Goal: Task Accomplishment & Management: Complete application form

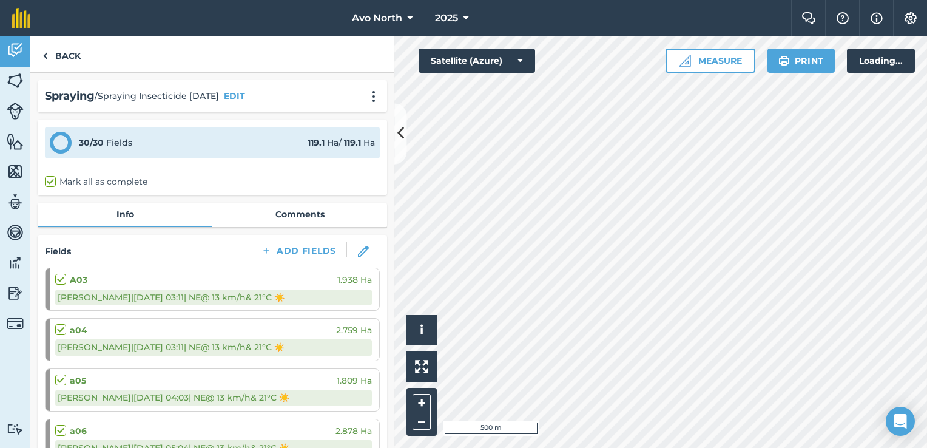
scroll to position [546, 0]
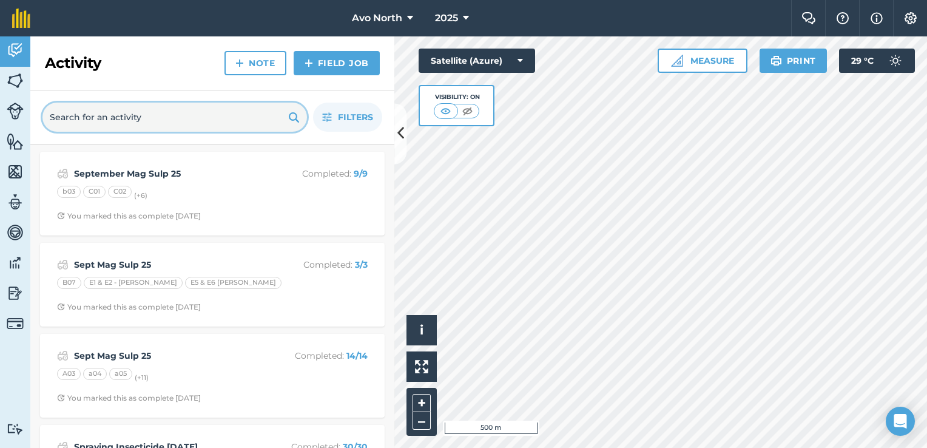
click at [162, 120] on input "text" at bounding box center [174, 117] width 265 height 29
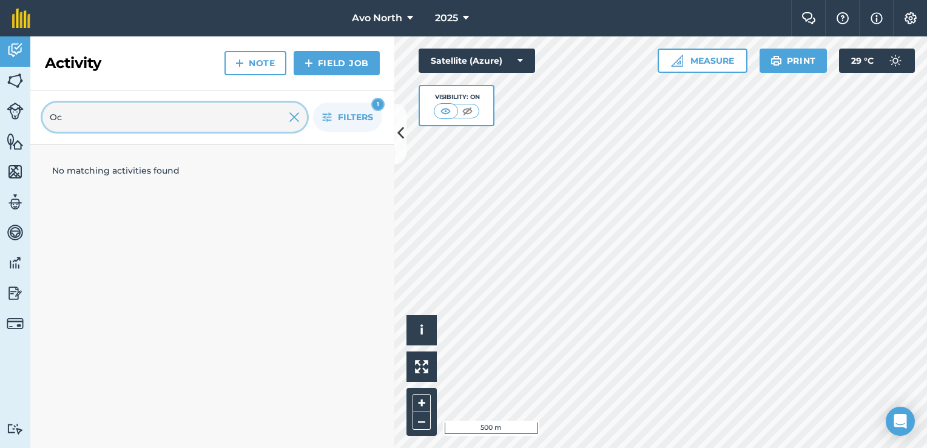
type input "O"
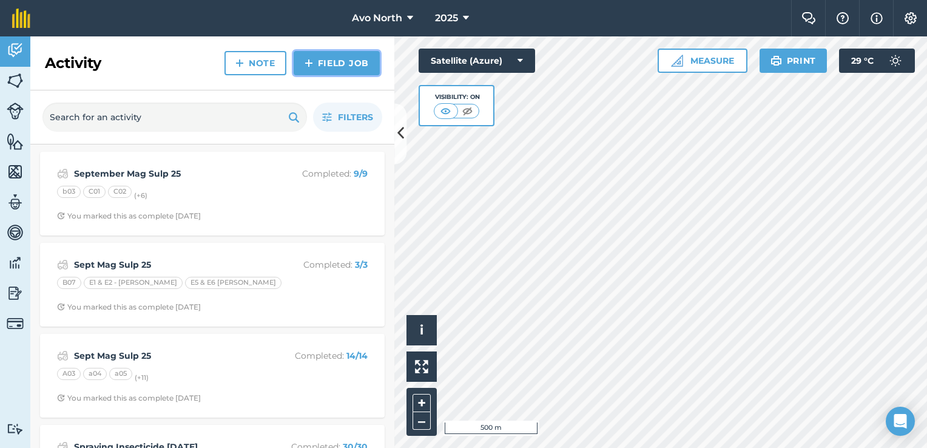
click at [353, 59] on link "Field Job" at bounding box center [337, 63] width 86 height 24
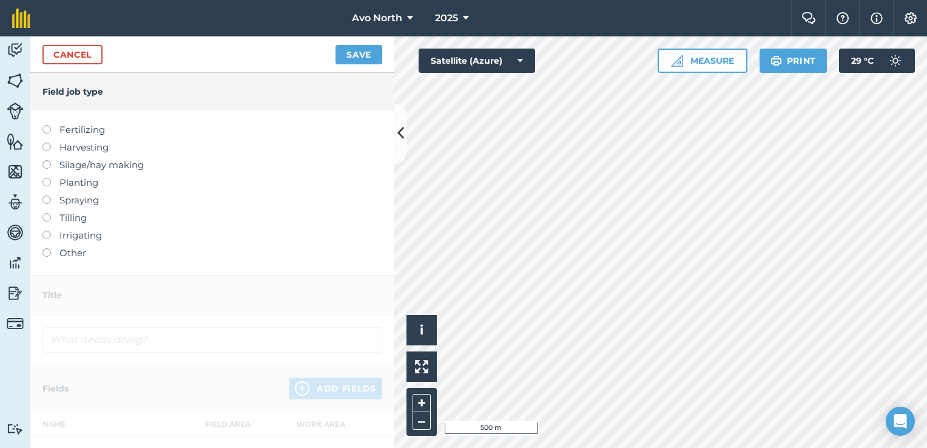
click at [47, 195] on label at bounding box center [50, 195] width 17 height 0
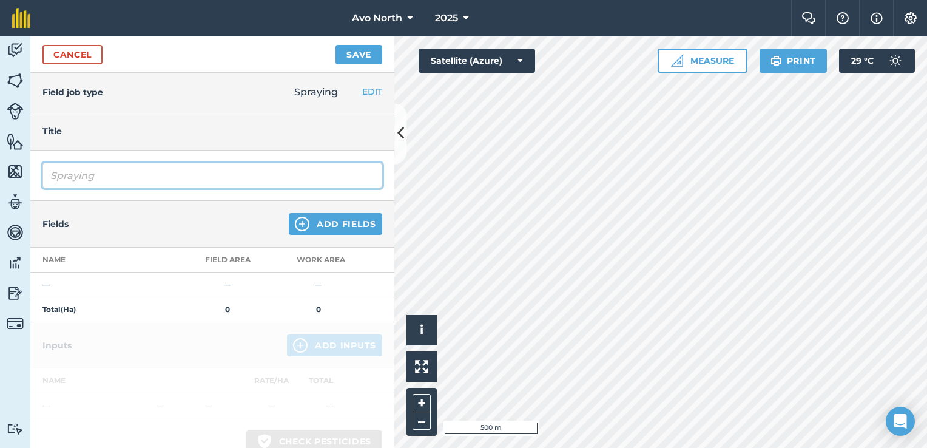
drag, startPoint x: 96, startPoint y: 181, endPoint x: 136, endPoint y: 181, distance: 40.0
click at [96, 184] on input "Spraying" at bounding box center [212, 175] width 340 height 25
drag, startPoint x: 105, startPoint y: 172, endPoint x: 7, endPoint y: 190, distance: 99.9
click at [7, 190] on div "Activity Fields Livestock Features Maps Team Vehicles Data Reporting Billing Tu…" at bounding box center [463, 241] width 927 height 411
type input "H"
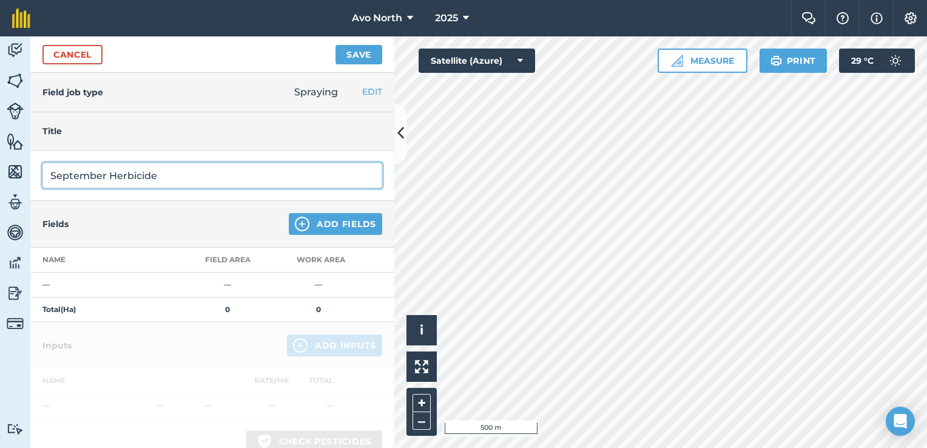
type input "September Herbicide"
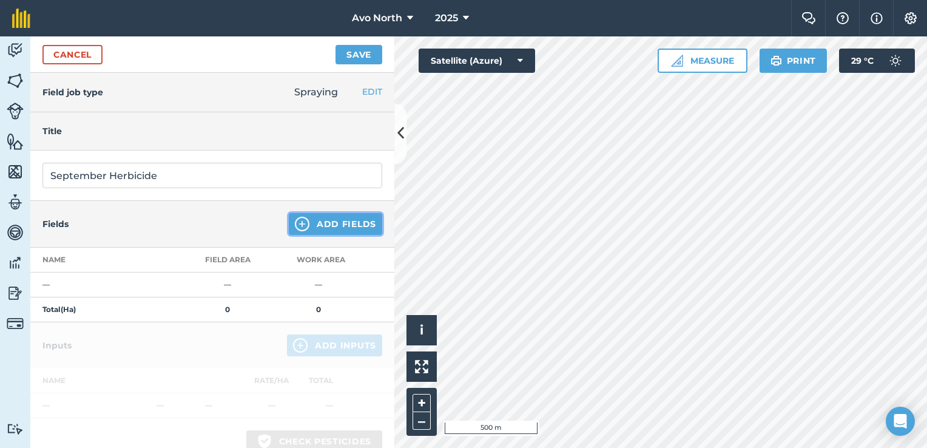
click at [312, 229] on button "Add Fields" at bounding box center [335, 224] width 93 height 22
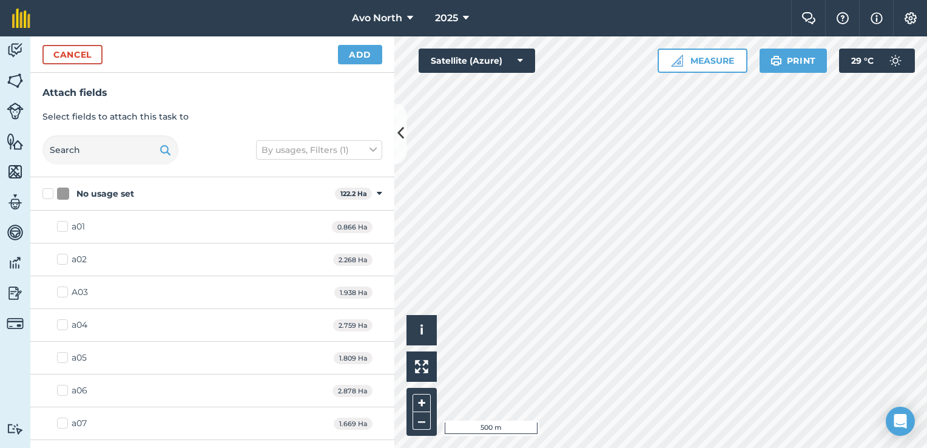
click at [49, 195] on label "No usage set" at bounding box center [186, 193] width 288 height 13
click at [49, 195] on input "No usage set" at bounding box center [46, 191] width 8 height 8
checkbox input "true"
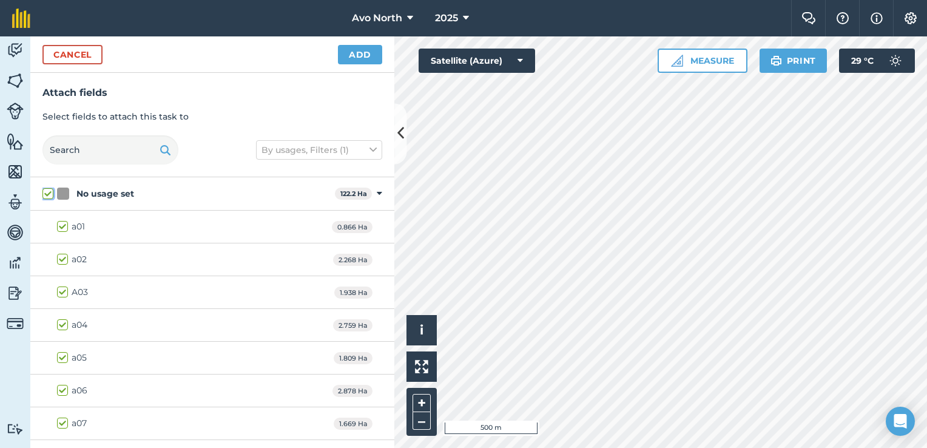
checkbox input "true"
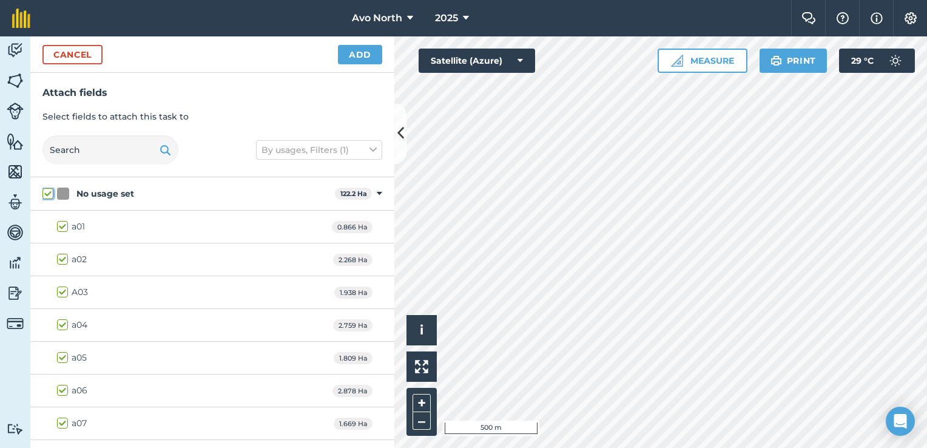
checkbox input "true"
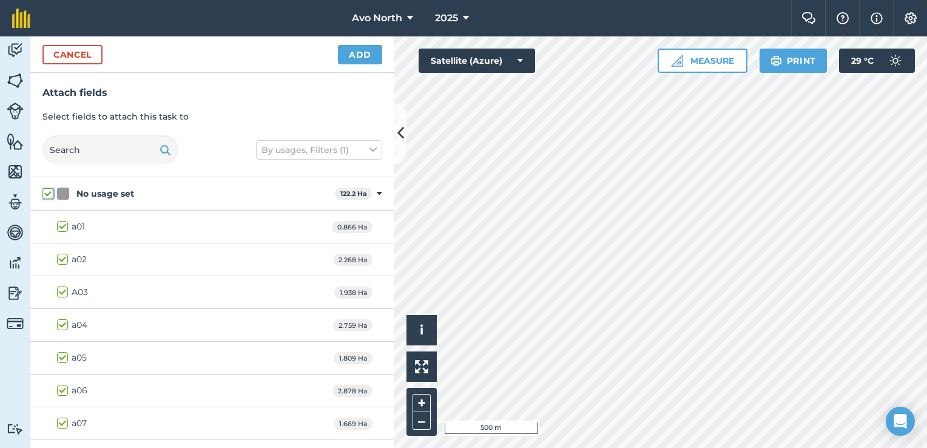
checkbox input "true"
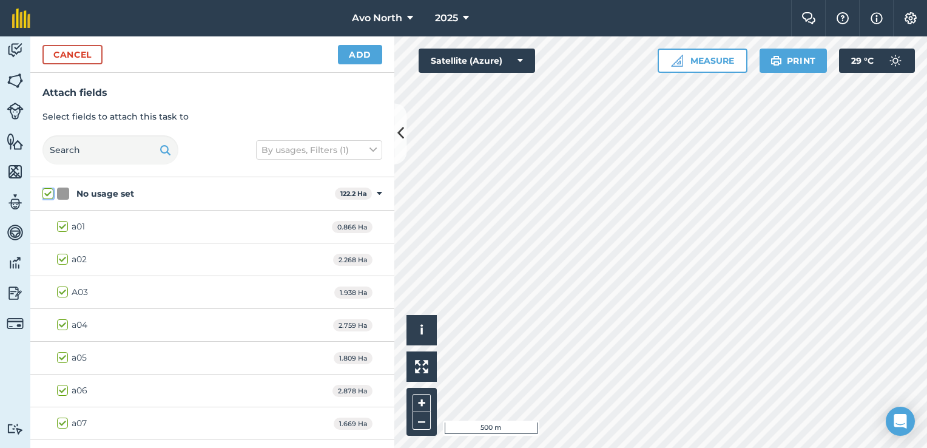
checkbox input "true"
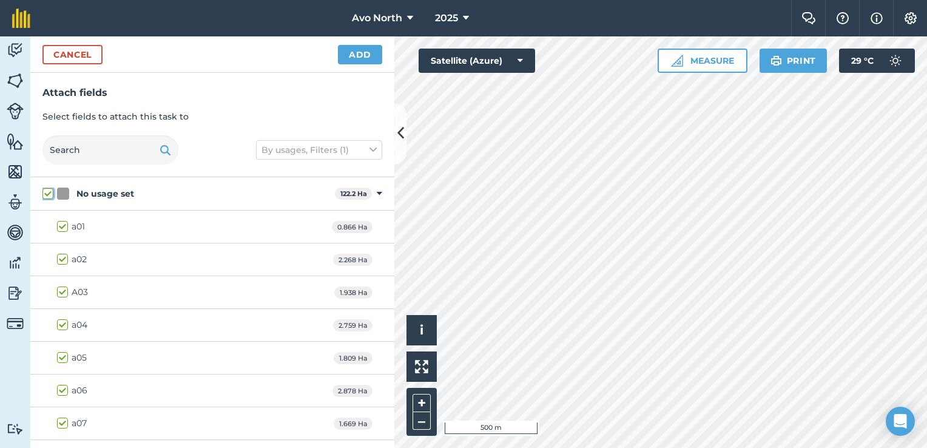
checkbox input "true"
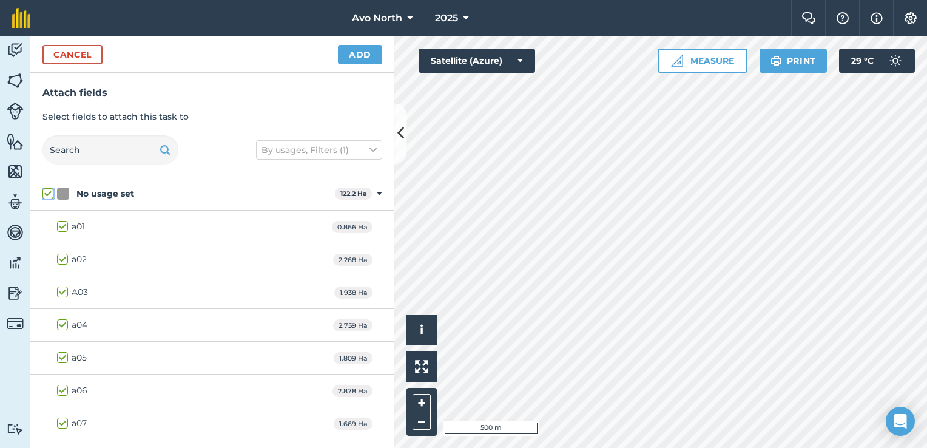
checkbox input "true"
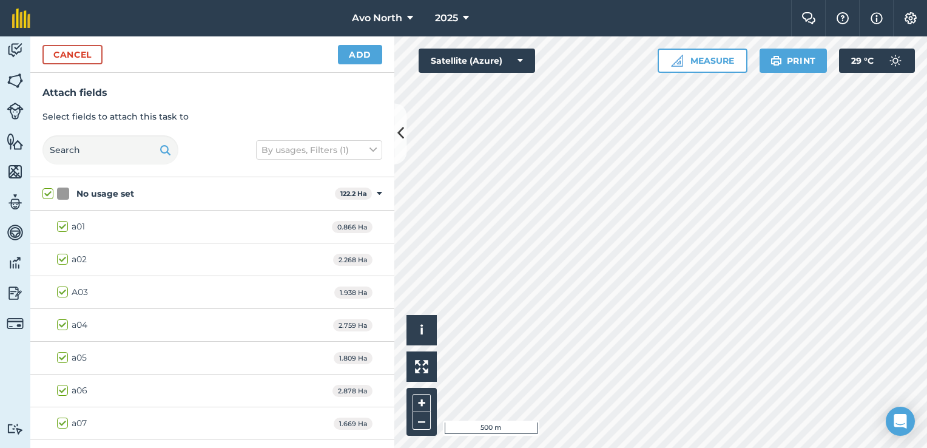
click at [63, 228] on label "a01" at bounding box center [71, 226] width 28 height 13
click at [63, 228] on input "a01" at bounding box center [61, 224] width 8 height 8
checkbox input "false"
click at [65, 260] on label "a02" at bounding box center [72, 259] width 30 height 13
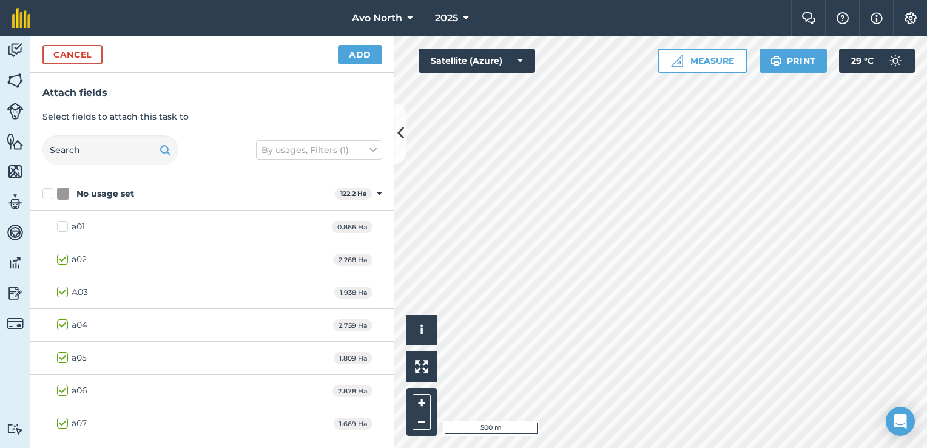
click at [65, 260] on input "a02" at bounding box center [61, 257] width 8 height 8
checkbox input "false"
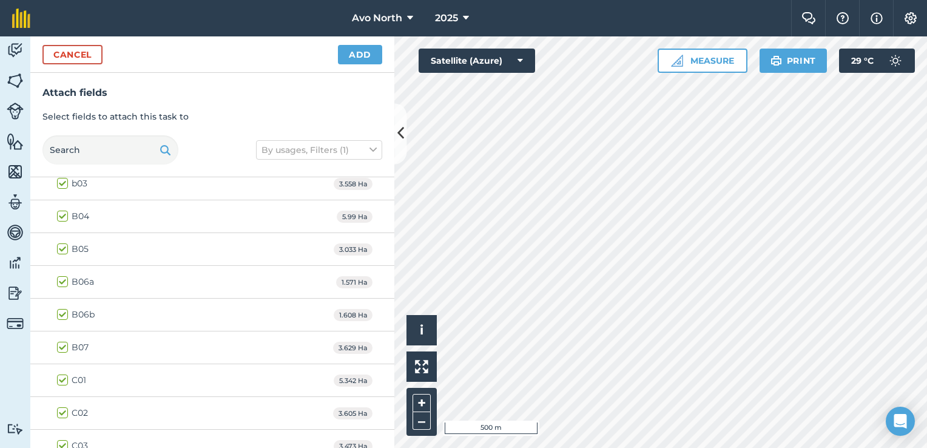
scroll to position [332, 0]
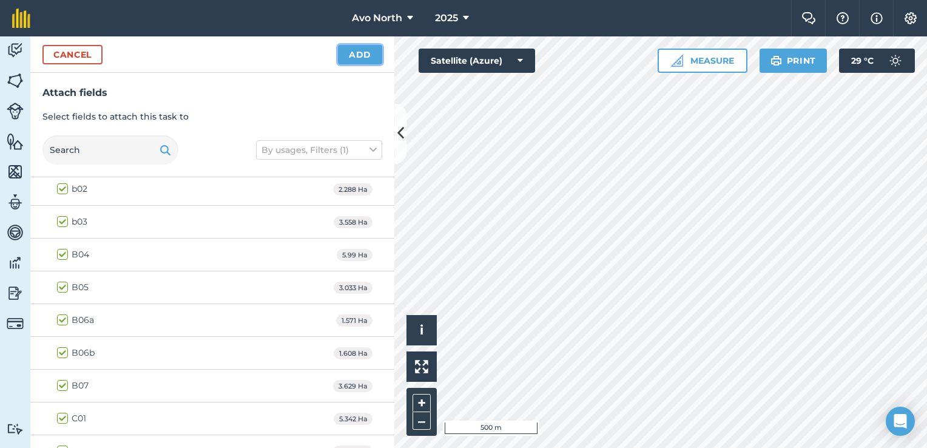
click at [363, 60] on button "Add" at bounding box center [360, 54] width 44 height 19
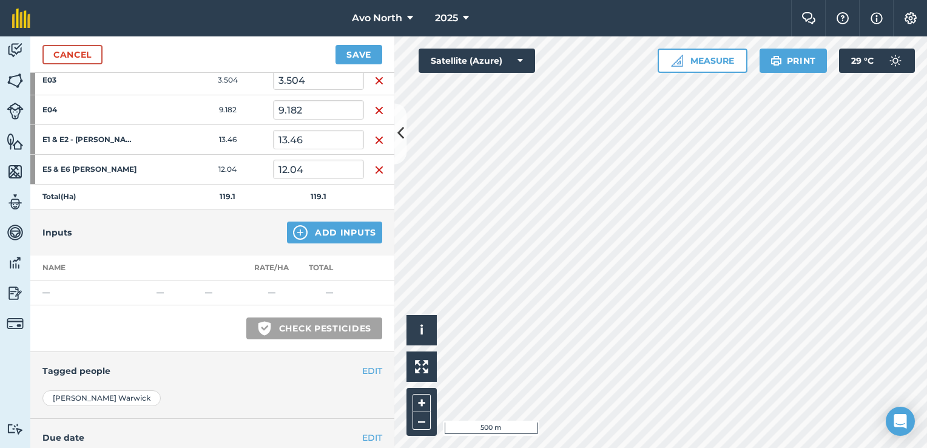
scroll to position [1031, 0]
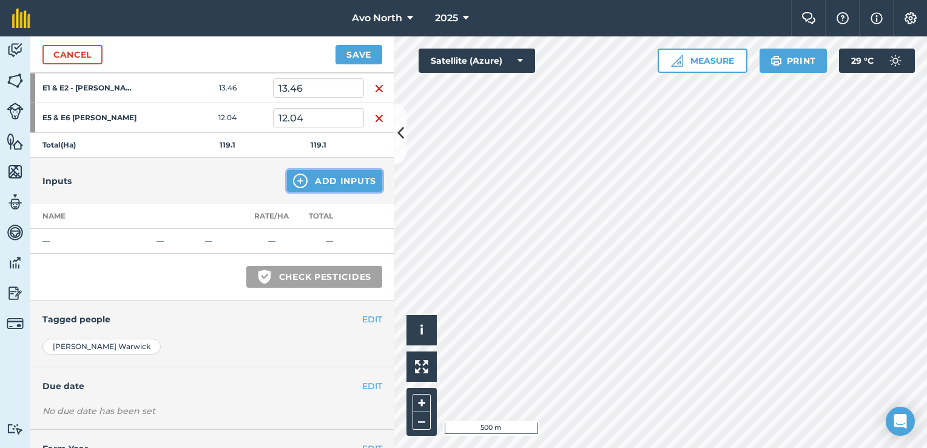
click at [343, 175] on button "Add Inputs" at bounding box center [334, 181] width 95 height 22
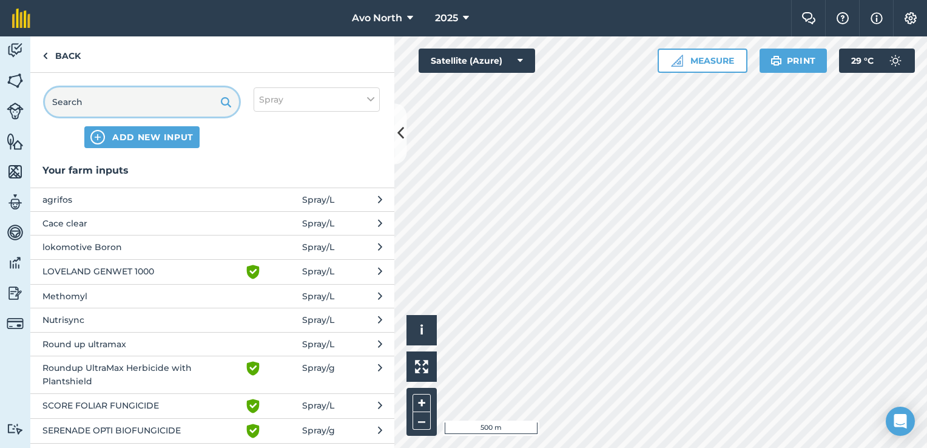
click at [114, 99] on input "text" at bounding box center [142, 101] width 194 height 29
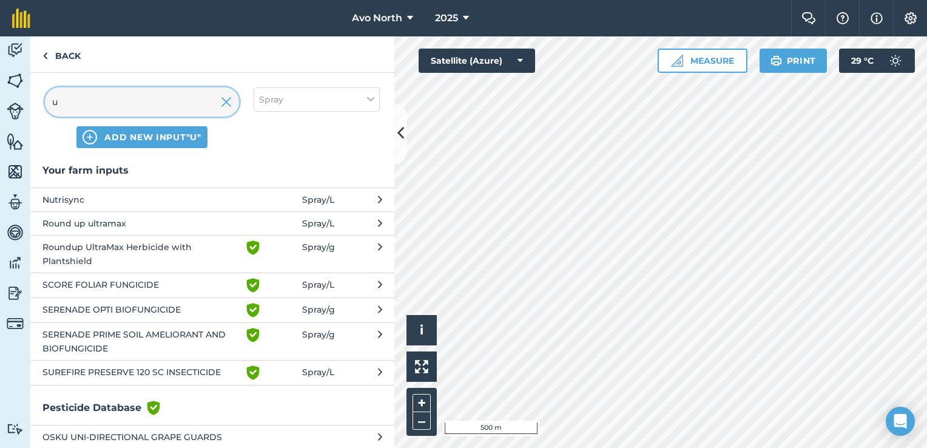
type input "u"
click at [83, 222] on span "Round up ultramax" at bounding box center [141, 223] width 198 height 13
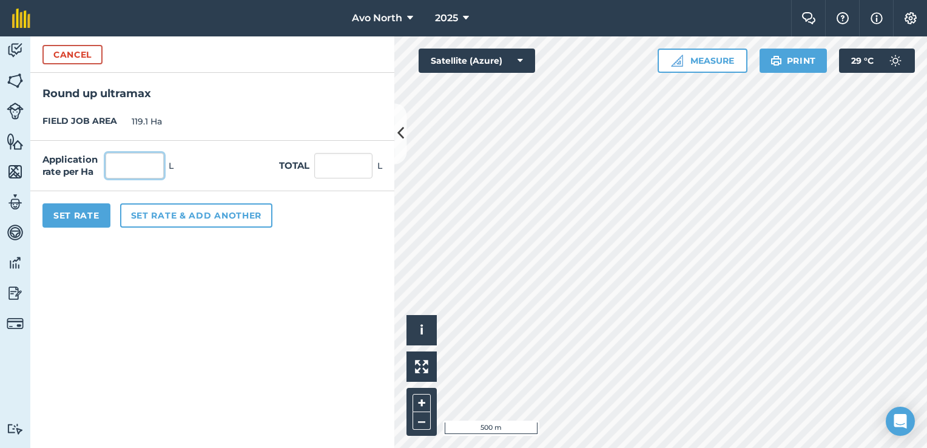
click at [131, 168] on input "text" at bounding box center [135, 165] width 58 height 25
type input "1"
type input "119.1"
click at [282, 335] on form "Cancel Round up ultramax FIELD JOB AREA 119.1 Ha Application rate per Ha 1 L To…" at bounding box center [212, 241] width 364 height 411
click at [121, 167] on input "1" at bounding box center [135, 165] width 58 height 25
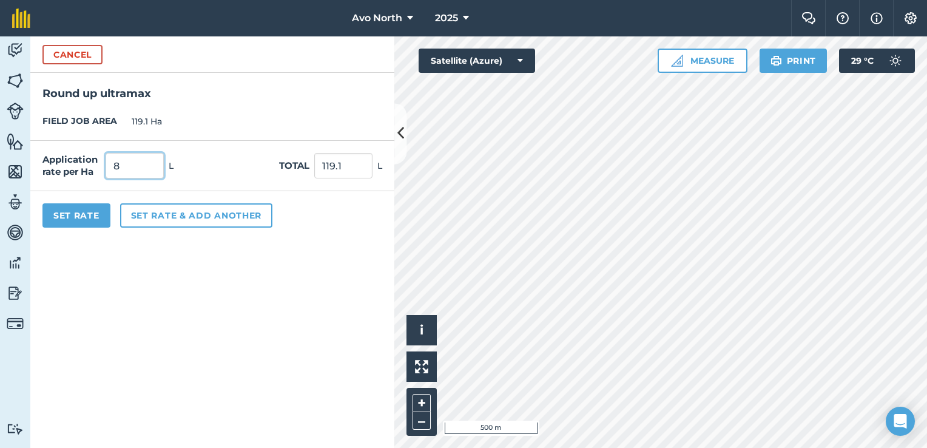
type input "8"
type input "952.8"
click at [217, 263] on form "Cancel Round up ultramax FIELD JOB AREA 119.1 Ha Application rate per Ha 8 L To…" at bounding box center [212, 241] width 364 height 411
click at [55, 57] on button "Cancel" at bounding box center [72, 54] width 60 height 19
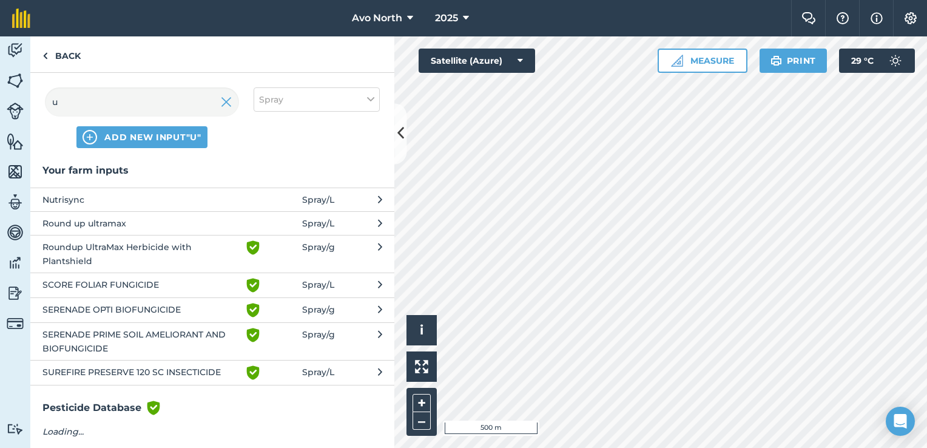
click at [92, 248] on span "Roundup UltraMax Herbicide with Plantshield" at bounding box center [141, 253] width 198 height 27
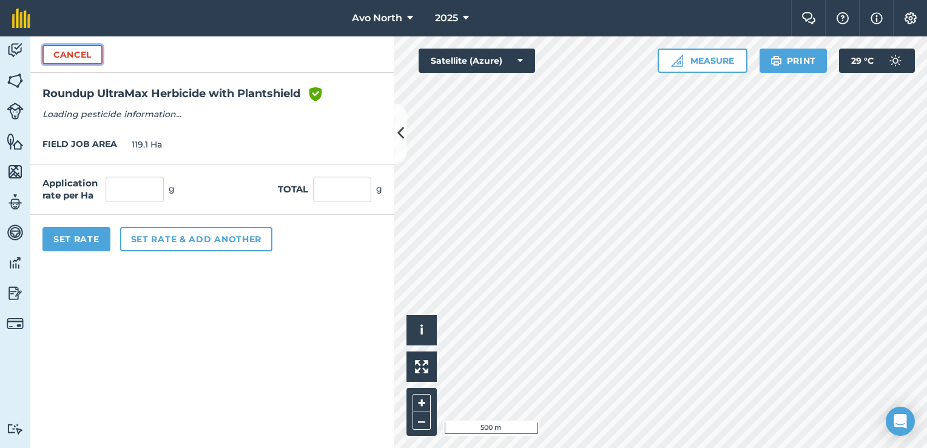
click at [78, 47] on button "Cancel" at bounding box center [72, 54] width 60 height 19
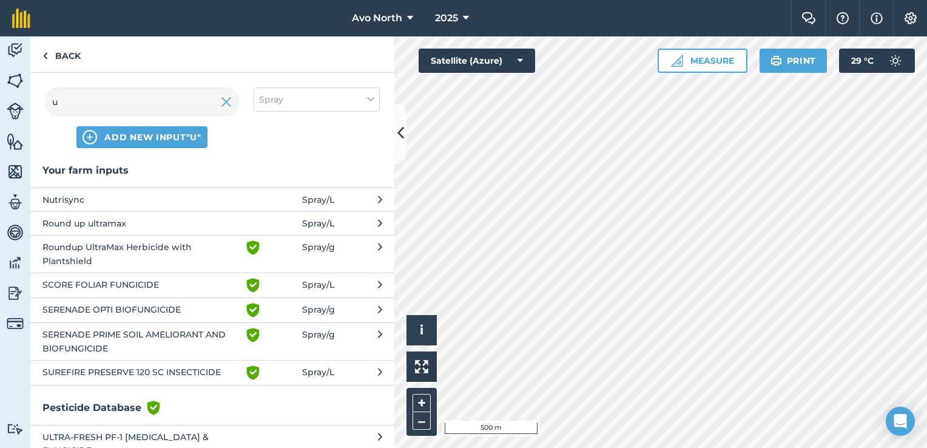
drag, startPoint x: 207, startPoint y: 249, endPoint x: 172, endPoint y: 180, distance: 77.3
click at [172, 180] on div "Your farm inputs Nutrisync Spray / L Round up ultramax Spray / L Roundup UltraM…" at bounding box center [212, 274] width 364 height 223
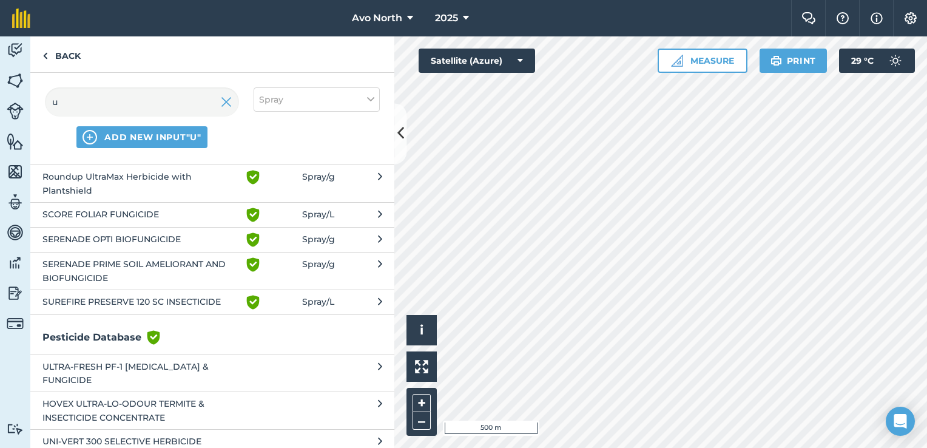
scroll to position [0, 0]
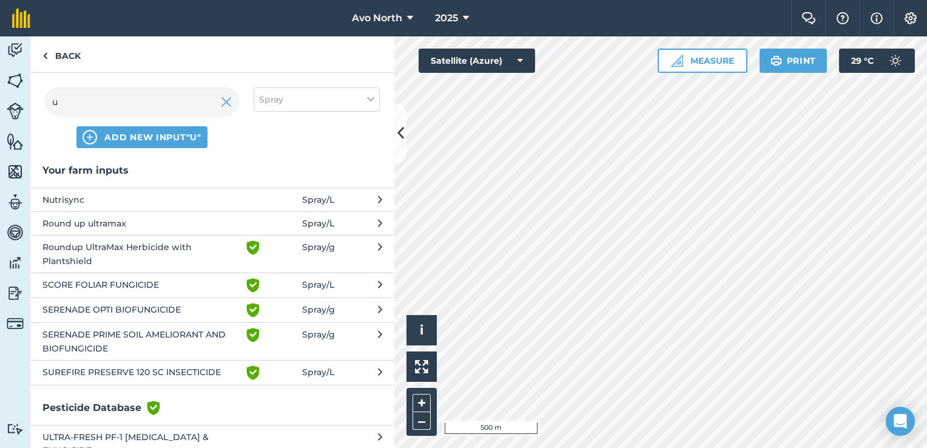
click at [178, 224] on span "Round up ultramax" at bounding box center [141, 223] width 198 height 13
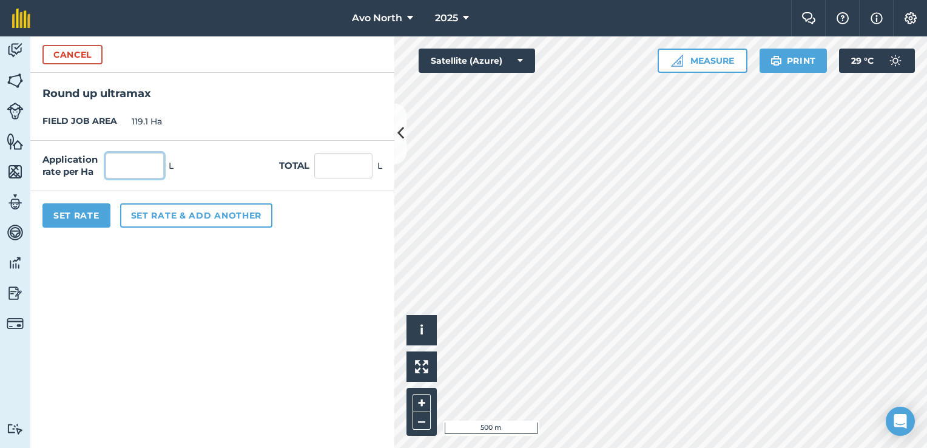
click at [153, 162] on input "text" at bounding box center [135, 165] width 58 height 25
type input "8"
type input "952.8"
click at [148, 269] on form "Cancel Round up ultramax FIELD JOB AREA 119.1 Ha Application rate per Ha 8 L To…" at bounding box center [212, 241] width 364 height 411
click at [100, 215] on button "Set Rate" at bounding box center [76, 215] width 68 height 24
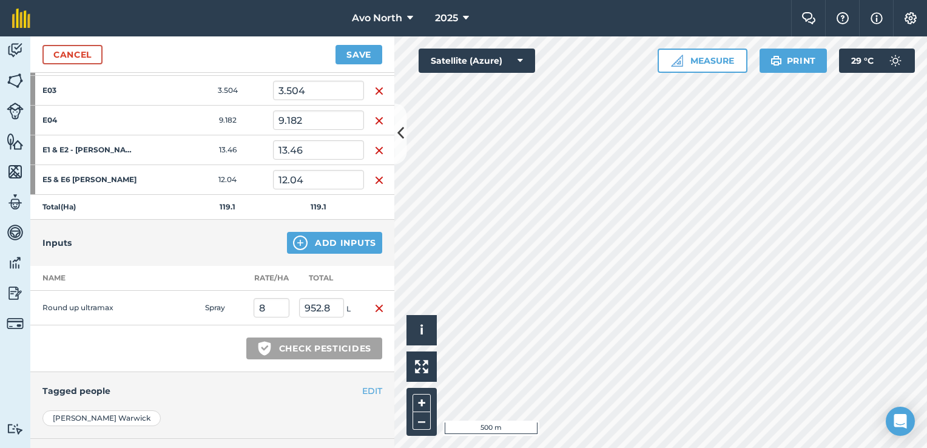
scroll to position [910, 0]
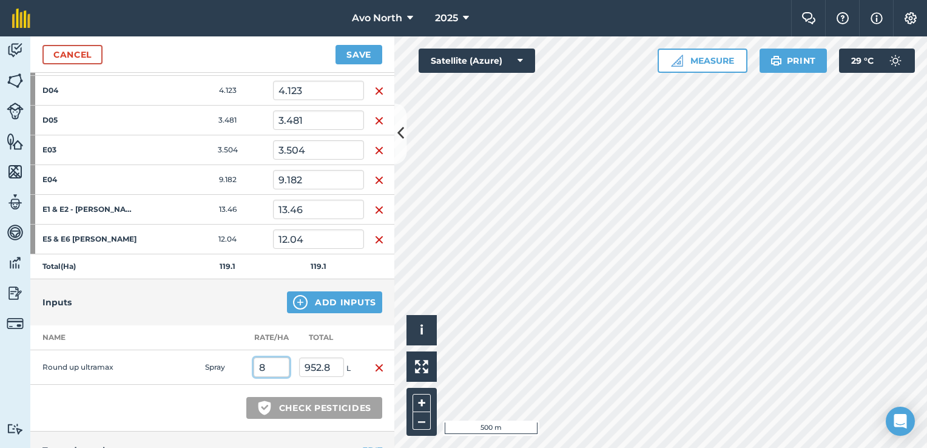
click at [276, 364] on input "8" at bounding box center [272, 366] width 36 height 19
drag, startPoint x: 275, startPoint y: 364, endPoint x: 202, endPoint y: 369, distance: 73.6
click at [204, 368] on tr "Round up ultramax Spray 8 952.8 L" at bounding box center [212, 367] width 364 height 35
type input "6"
type input "714.6"
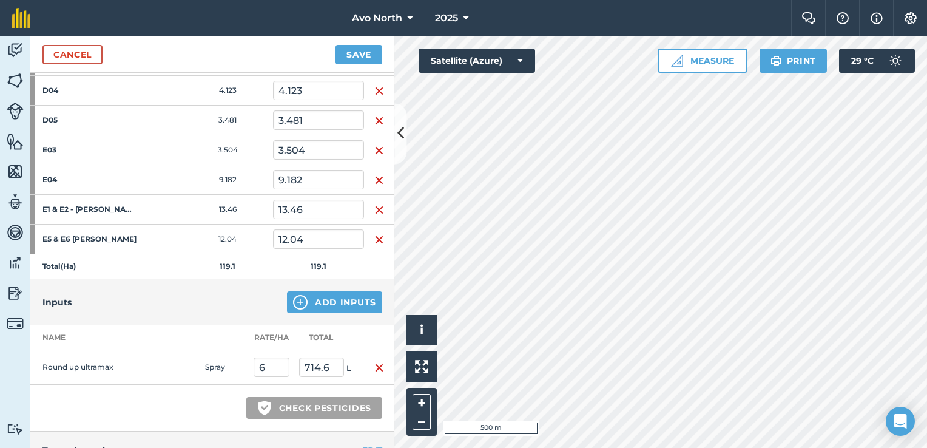
click at [172, 402] on div "Green shield with white tick Check pesticides" at bounding box center [212, 408] width 364 height 47
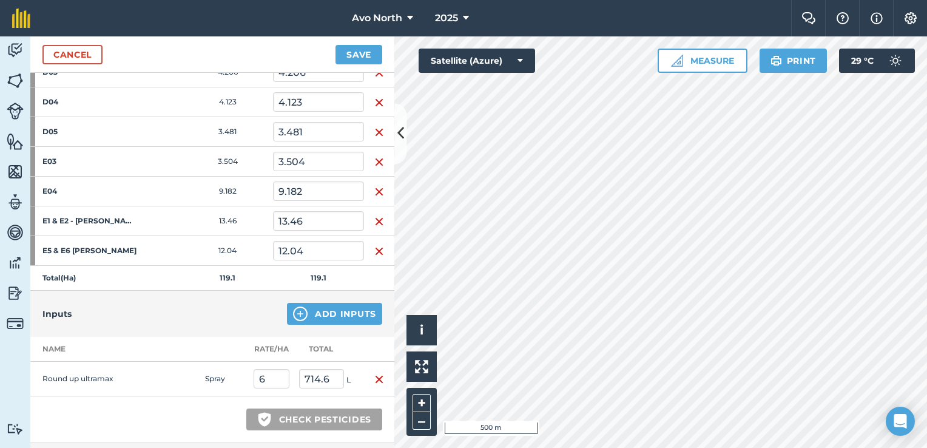
scroll to position [898, 0]
click at [347, 312] on button "Add Inputs" at bounding box center [334, 314] width 95 height 22
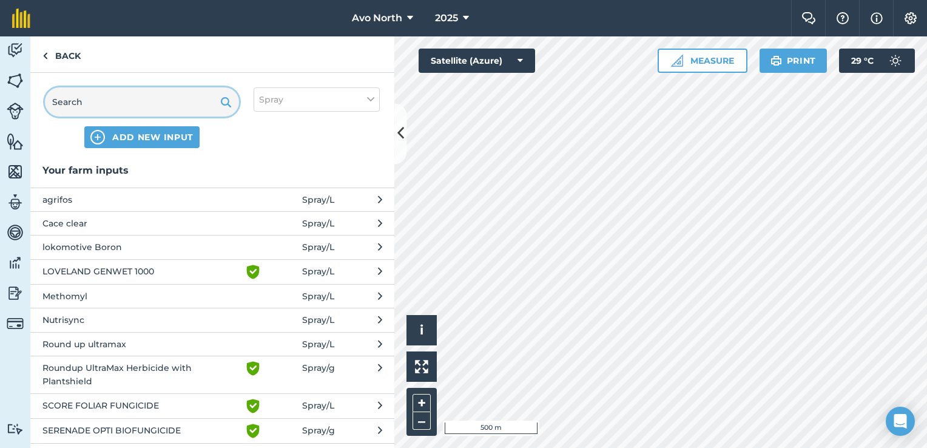
click at [104, 93] on input "text" at bounding box center [142, 101] width 194 height 29
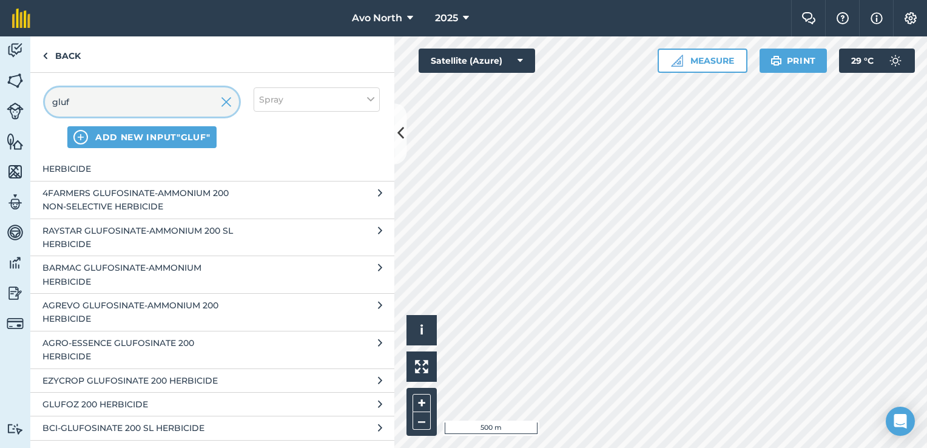
scroll to position [182, 0]
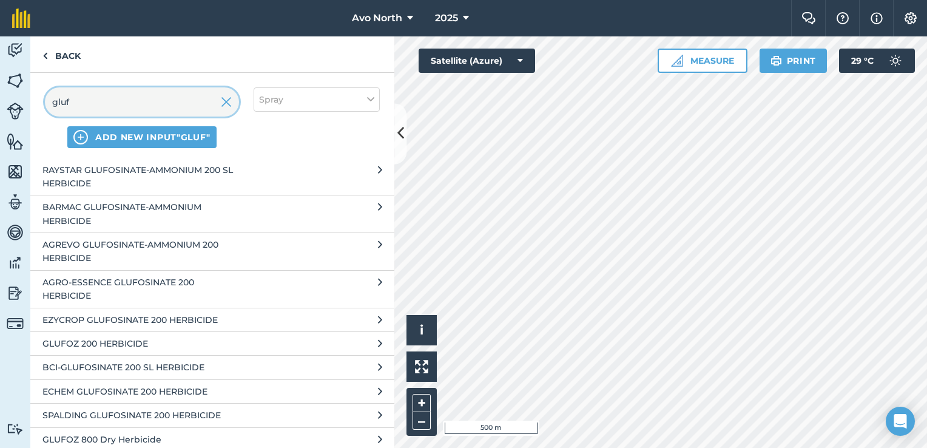
type input "gluf"
click at [105, 343] on span "GLUFOZ 200 HERBICIDE" at bounding box center [141, 343] width 198 height 13
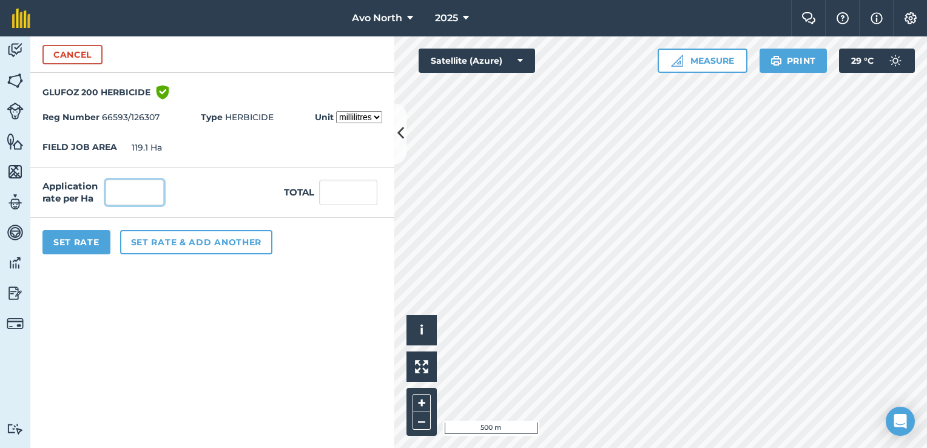
click at [148, 191] on input "text" at bounding box center [135, 192] width 58 height 25
click at [375, 115] on select "millilitres litres" at bounding box center [359, 117] width 46 height 12
select select "LITRES"
click at [336, 111] on select "millilitres litres" at bounding box center [359, 117] width 46 height 12
click at [135, 200] on input "text" at bounding box center [135, 192] width 58 height 25
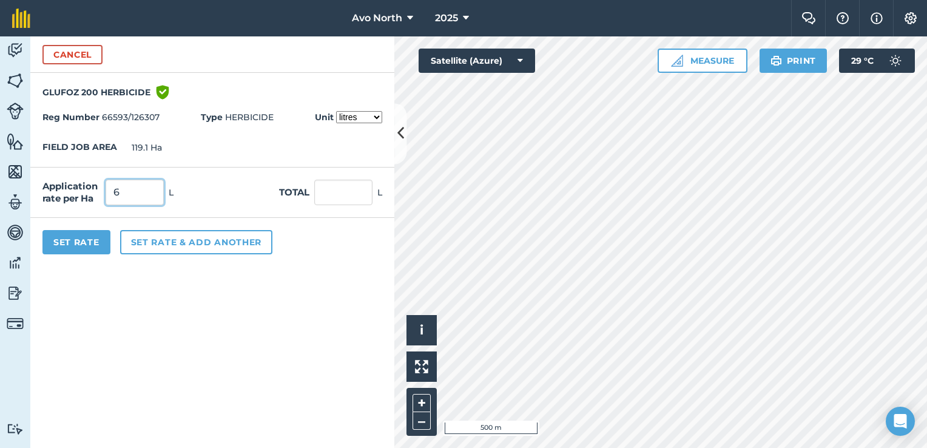
type input "6"
type input "714.6"
click at [69, 237] on button "Set Rate" at bounding box center [76, 242] width 68 height 24
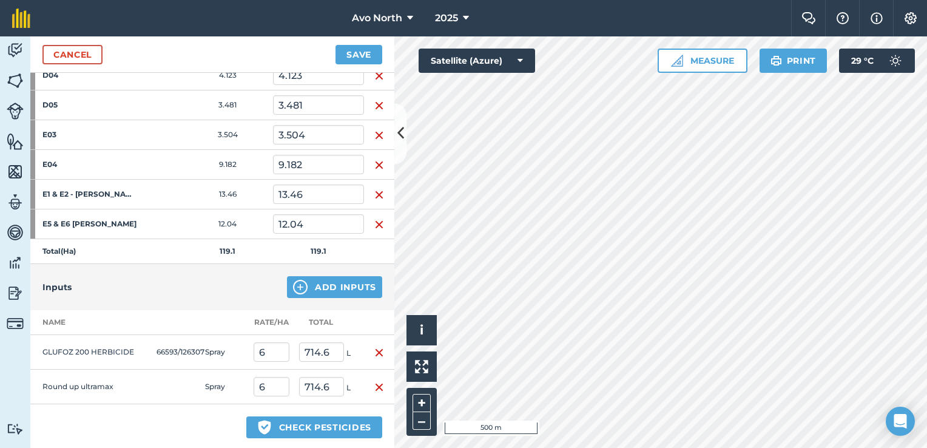
scroll to position [898, 0]
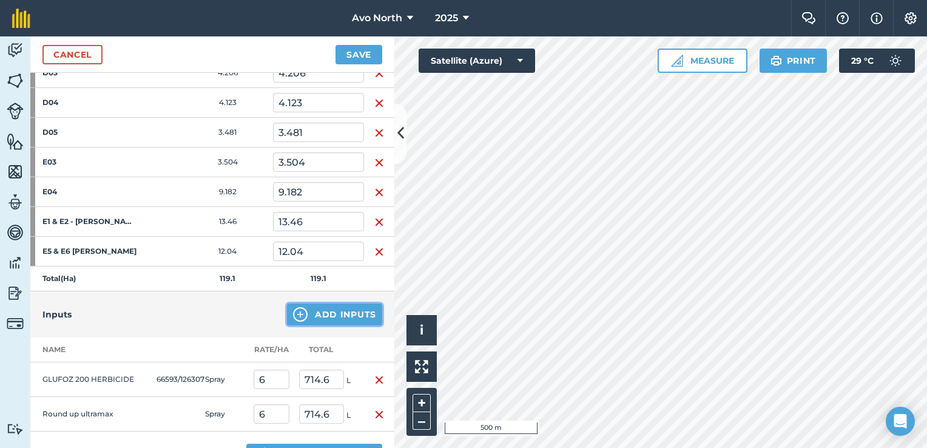
click at [298, 309] on img at bounding box center [300, 314] width 15 height 15
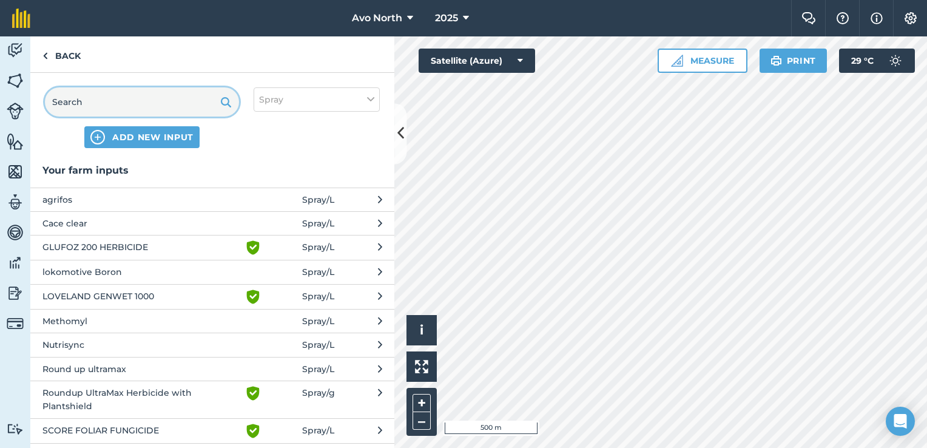
click at [158, 106] on input "text" at bounding box center [142, 101] width 194 height 29
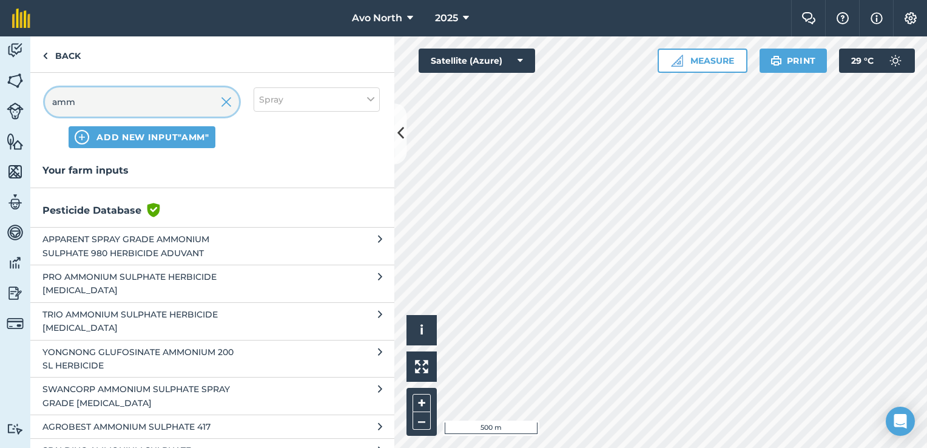
type input "amm"
click at [167, 322] on span "TRIO AMMONIUM SULPHATE HERBICIDE [MEDICAL_DATA]" at bounding box center [141, 321] width 198 height 27
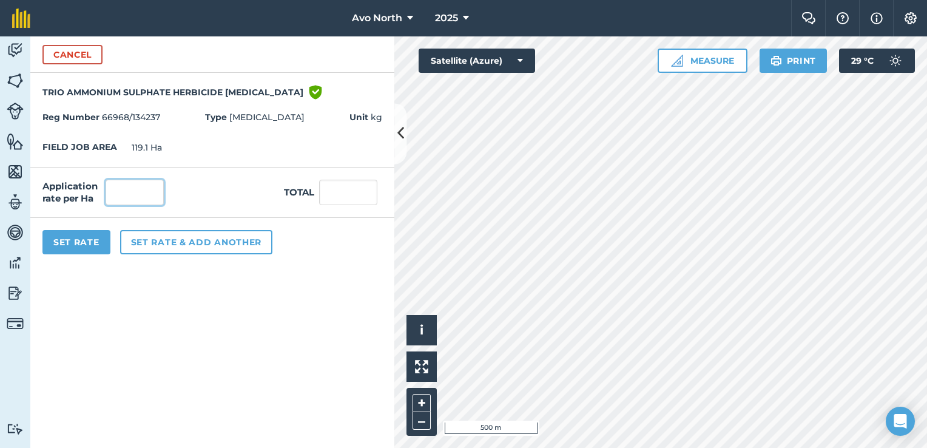
click at [149, 194] on input "text" at bounding box center [135, 192] width 58 height 25
type input "250"
type input "29,775"
click at [369, 115] on span "Unit kg" at bounding box center [365, 116] width 33 height 13
click at [113, 191] on input "250" at bounding box center [135, 192] width 58 height 25
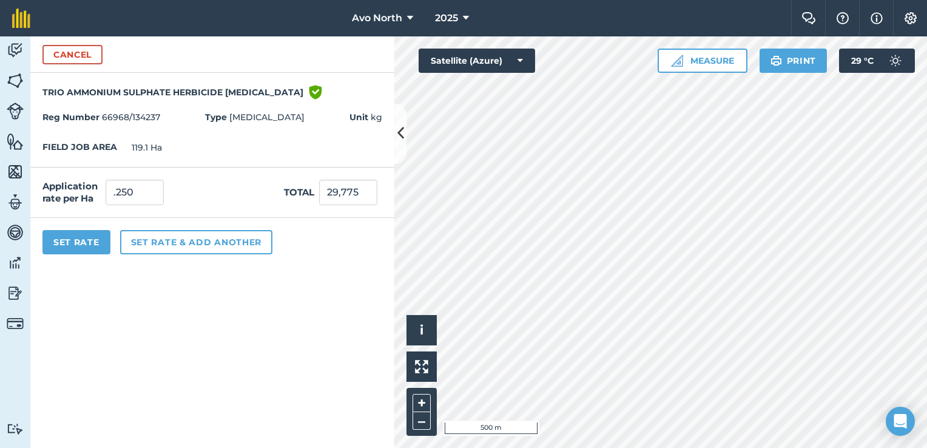
type input "0.25"
type input "29.775"
click at [251, 176] on div "Application rate per Ha 0.25 Total 29.775" at bounding box center [212, 192] width 364 height 50
click at [122, 193] on input "0.25" at bounding box center [135, 192] width 58 height 25
type input "25"
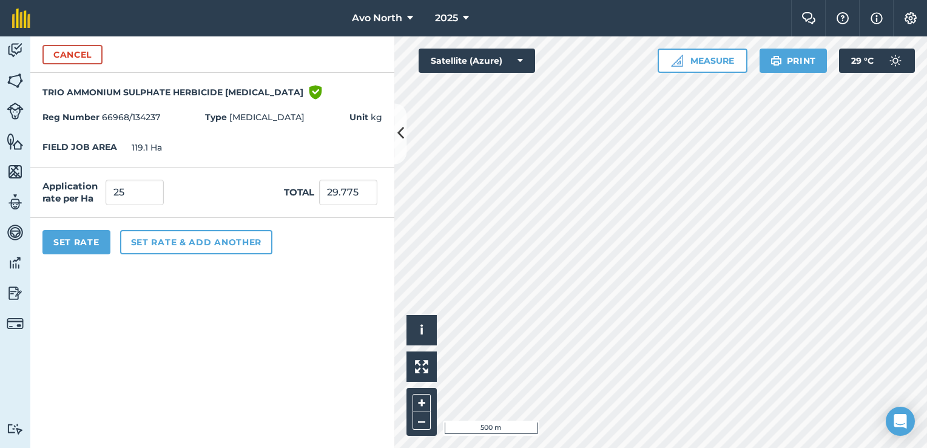
type input "2,977.5"
click at [360, 273] on form "Cancel TRIO AMMONIUM SULPHATE HERBICIDE [MEDICAL_DATA] Green shield with white …" at bounding box center [212, 241] width 364 height 411
click at [119, 194] on input "25" at bounding box center [135, 192] width 58 height 25
type input "2.5"
type input "297.75"
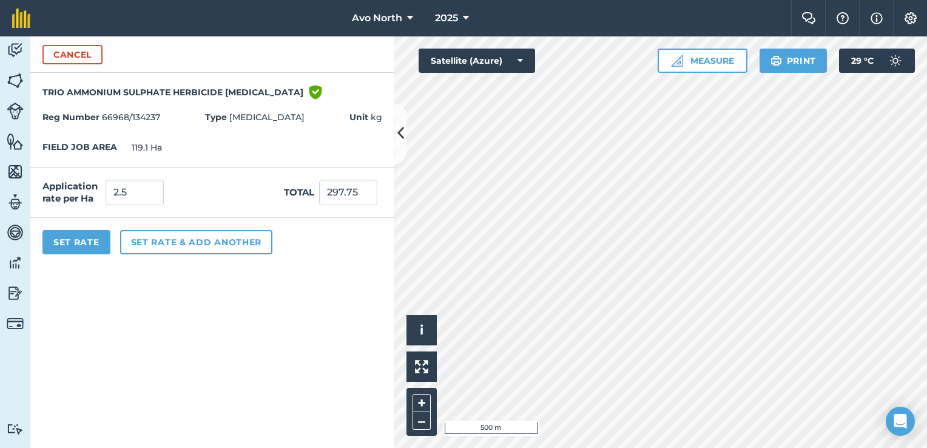
click at [265, 300] on form "Cancel TRIO AMMONIUM SULPHATE HERBICIDE [MEDICAL_DATA] Green shield with white …" at bounding box center [212, 241] width 364 height 411
drag, startPoint x: 132, startPoint y: 195, endPoint x: 85, endPoint y: 209, distance: 48.9
click at [86, 208] on div "Application rate per Ha 2.5 Total 297.75" at bounding box center [212, 192] width 364 height 50
type input "3.57"
type input "425.187"
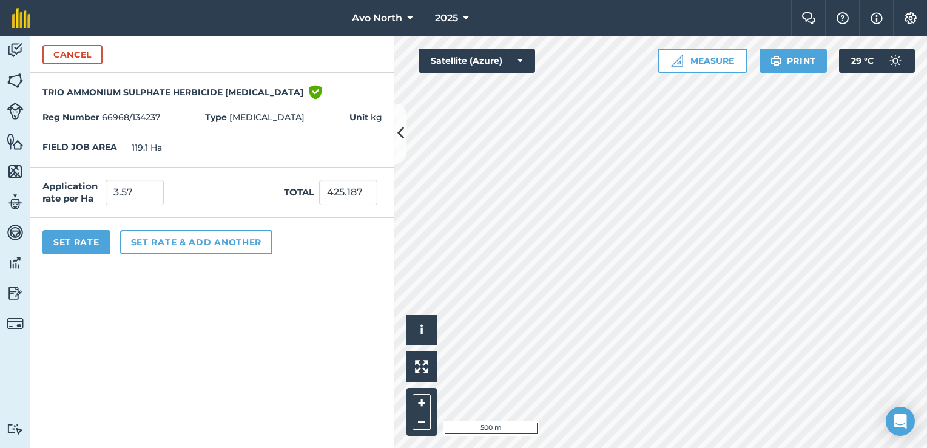
click at [289, 341] on form "Cancel TRIO AMMONIUM SULPHATE HERBICIDE [MEDICAL_DATA] Green shield with white …" at bounding box center [212, 241] width 364 height 411
click at [74, 246] on button "Set Rate" at bounding box center [76, 242] width 68 height 24
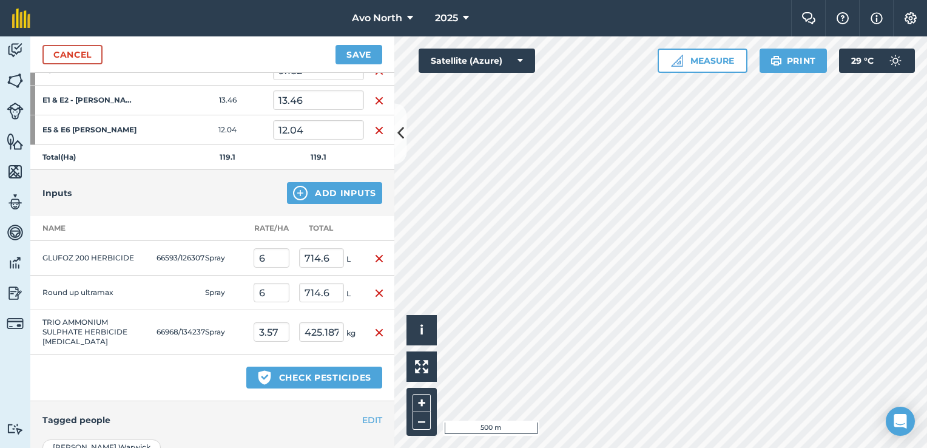
scroll to position [959, 0]
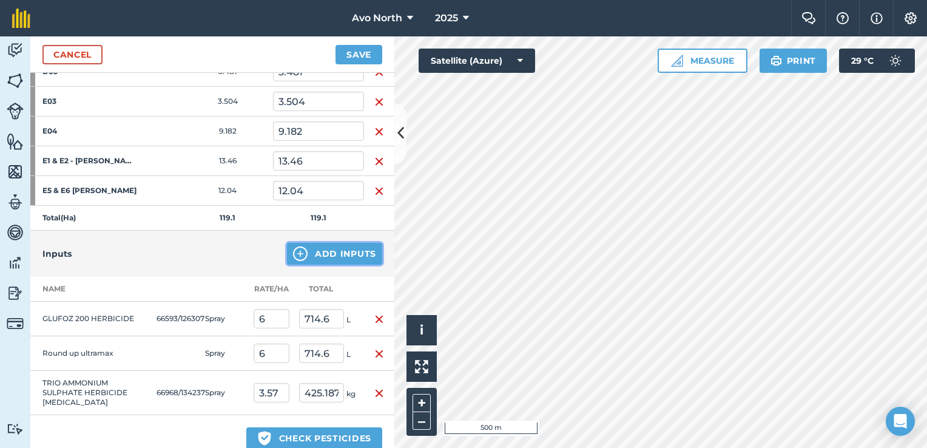
click at [293, 246] on img at bounding box center [300, 253] width 15 height 15
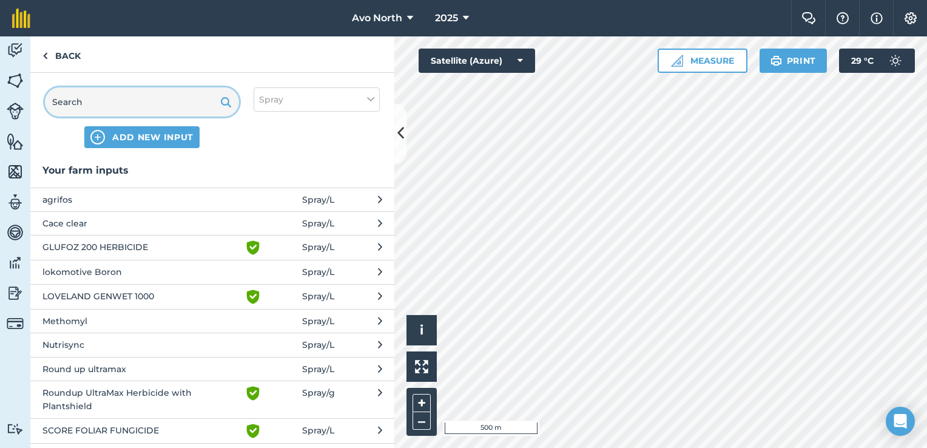
click at [161, 105] on input "text" at bounding box center [142, 101] width 194 height 29
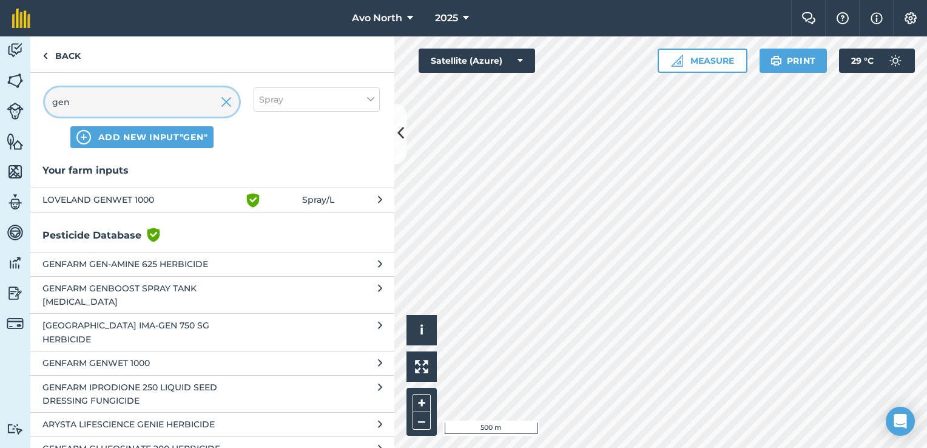
type input "gen"
click at [191, 209] on button "LOVELAND GENWET 1000 Green shield with white tick Spray / L" at bounding box center [212, 199] width 364 height 25
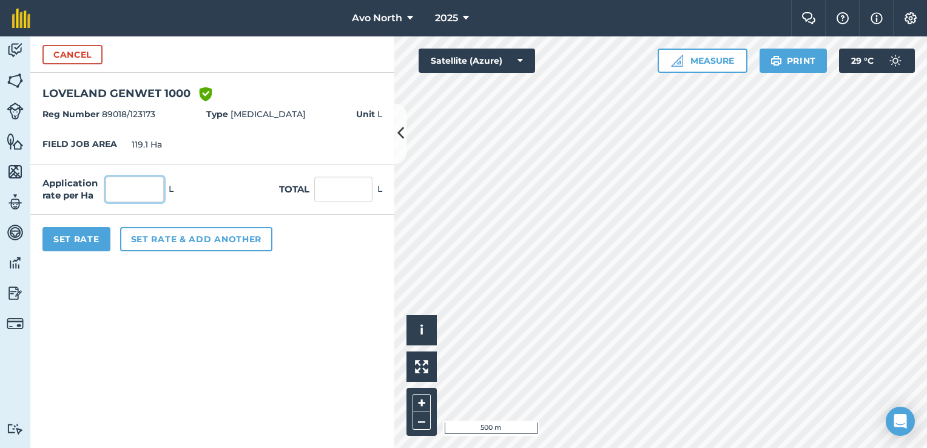
click at [160, 191] on input "text" at bounding box center [135, 189] width 58 height 25
type input "0.285"
type input "33.943"
click at [81, 239] on button "Set Rate" at bounding box center [76, 239] width 68 height 24
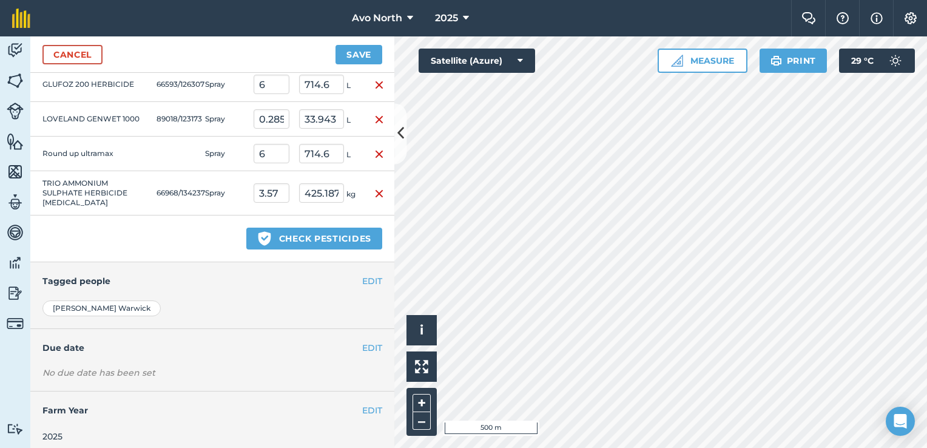
scroll to position [1193, 0]
click at [362, 340] on button "EDIT" at bounding box center [372, 346] width 20 height 13
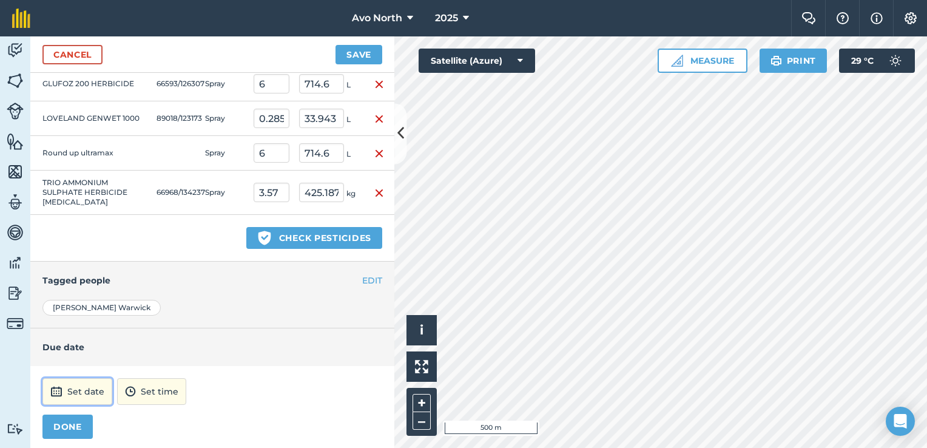
click at [92, 384] on button "Set date" at bounding box center [77, 391] width 70 height 27
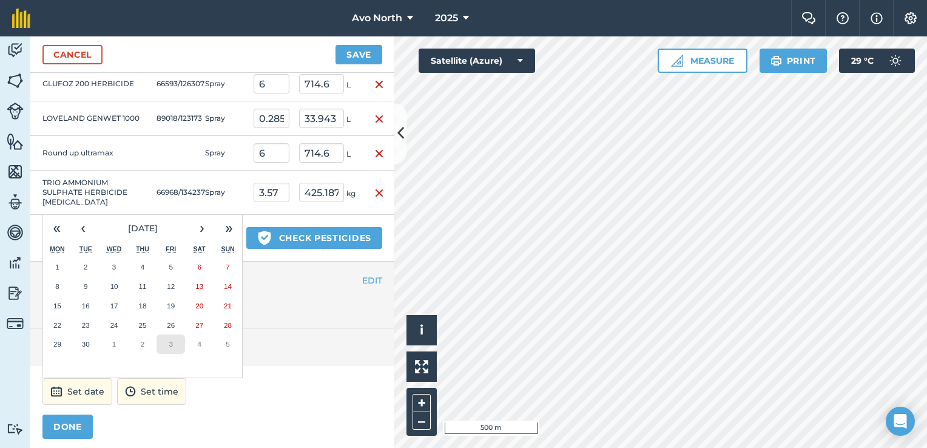
click at [175, 335] on button "3" at bounding box center [171, 343] width 29 height 19
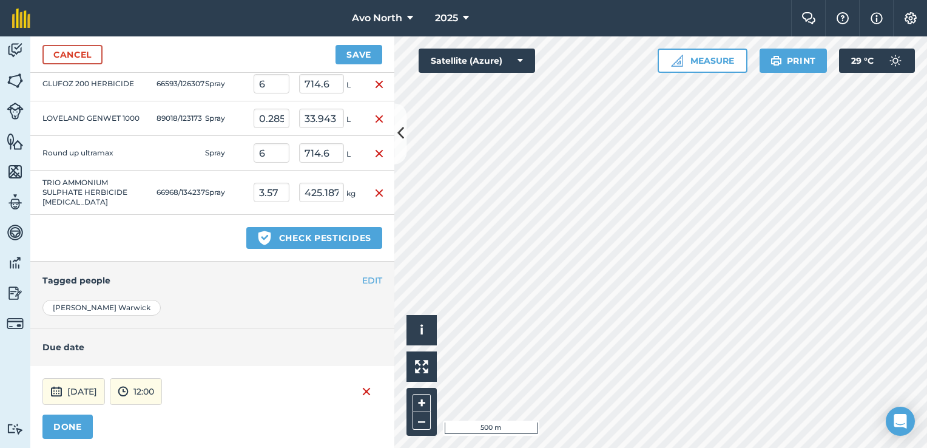
scroll to position [1254, 0]
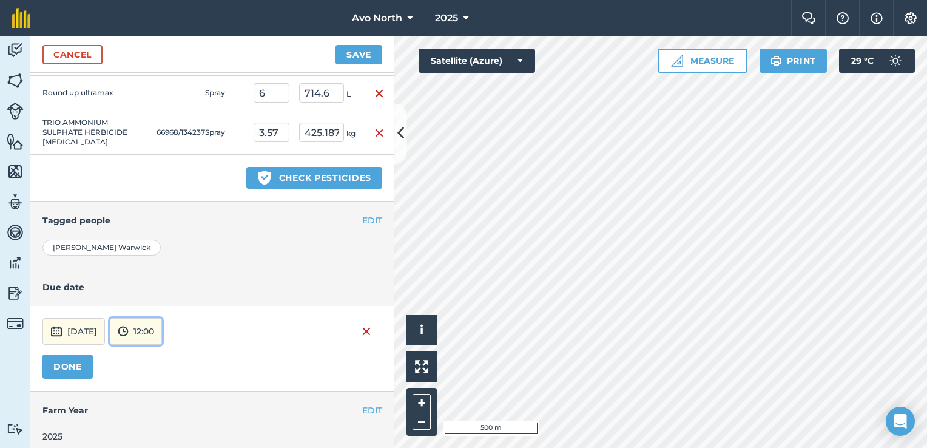
click at [162, 325] on button "12:00" at bounding box center [136, 331] width 52 height 27
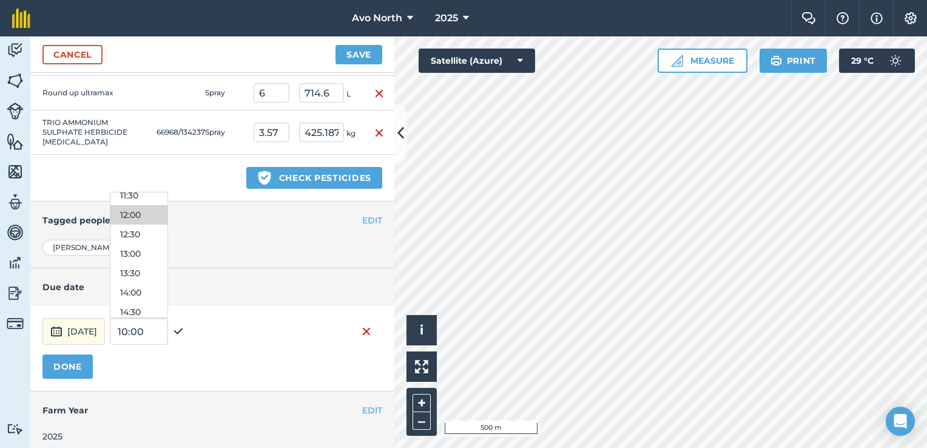
scroll to position [529, 0]
click at [163, 265] on button "15:30" at bounding box center [138, 274] width 57 height 19
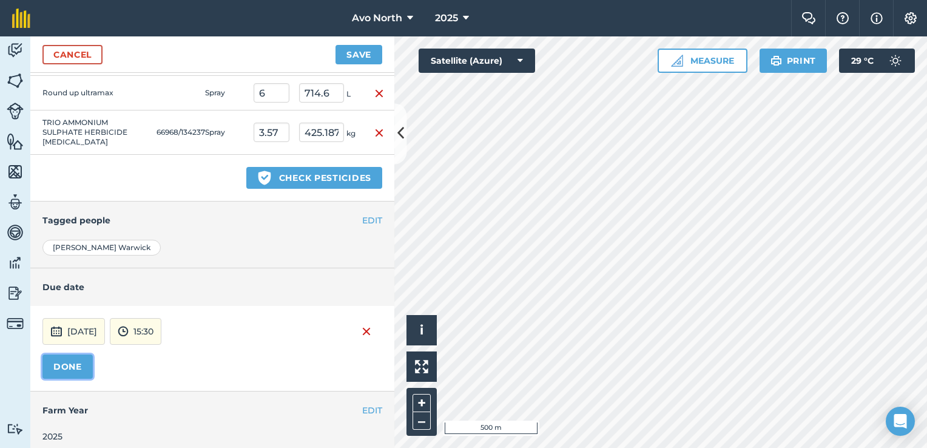
click at [69, 357] on button "DONE" at bounding box center [67, 366] width 50 height 24
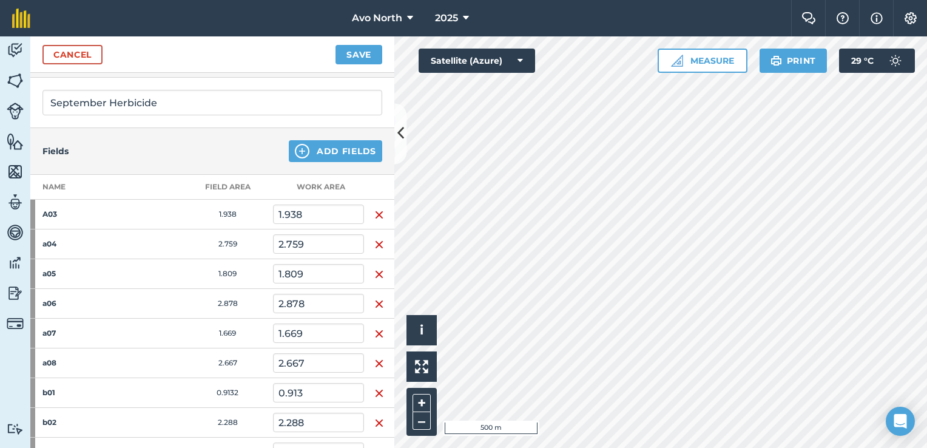
scroll to position [0, 0]
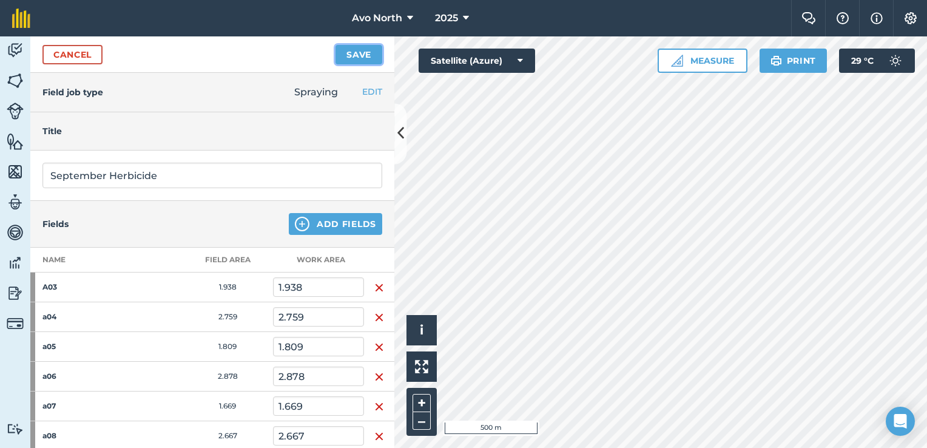
click at [365, 56] on button "Save" at bounding box center [359, 54] width 47 height 19
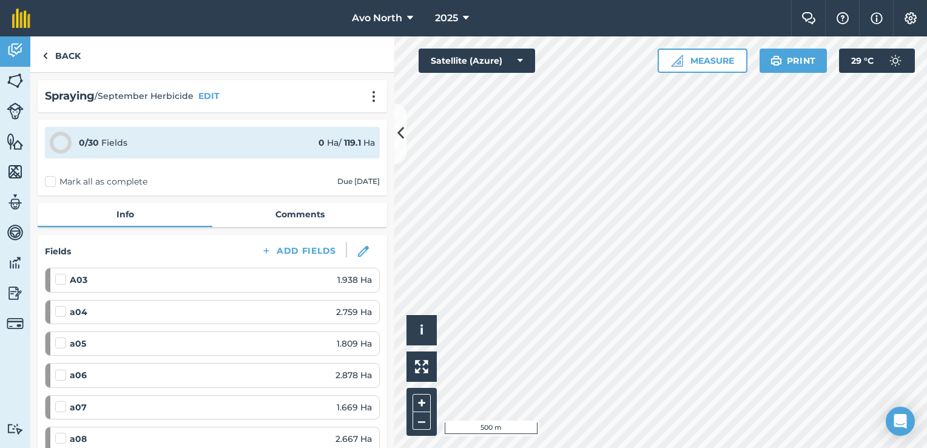
scroll to position [61, 0]
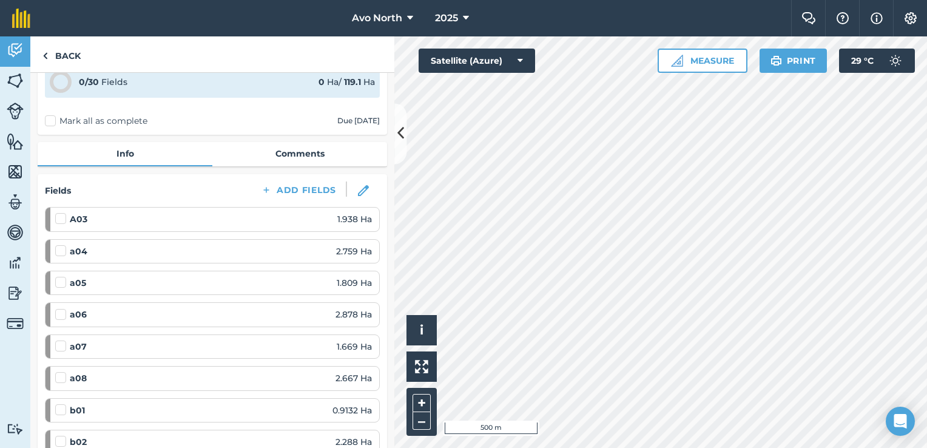
click at [58, 212] on label at bounding box center [62, 212] width 15 height 0
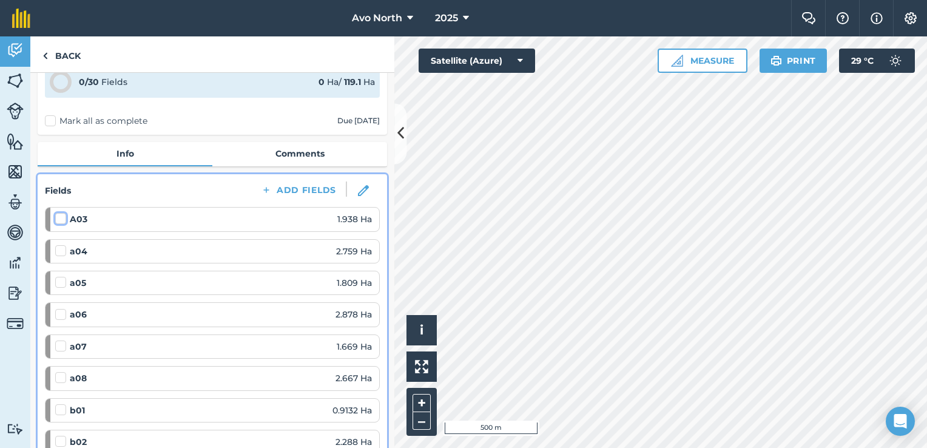
click at [58, 218] on input "checkbox" at bounding box center [59, 216] width 8 height 8
checkbox input "false"
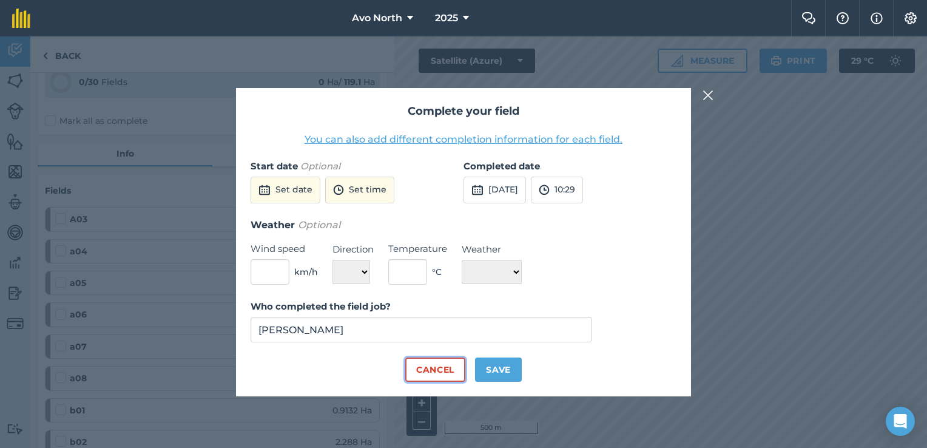
click at [459, 373] on button "Cancel" at bounding box center [435, 369] width 60 height 24
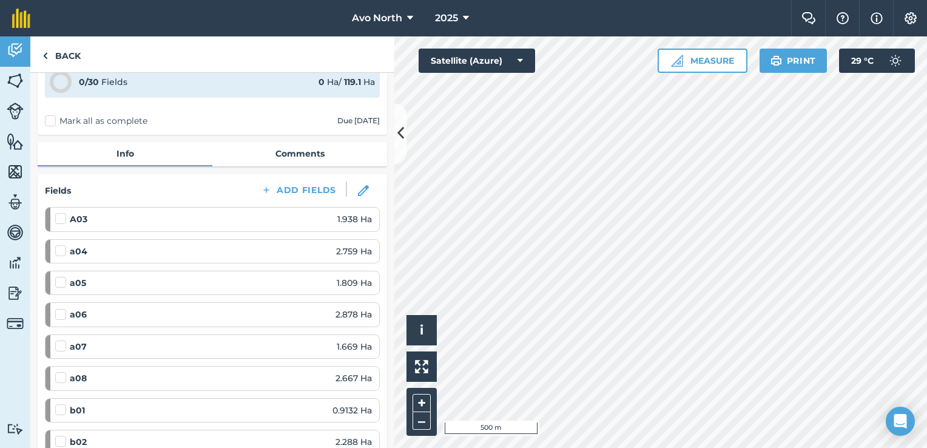
click at [49, 116] on label "Mark all as complete" at bounding box center [96, 121] width 103 height 13
click at [49, 175] on input "Mark all as complete" at bounding box center [49, 179] width 8 height 8
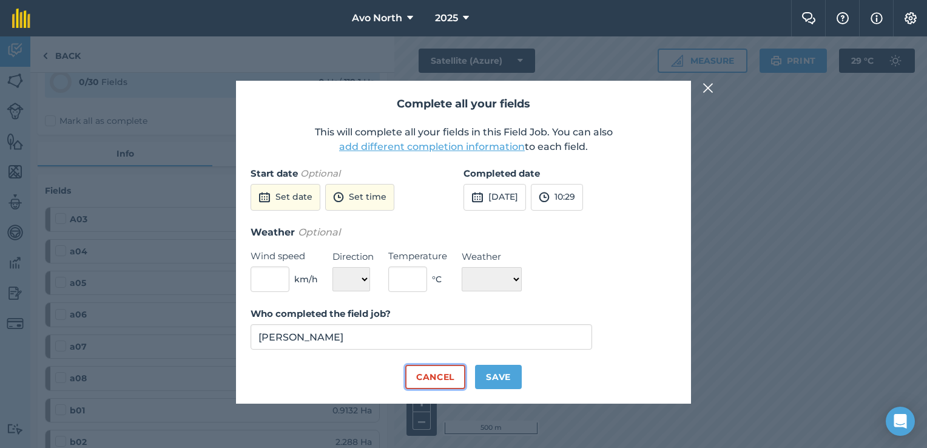
click at [434, 377] on button "Cancel" at bounding box center [435, 377] width 60 height 24
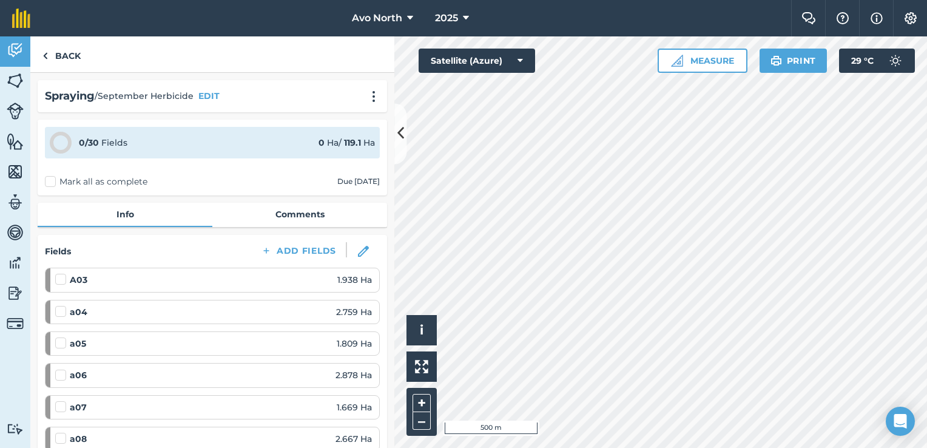
scroll to position [0, 0]
click at [271, 178] on div "[PERSON_NAME] all as complete Due [DATE]" at bounding box center [212, 181] width 335 height 13
click at [231, 183] on div "[PERSON_NAME] all as complete Due [DATE]" at bounding box center [212, 181] width 335 height 13
drag, startPoint x: 373, startPoint y: 89, endPoint x: 367, endPoint y: 94, distance: 7.7
click at [373, 89] on div "Spraying / September Herbicide EDIT" at bounding box center [212, 96] width 349 height 32
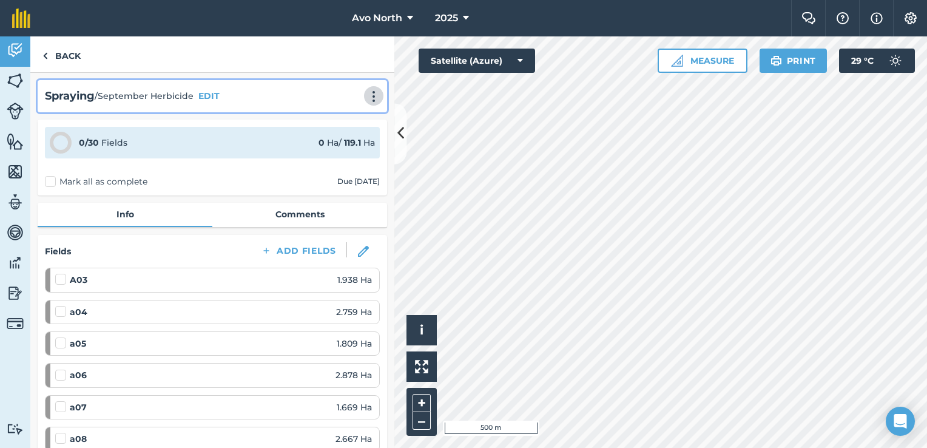
click at [366, 96] on img at bounding box center [373, 96] width 15 height 12
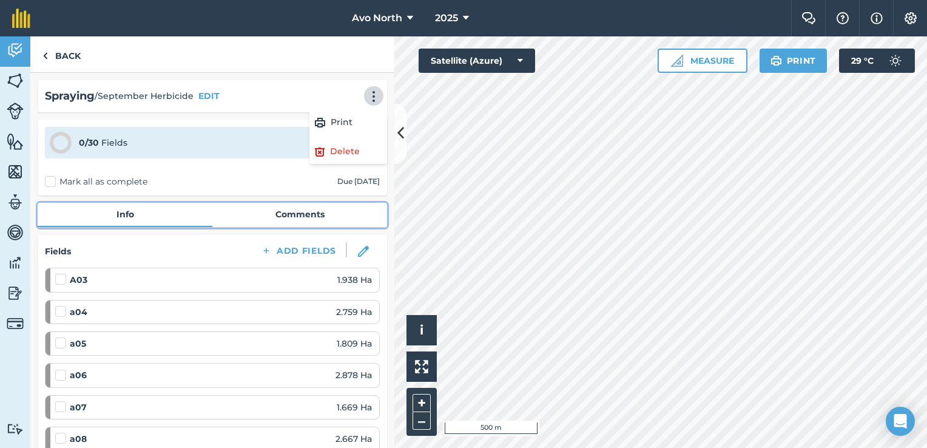
click at [291, 210] on link "Comments" at bounding box center [299, 214] width 175 height 23
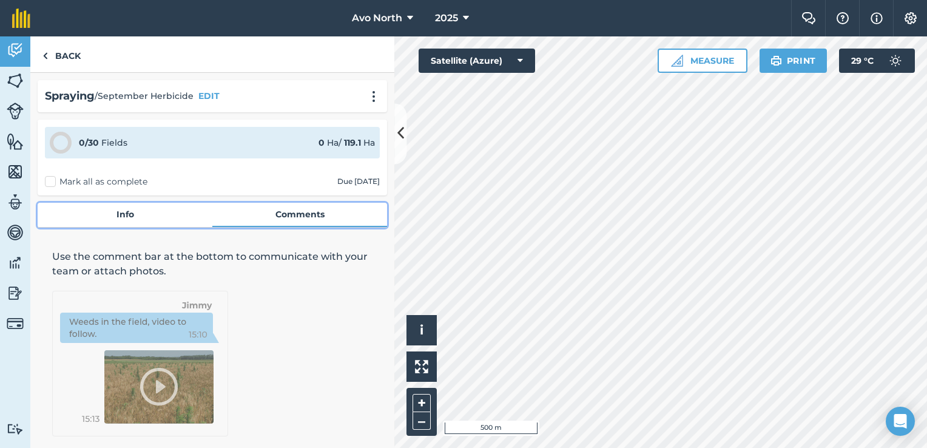
click at [118, 218] on link "Info" at bounding box center [125, 214] width 175 height 23
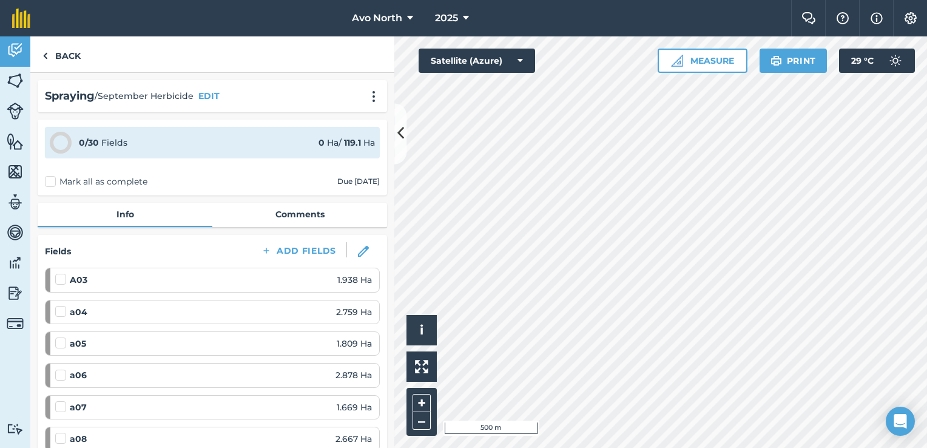
click at [337, 183] on div "Due [DATE]" at bounding box center [358, 182] width 42 height 10
drag, startPoint x: 323, startPoint y: 183, endPoint x: 316, endPoint y: 184, distance: 7.9
click at [316, 184] on div "[PERSON_NAME] all as complete Due [DATE]" at bounding box center [212, 181] width 335 height 13
click at [194, 181] on div "[PERSON_NAME] all as complete Due [DATE]" at bounding box center [212, 181] width 335 height 13
click at [138, 184] on label "Mark all as complete" at bounding box center [96, 181] width 103 height 13
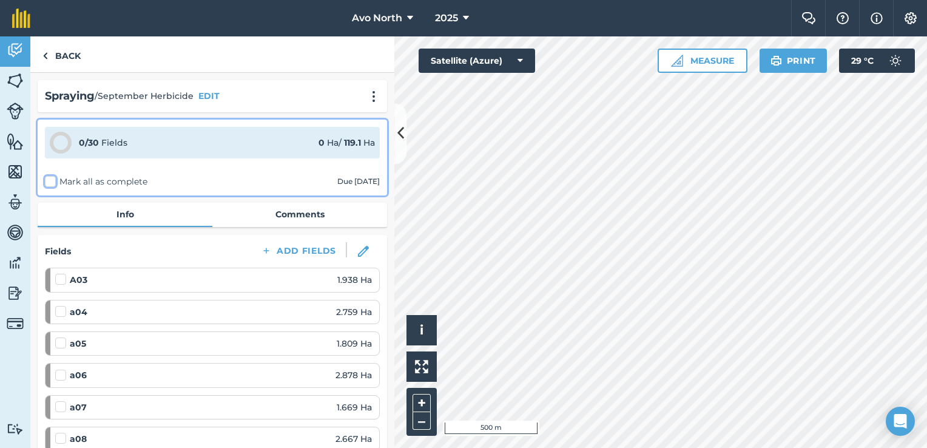
click at [53, 183] on input "Mark all as complete" at bounding box center [49, 179] width 8 height 8
checkbox input "false"
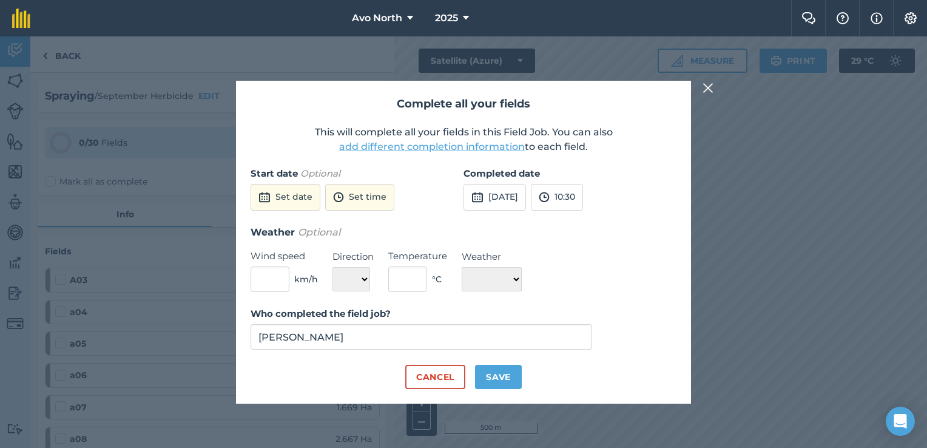
click at [454, 152] on button "add different completion information" at bounding box center [432, 147] width 186 height 15
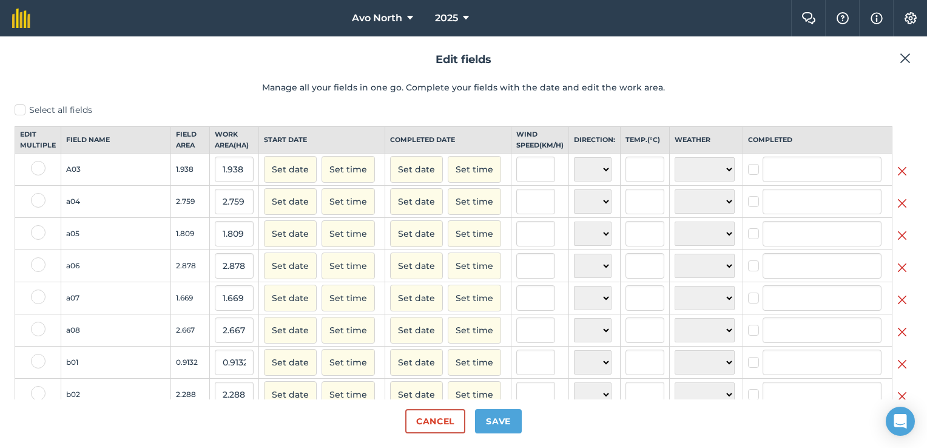
click at [36, 175] on label at bounding box center [38, 168] width 15 height 15
click at [36, 169] on input "checkbox" at bounding box center [35, 165] width 8 height 8
checkbox input "true"
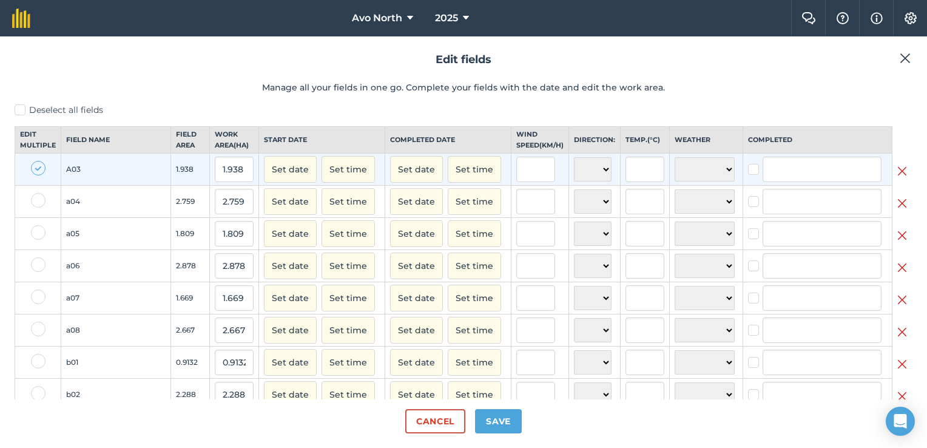
click at [38, 208] on label at bounding box center [38, 200] width 15 height 15
click at [38, 201] on input "checkbox" at bounding box center [35, 197] width 8 height 8
checkbox input "true"
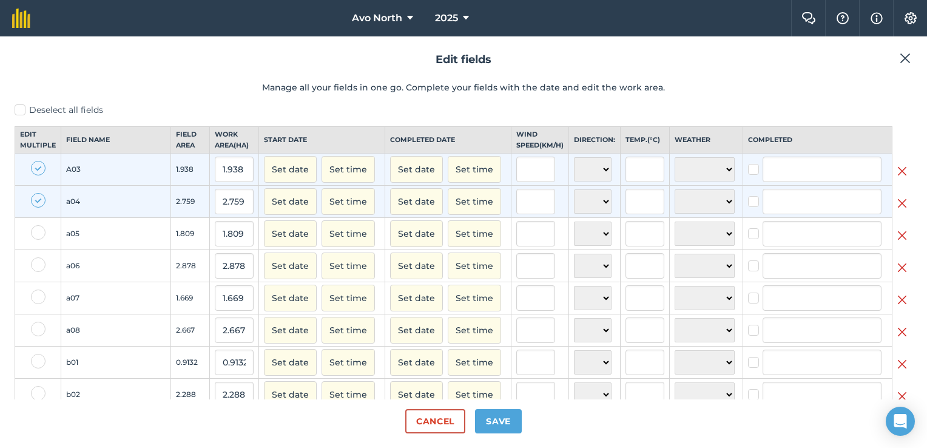
click at [36, 240] on label at bounding box center [38, 232] width 15 height 15
click at [36, 233] on input "checkbox" at bounding box center [35, 229] width 8 height 8
checkbox input "true"
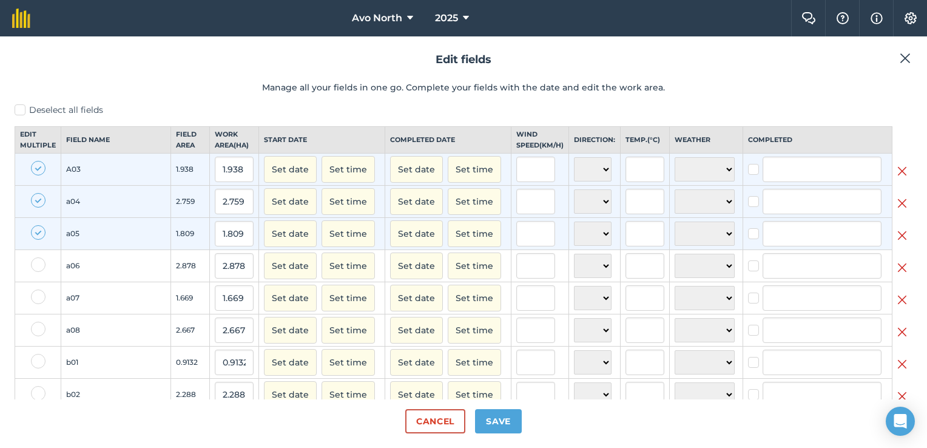
click at [40, 272] on label at bounding box center [38, 264] width 15 height 15
click at [39, 265] on input "checkbox" at bounding box center [35, 261] width 8 height 8
checkbox input "true"
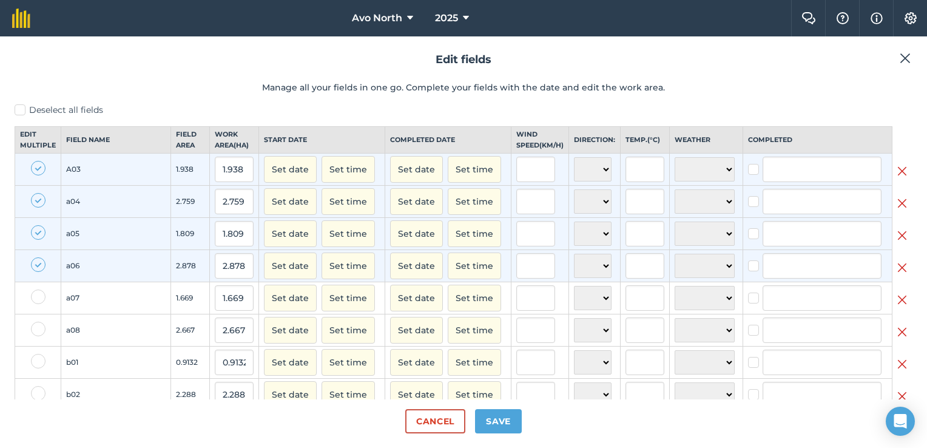
click at [33, 304] on label at bounding box center [38, 296] width 15 height 15
click at [33, 297] on input "checkbox" at bounding box center [35, 293] width 8 height 8
checkbox input "true"
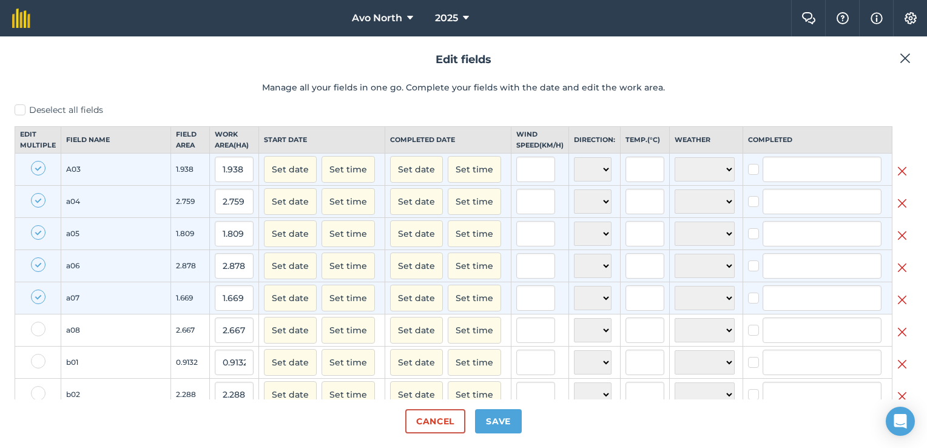
click at [36, 336] on label at bounding box center [38, 329] width 15 height 15
click at [36, 329] on input "checkbox" at bounding box center [35, 326] width 8 height 8
checkbox input "true"
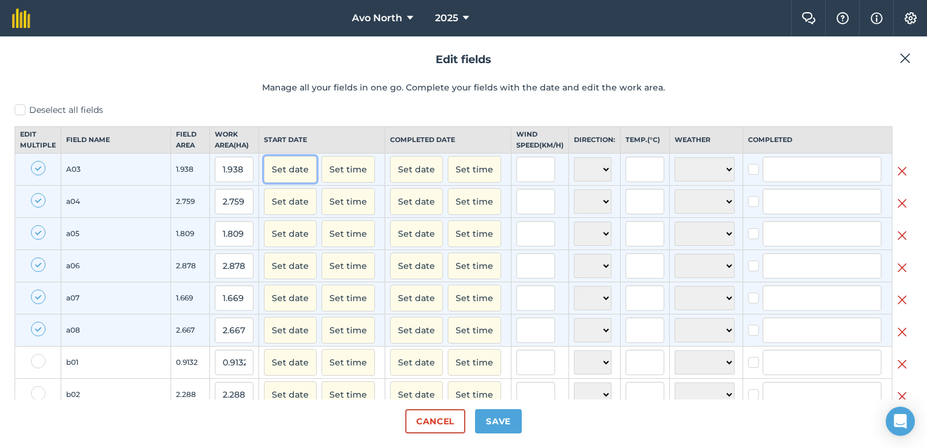
click at [264, 183] on button "Set date" at bounding box center [290, 169] width 53 height 27
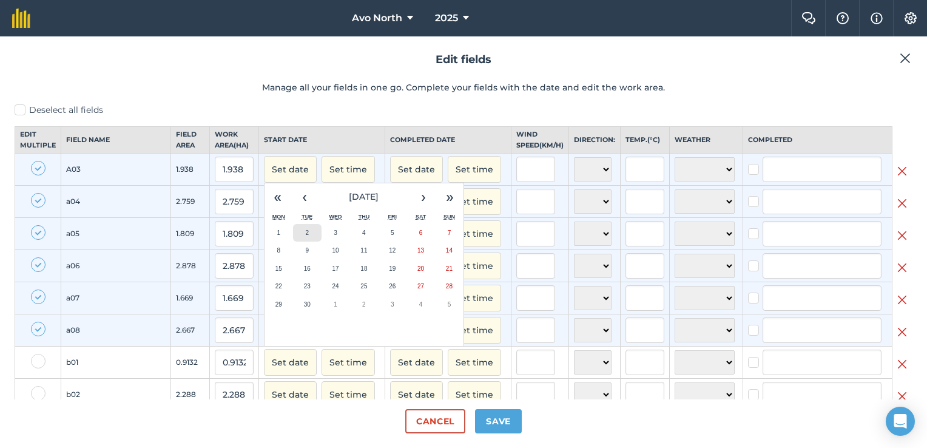
click at [305, 236] on abbr "2" at bounding box center [307, 232] width 4 height 7
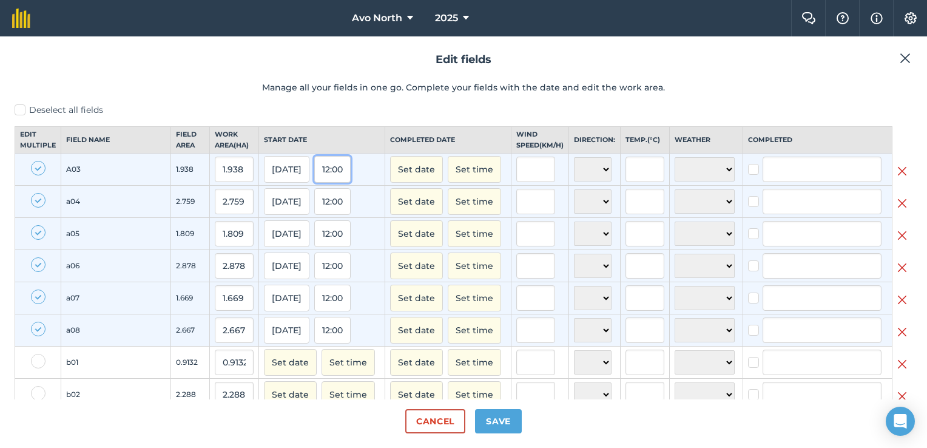
click at [314, 182] on button "12:00" at bounding box center [332, 169] width 36 height 27
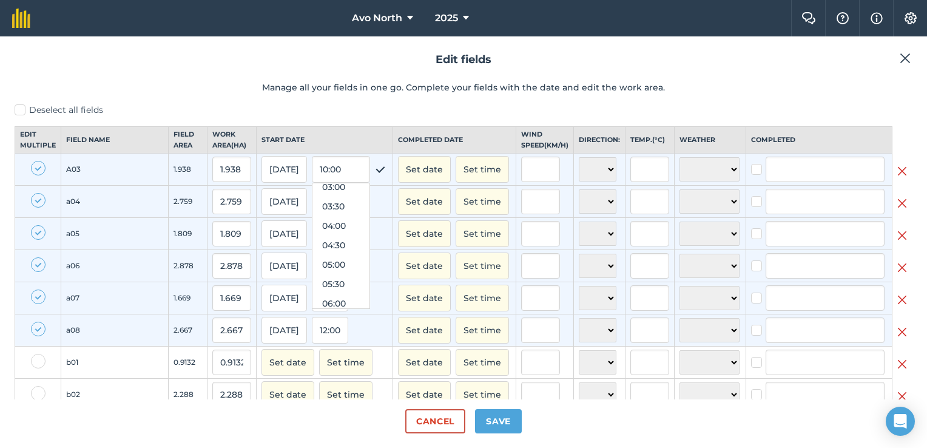
scroll to position [104, 0]
click at [312, 254] on button "04:00" at bounding box center [340, 243] width 57 height 19
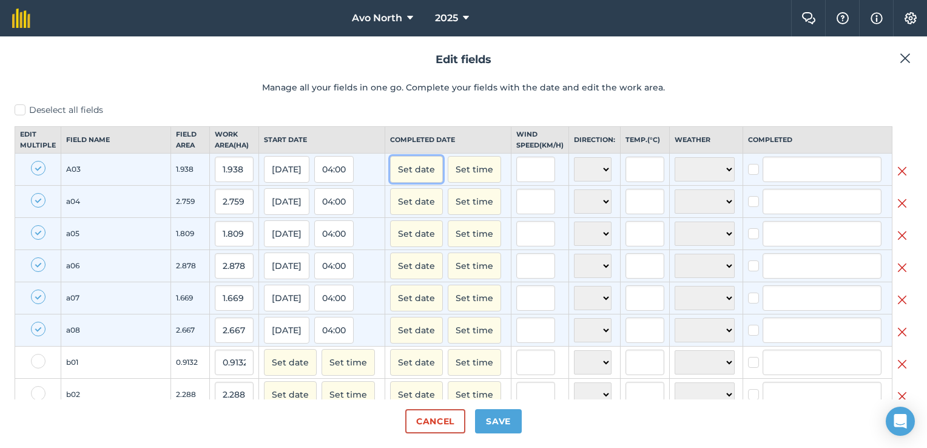
click at [390, 182] on button "Set date" at bounding box center [416, 169] width 53 height 27
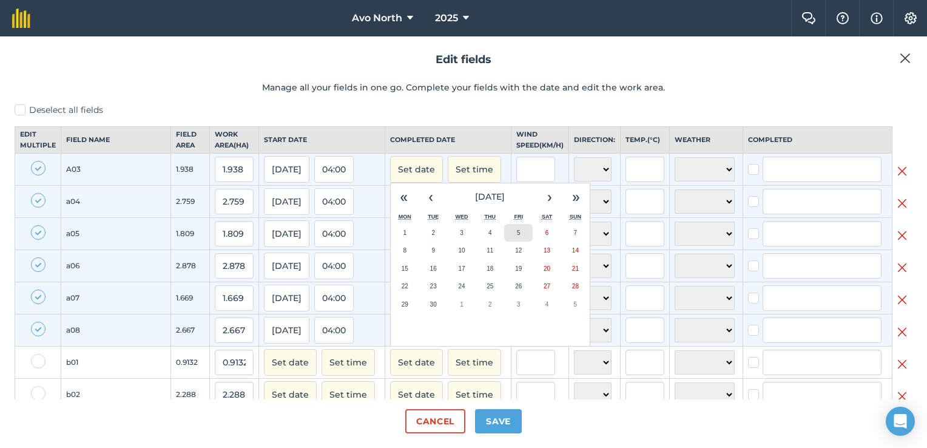
click at [504, 242] on button "5" at bounding box center [518, 233] width 29 height 18
checkbox input "true"
type input "[PERSON_NAME]"
checkbox input "true"
type input "[PERSON_NAME]"
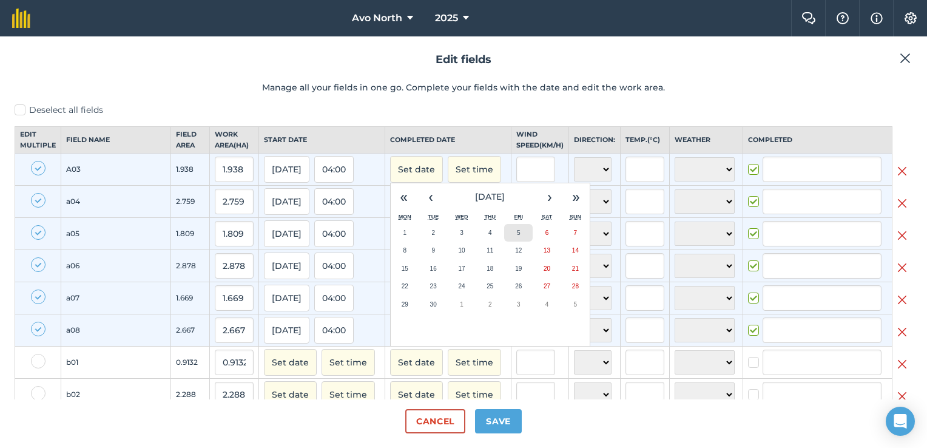
checkbox input "true"
type input "[PERSON_NAME]"
checkbox input "true"
type input "[PERSON_NAME]"
checkbox input "true"
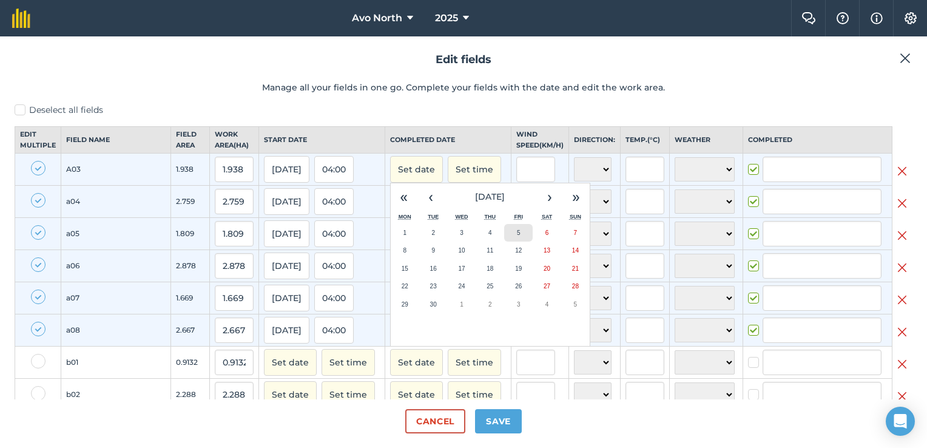
type input "[PERSON_NAME]"
checkbox input "true"
type input "[PERSON_NAME]"
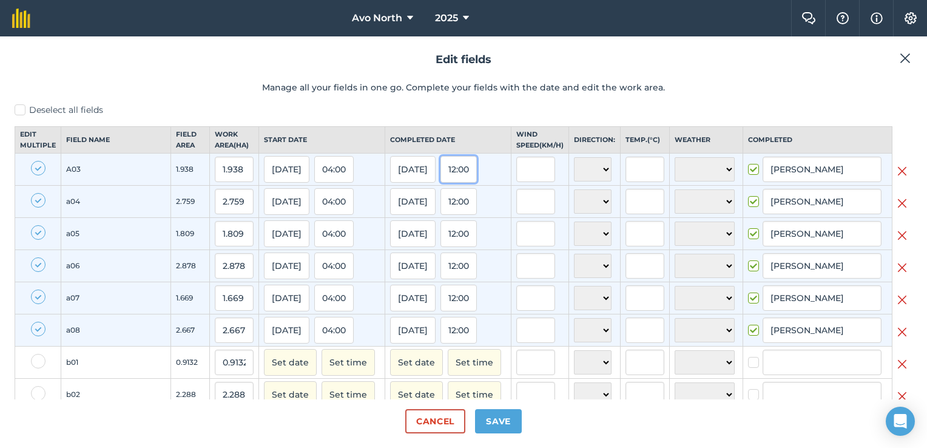
click at [440, 170] on button "12:00" at bounding box center [458, 169] width 36 height 27
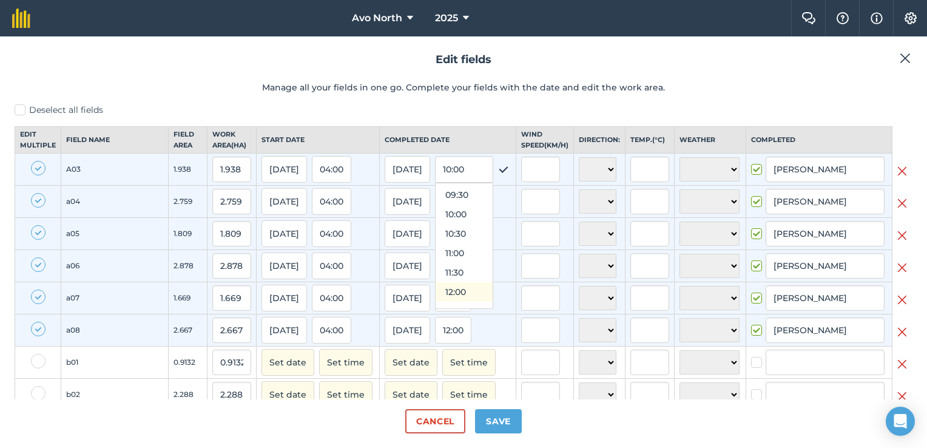
scroll to position [347, 0]
click at [436, 239] on button "10:00" at bounding box center [464, 233] width 57 height 19
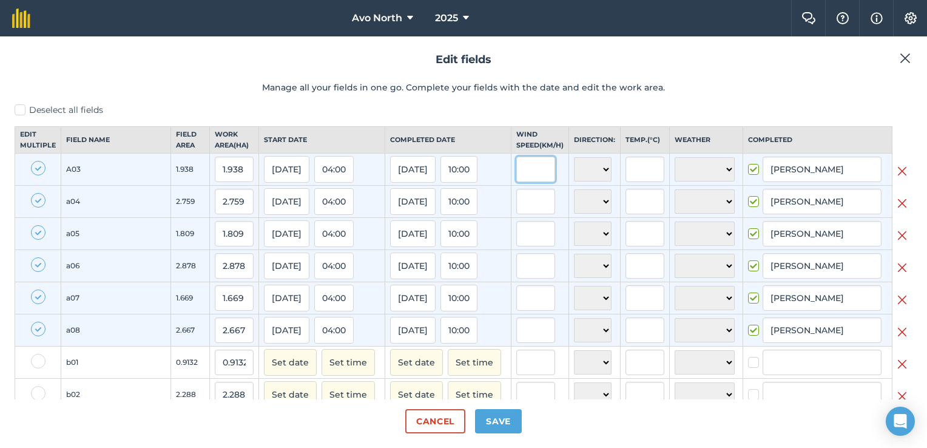
click at [516, 182] on input "text" at bounding box center [535, 169] width 39 height 25
type input "1"
type input "6"
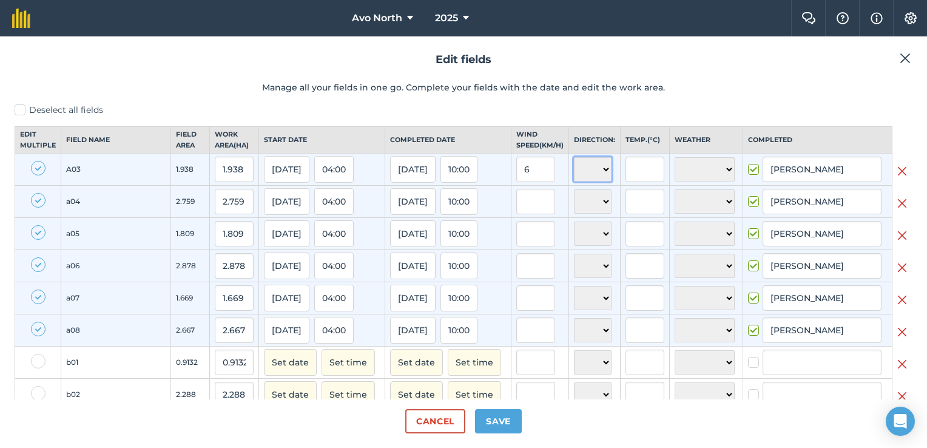
type input "6"
click at [574, 180] on select "N NE E SE S SW W NW" at bounding box center [593, 169] width 38 height 24
select select "E"
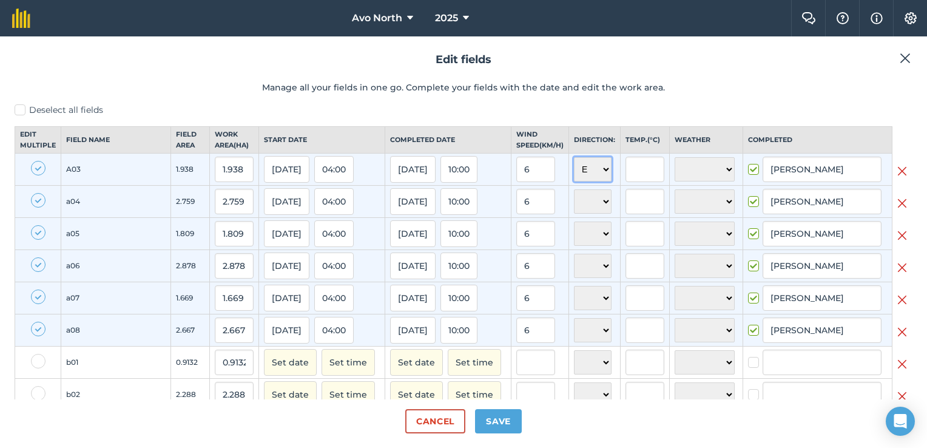
click at [574, 167] on select "N NE E SE S SW W NW" at bounding box center [593, 169] width 38 height 24
select select "E"
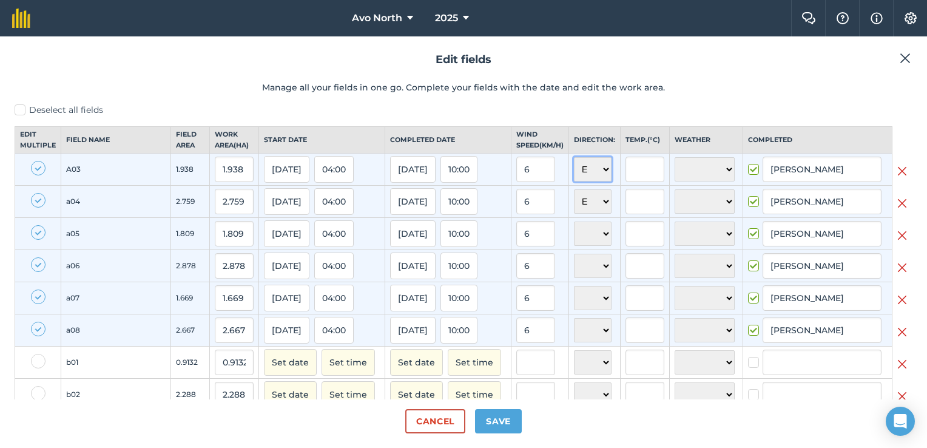
select select "E"
click at [626, 182] on input "text" at bounding box center [645, 169] width 39 height 25
type input "17"
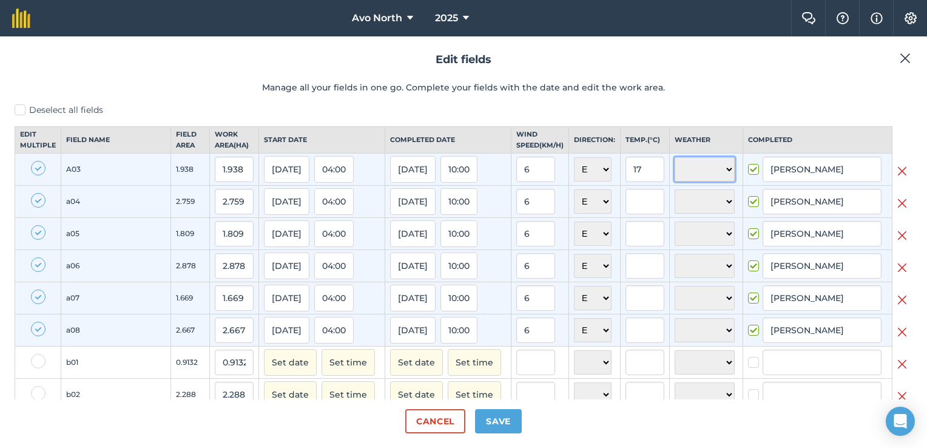
type input "17"
click at [675, 181] on select "☀️ Sunny 🌧 Rainy ⛅️ Cloudy 🌨 Snow ❄️ Icy" at bounding box center [705, 169] width 60 height 24
select select "Sunny"
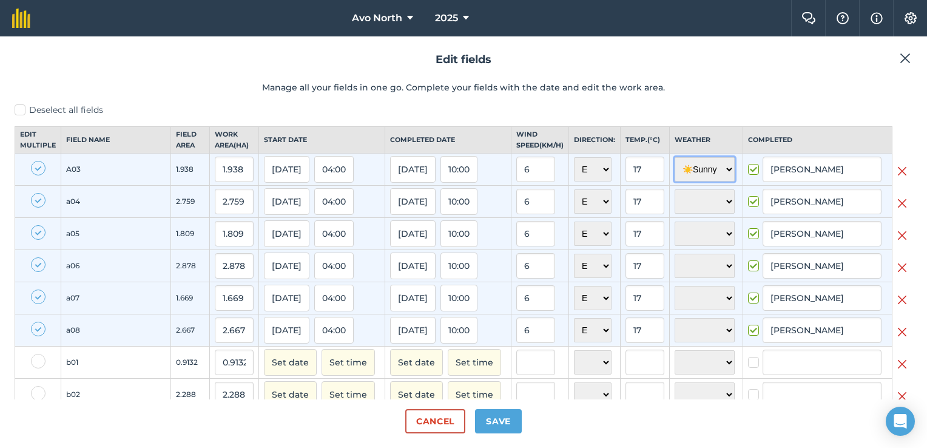
click at [675, 167] on select "☀️ Sunny 🌧 Rainy ⛅️ Cloudy 🌨 Snow ❄️ Icy" at bounding box center [705, 169] width 60 height 24
select select "Sunny"
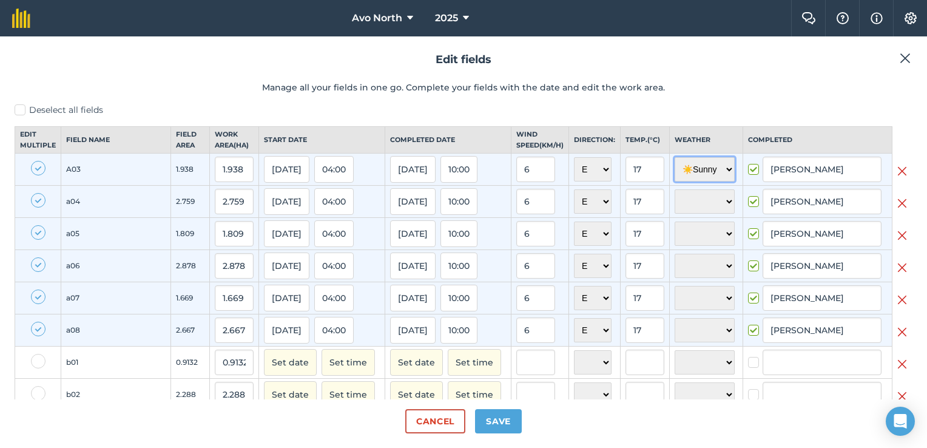
select select "Sunny"
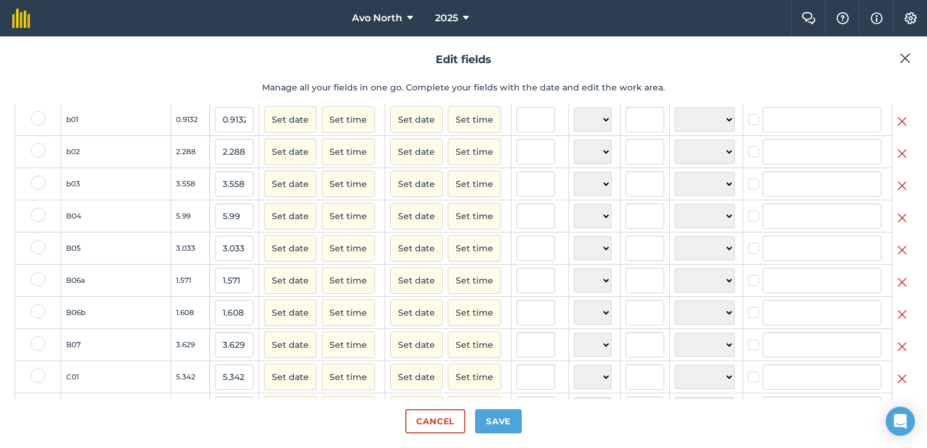
scroll to position [121, 0]
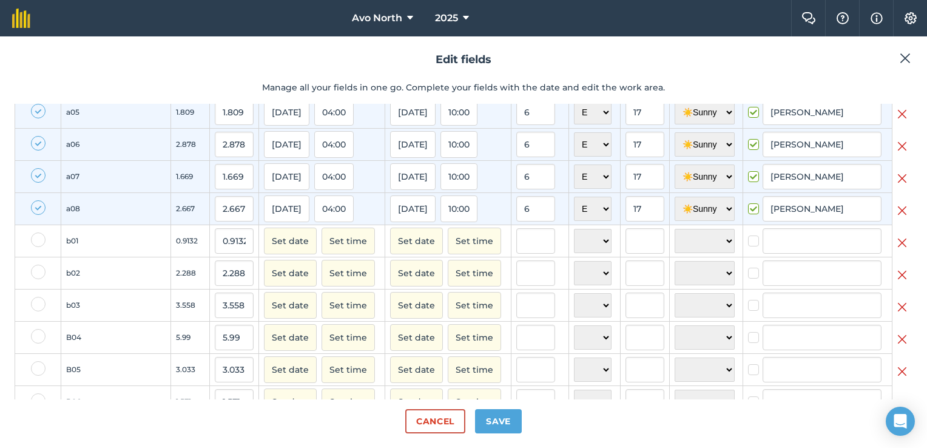
click at [36, 247] on label at bounding box center [38, 239] width 15 height 15
click at [36, 240] on input "checkbox" at bounding box center [35, 236] width 8 height 8
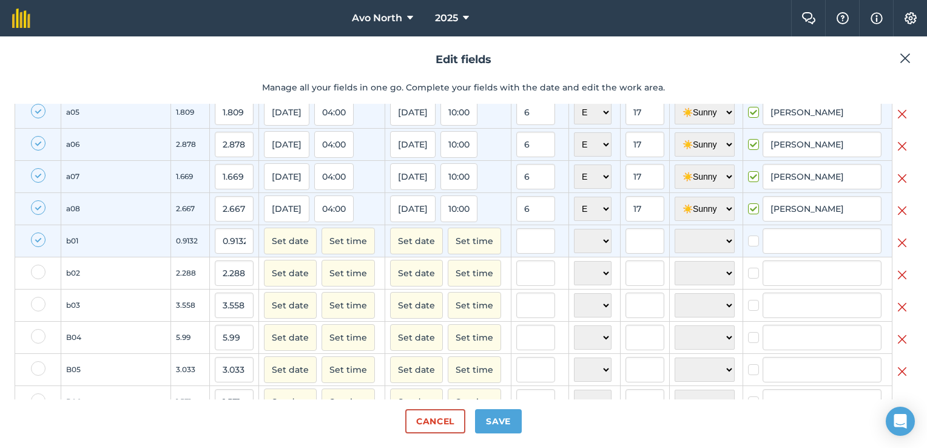
click at [38, 247] on label at bounding box center [38, 239] width 15 height 15
click at [38, 240] on input "checkbox" at bounding box center [35, 236] width 8 height 8
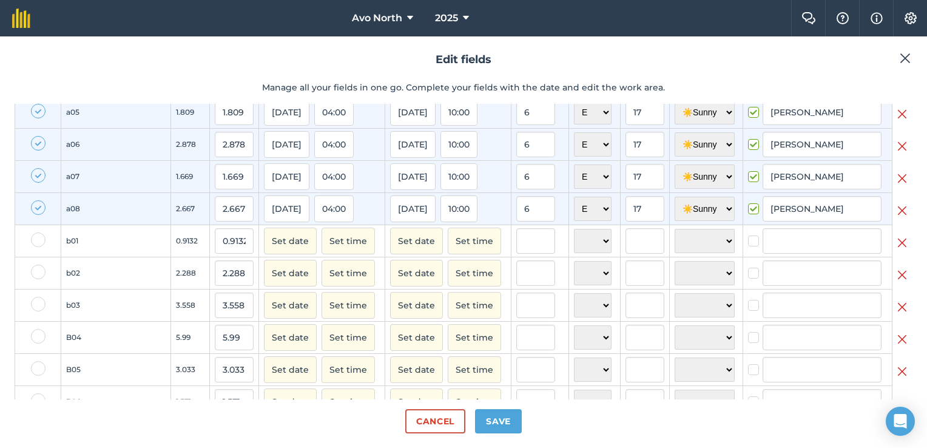
click at [36, 245] on label at bounding box center [38, 239] width 15 height 15
click at [36, 240] on input "checkbox" at bounding box center [35, 236] width 8 height 8
checkbox input "true"
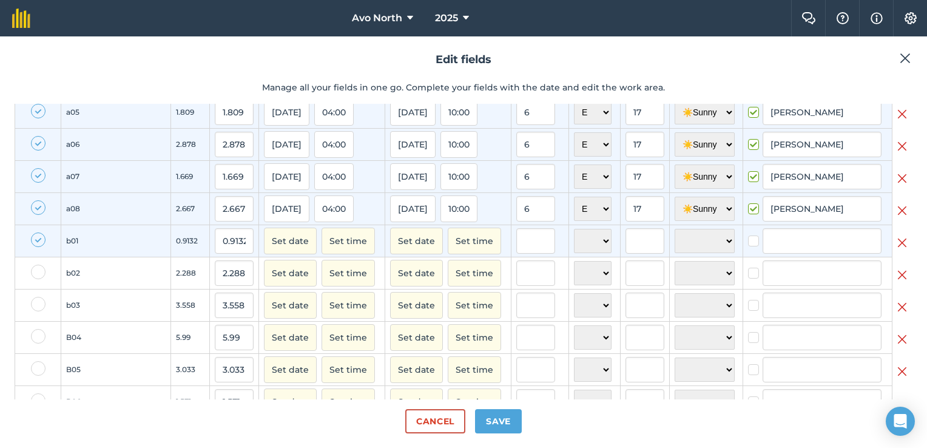
click at [35, 279] on label at bounding box center [38, 272] width 15 height 15
click at [35, 272] on input "checkbox" at bounding box center [35, 269] width 8 height 8
checkbox input "true"
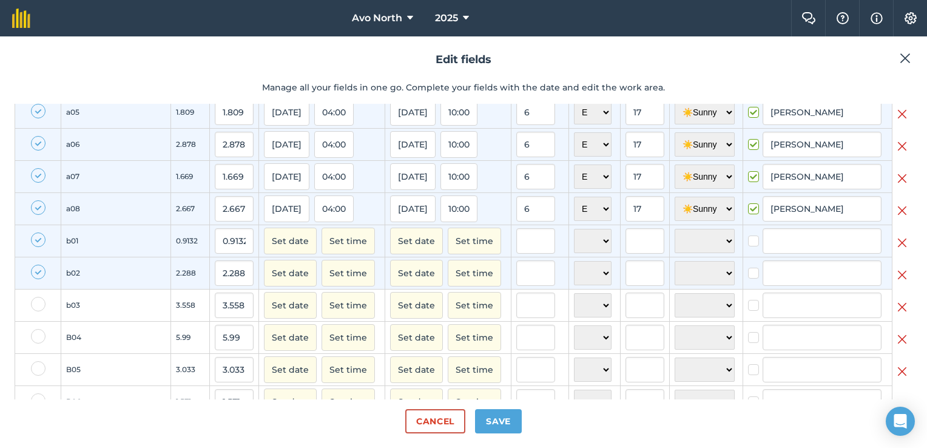
click at [38, 247] on label at bounding box center [38, 239] width 15 height 15
click at [38, 240] on input "checkbox" at bounding box center [35, 236] width 8 height 8
checkbox input "false"
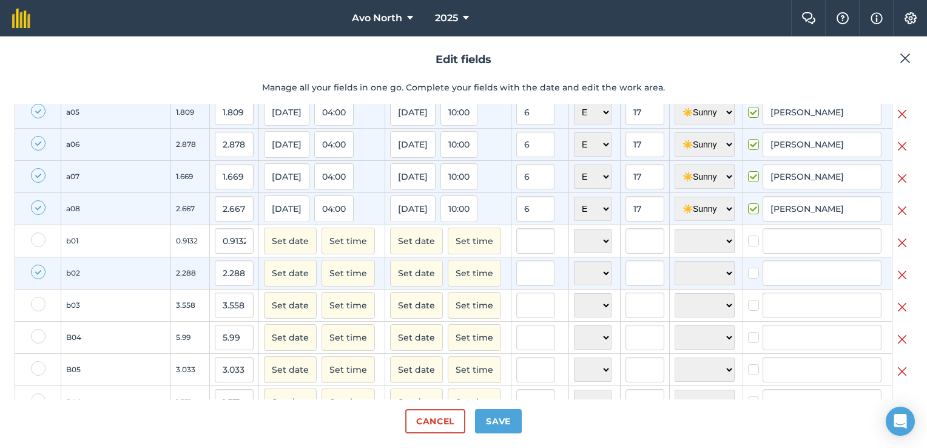
click at [36, 279] on label at bounding box center [38, 272] width 15 height 15
click at [36, 272] on input "checkbox" at bounding box center [35, 269] width 8 height 8
checkbox input "false"
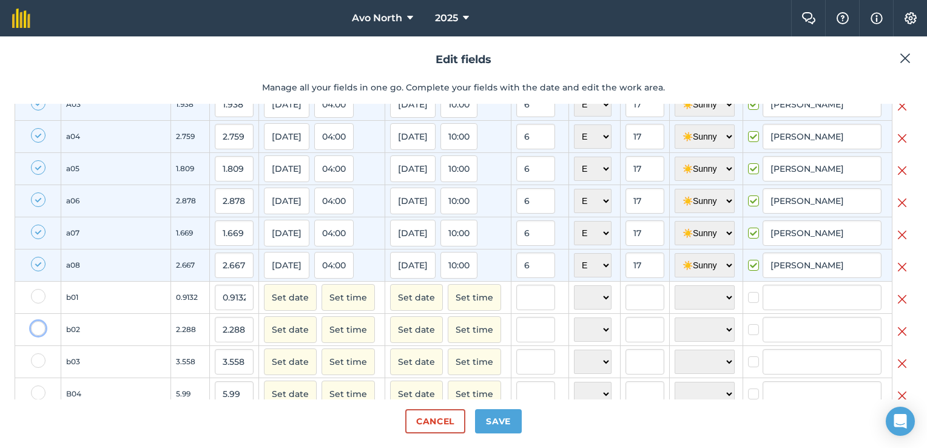
scroll to position [0, 0]
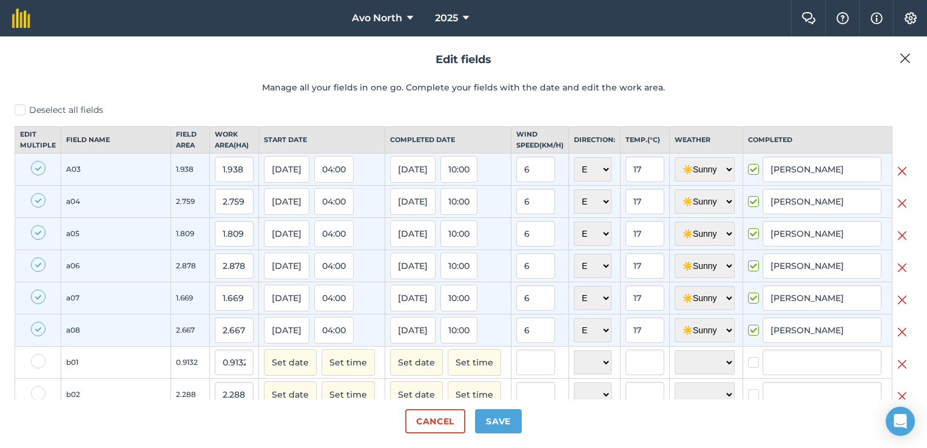
click at [194, 101] on header "Edit fields Manage all your fields in one go. Complete your fields with the dat…" at bounding box center [464, 77] width 898 height 53
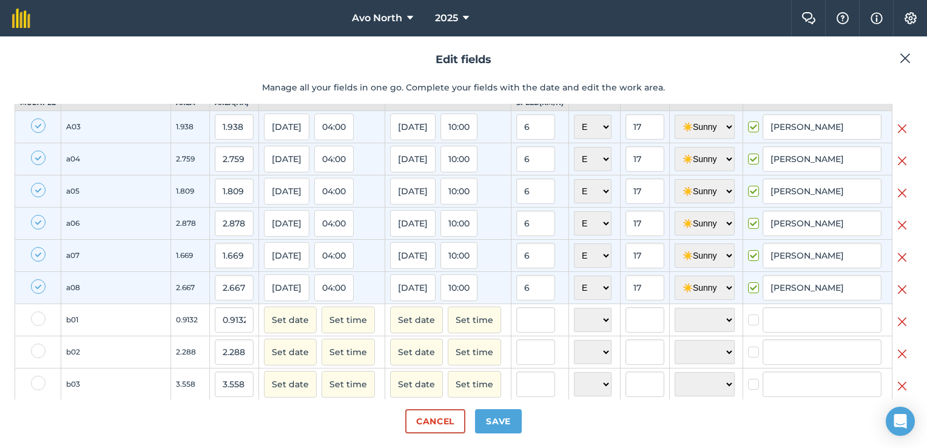
scroll to position [61, 0]
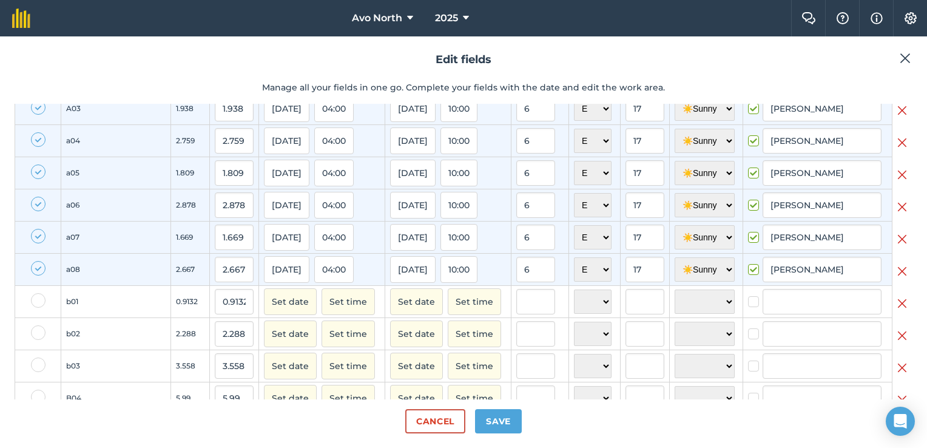
click at [38, 307] on label at bounding box center [38, 300] width 15 height 15
click at [38, 301] on input "checkbox" at bounding box center [35, 297] width 8 height 8
checkbox input "true"
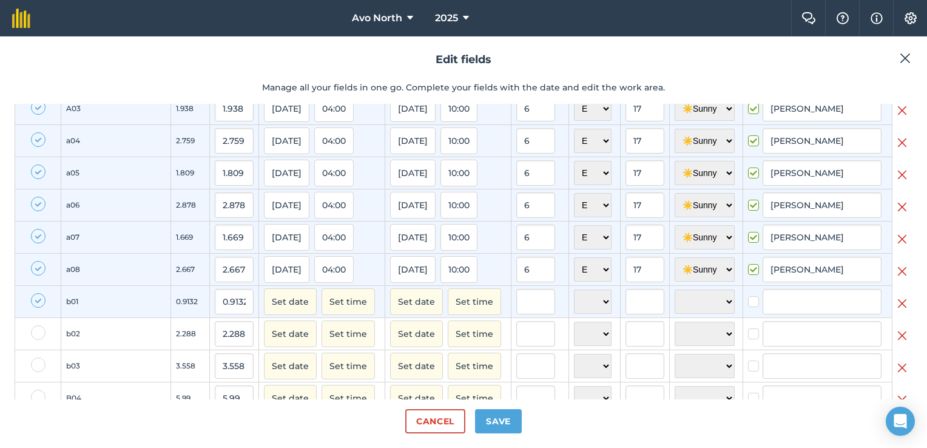
click at [36, 339] on label at bounding box center [38, 332] width 15 height 15
click at [36, 333] on input "checkbox" at bounding box center [35, 329] width 8 height 8
checkbox input "true"
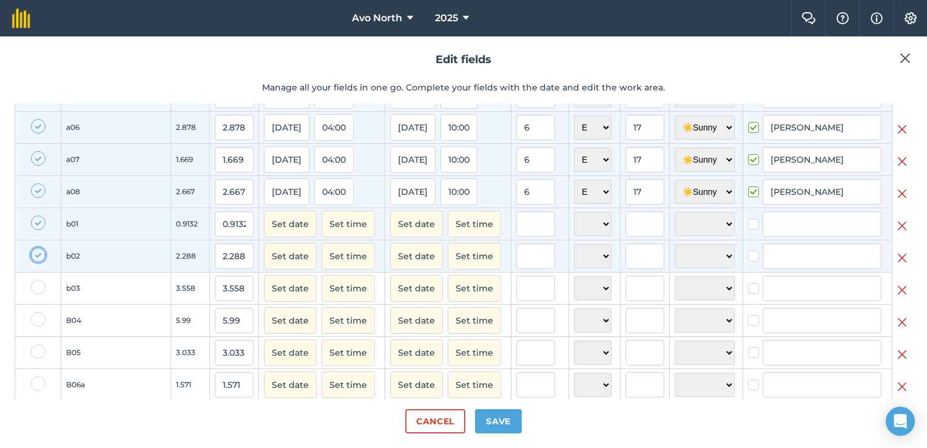
scroll to position [121, 0]
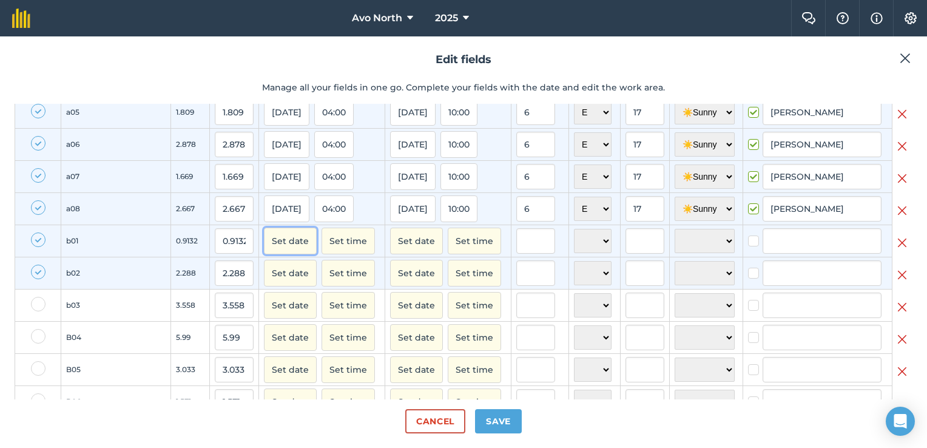
click at [264, 251] on button "Set date" at bounding box center [290, 241] width 53 height 27
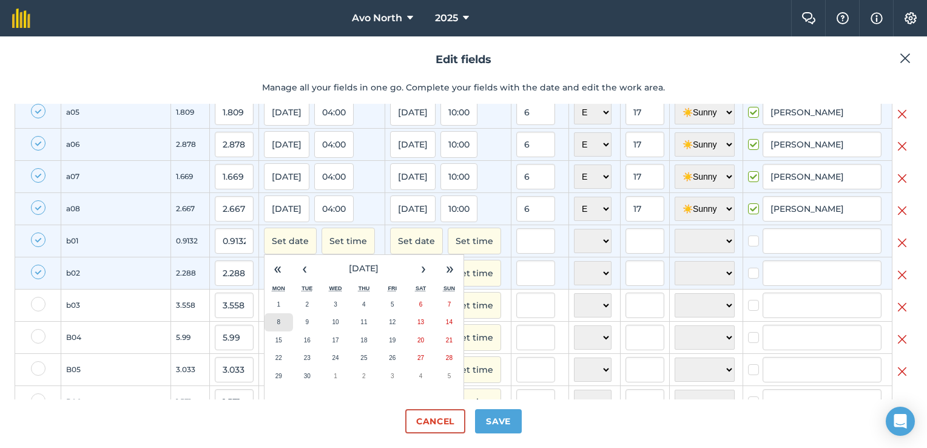
click at [265, 331] on button "8" at bounding box center [279, 322] width 29 height 18
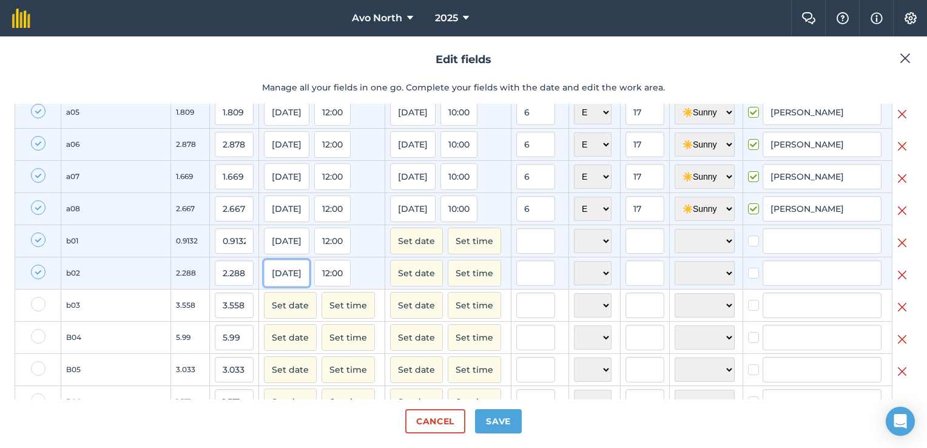
click at [264, 280] on button "[DATE]" at bounding box center [287, 273] width 46 height 27
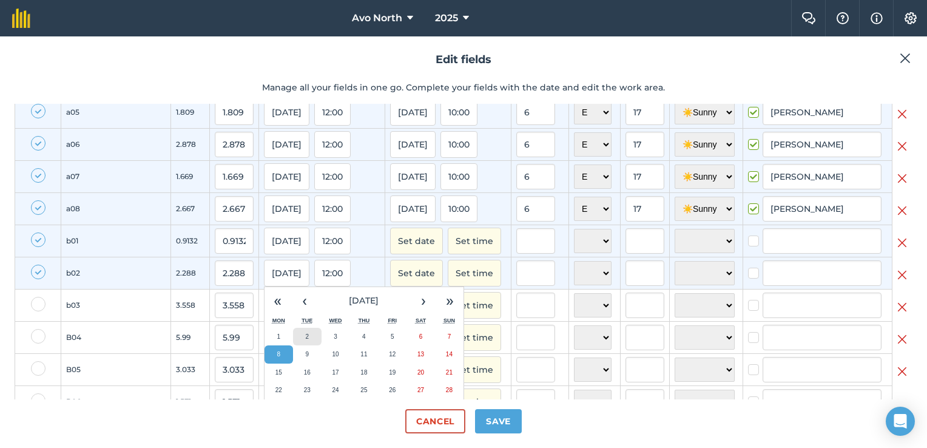
click at [293, 343] on button "2" at bounding box center [307, 337] width 29 height 18
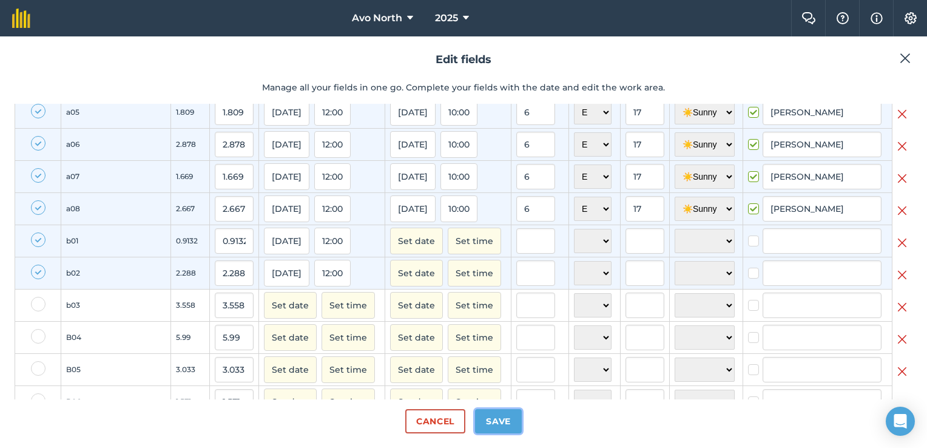
click at [491, 422] on button "Save" at bounding box center [498, 421] width 47 height 24
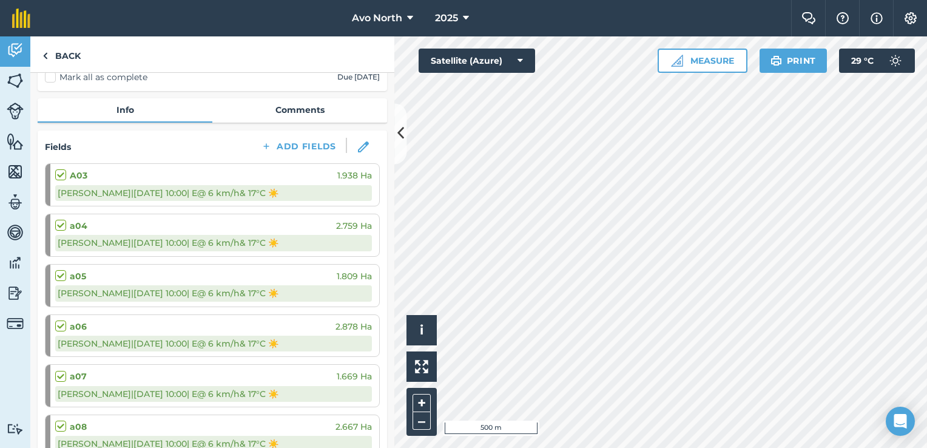
scroll to position [61, 0]
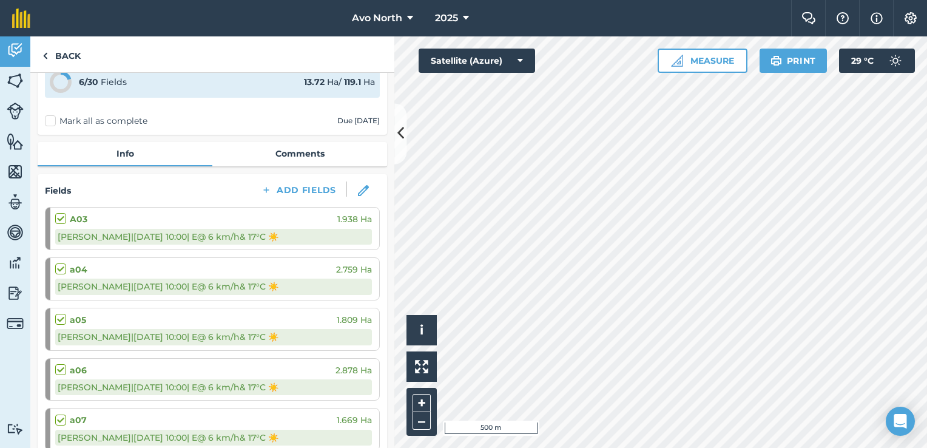
click at [128, 118] on label "Mark all as complete" at bounding box center [96, 121] width 103 height 13
click at [53, 175] on input "Mark all as complete" at bounding box center [49, 179] width 8 height 8
checkbox input "false"
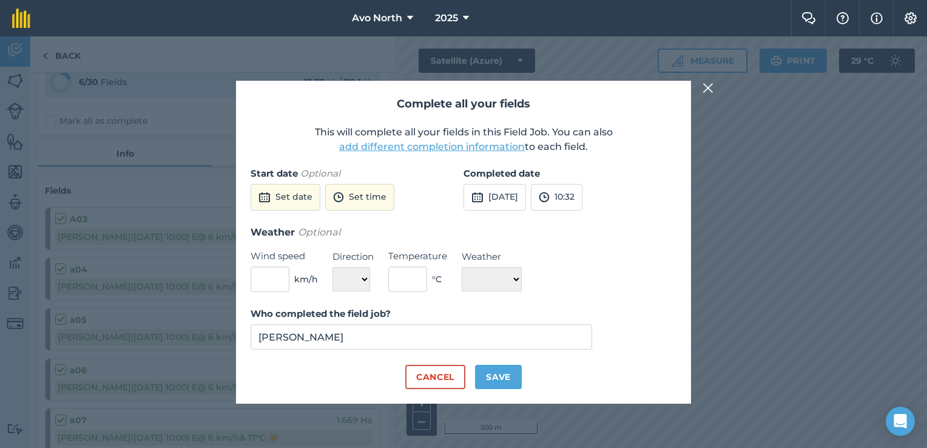
click at [439, 147] on button "add different completion information" at bounding box center [432, 147] width 186 height 15
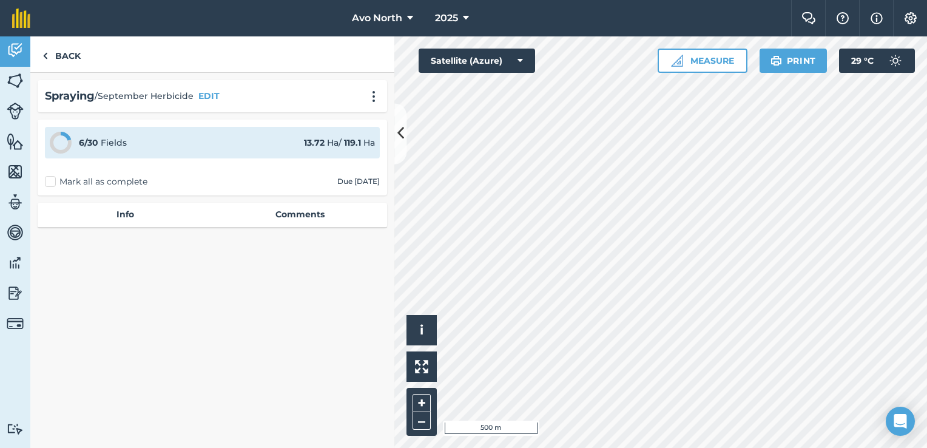
select select "E"
select select "Sunny"
select select "E"
select select "Sunny"
select select "E"
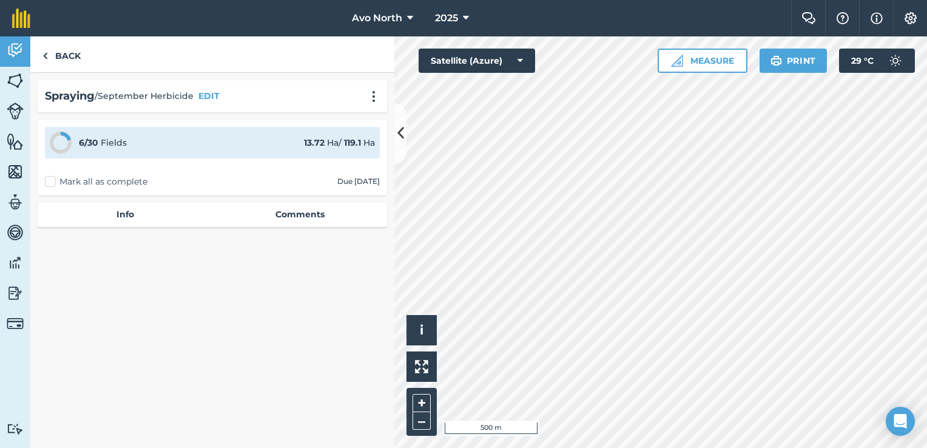
select select "Sunny"
select select "E"
select select "Sunny"
select select "E"
select select "Sunny"
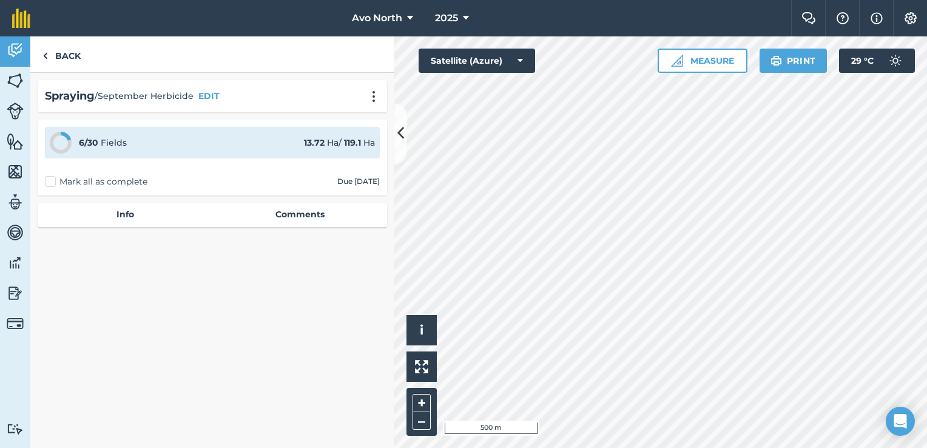
select select "E"
select select "Sunny"
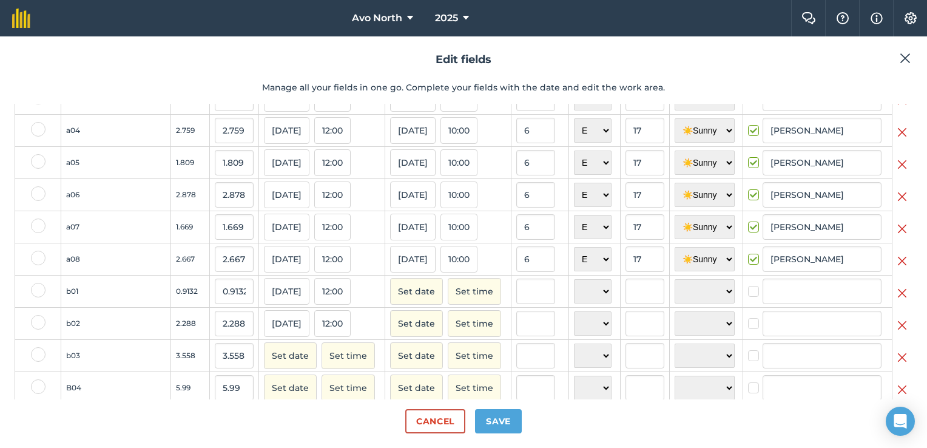
scroll to position [121, 0]
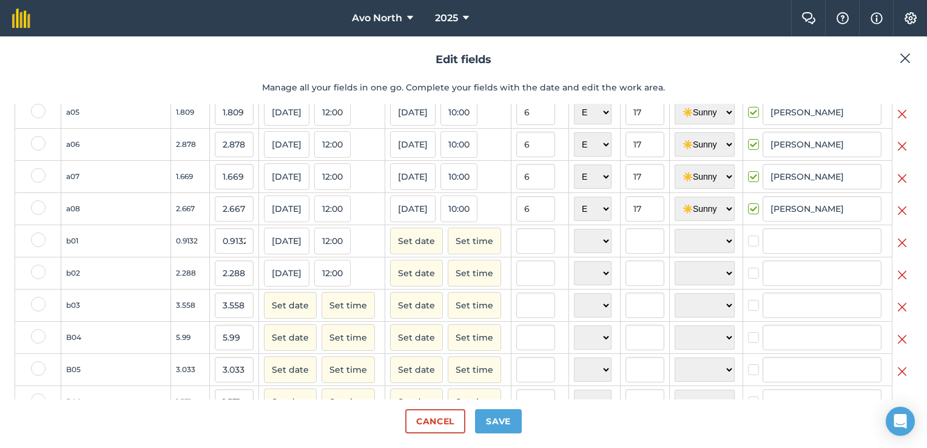
click at [38, 246] on label at bounding box center [38, 239] width 15 height 15
click at [38, 240] on input "checkbox" at bounding box center [35, 236] width 8 height 8
checkbox input "true"
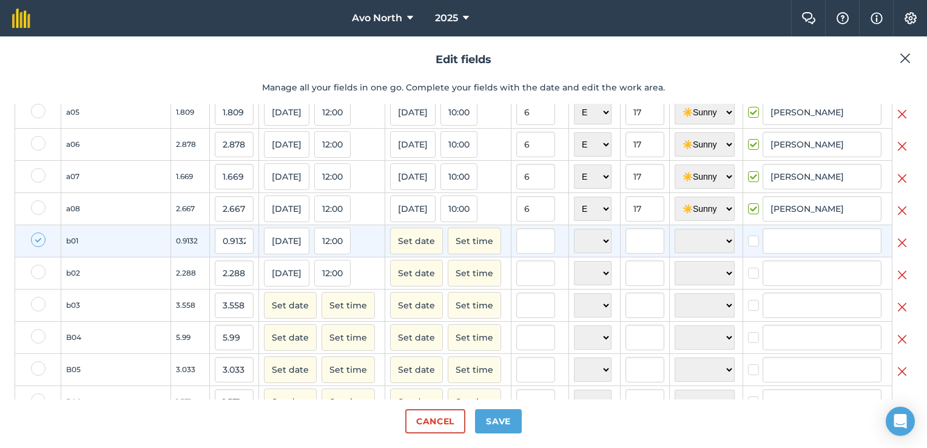
click at [34, 279] on label at bounding box center [38, 272] width 15 height 15
click at [34, 272] on input "checkbox" at bounding box center [35, 269] width 8 height 8
checkbox input "true"
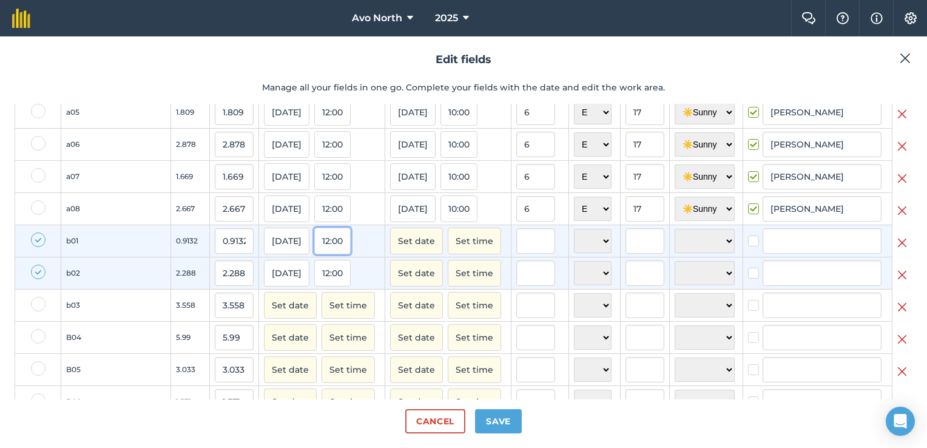
click at [314, 251] on button "12:00" at bounding box center [332, 241] width 36 height 27
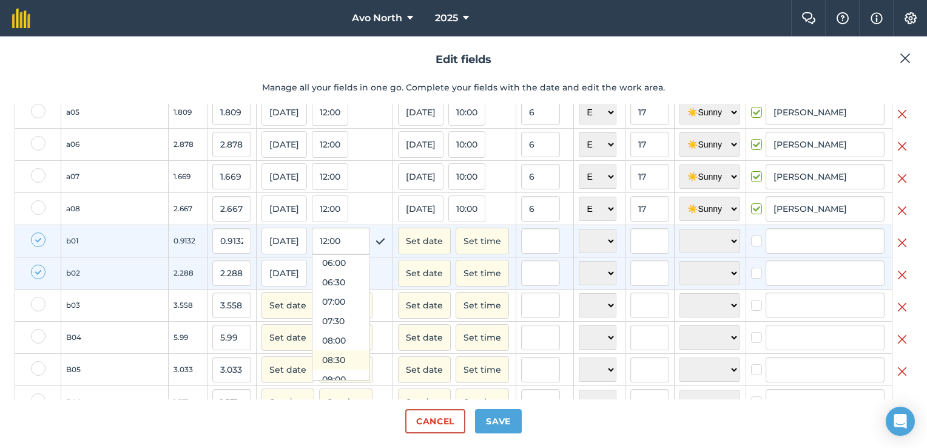
scroll to position [165, 0]
click at [312, 265] on button "04:00" at bounding box center [340, 254] width 57 height 19
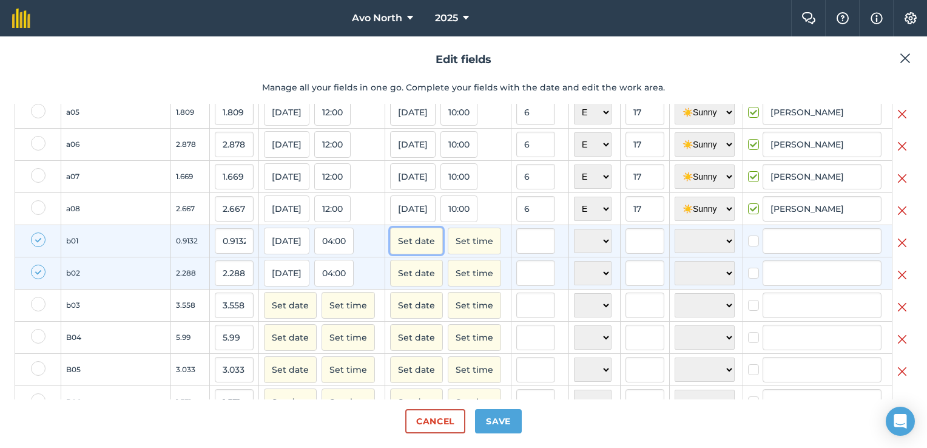
click at [390, 252] on button "Set date" at bounding box center [416, 241] width 53 height 27
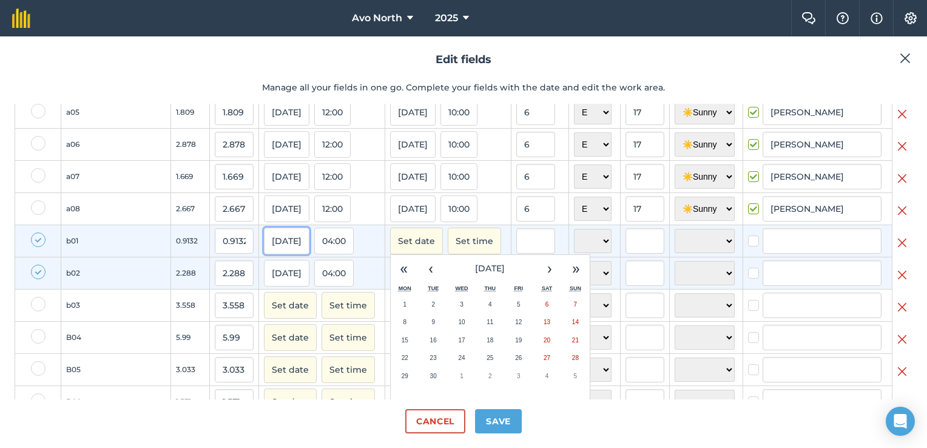
click at [264, 251] on button "[DATE]" at bounding box center [287, 241] width 46 height 27
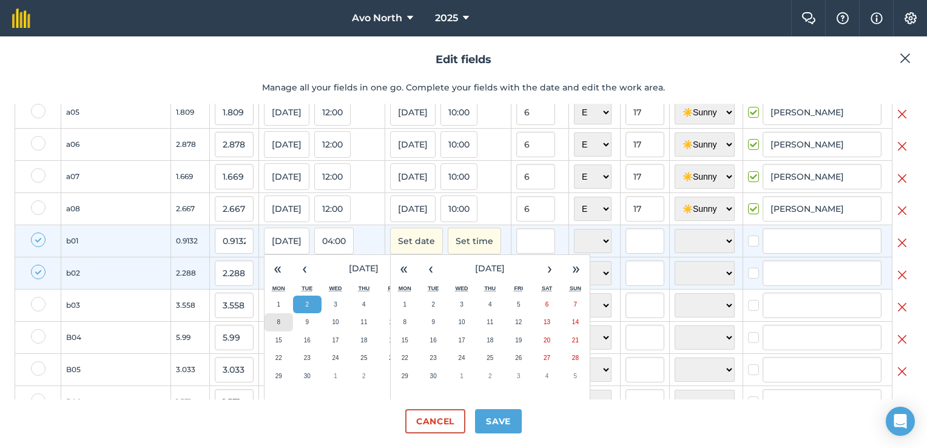
click at [277, 325] on abbr "8" at bounding box center [279, 322] width 4 height 7
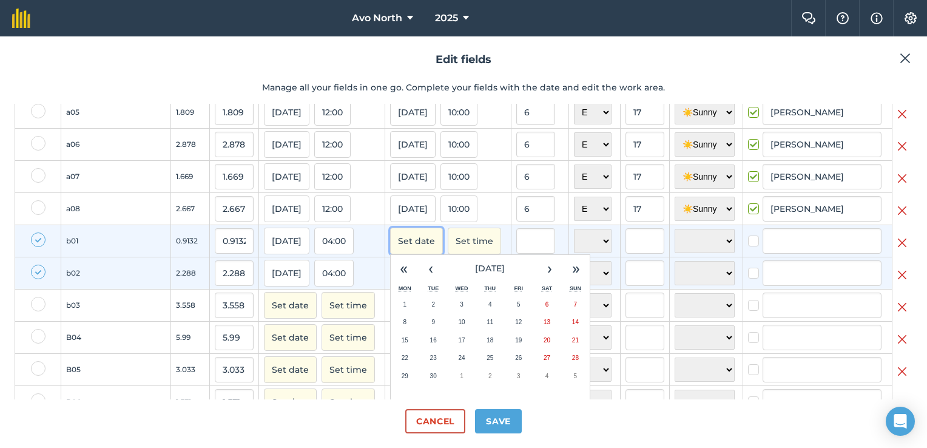
click at [390, 254] on button "Set date" at bounding box center [416, 241] width 53 height 27
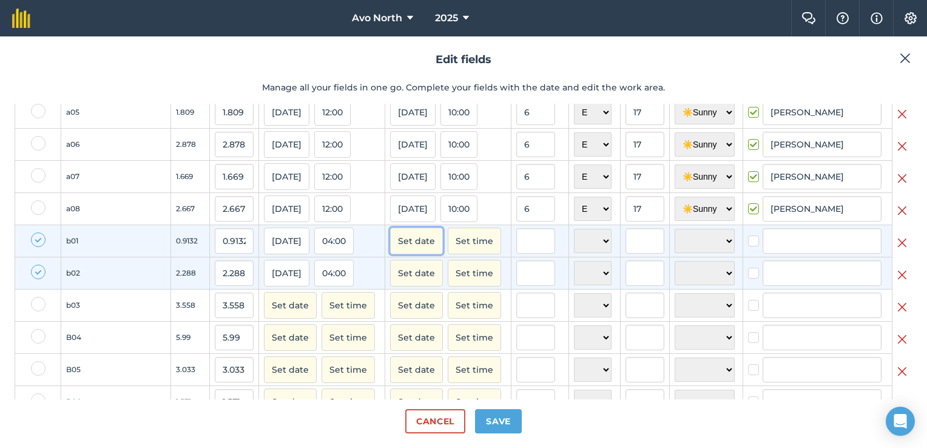
click at [390, 254] on button "Set date" at bounding box center [416, 241] width 53 height 27
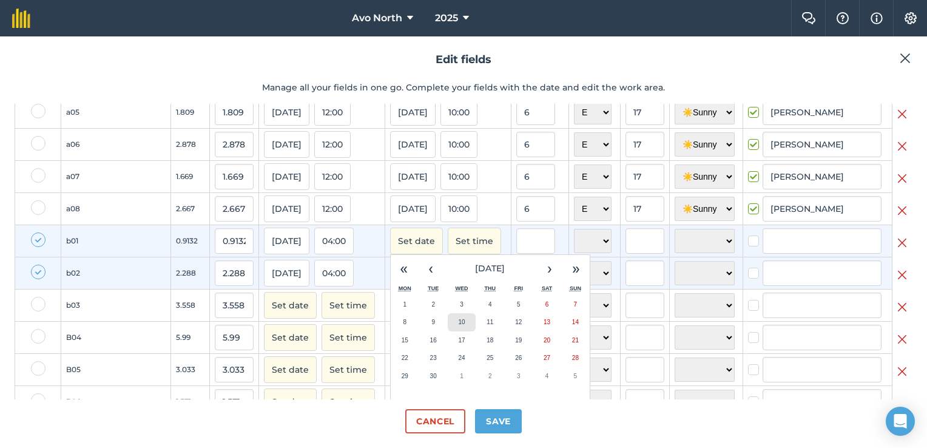
click at [448, 330] on button "10" at bounding box center [462, 322] width 29 height 18
checkbox input "true"
type input "[PERSON_NAME]"
checkbox input "true"
type input "[PERSON_NAME]"
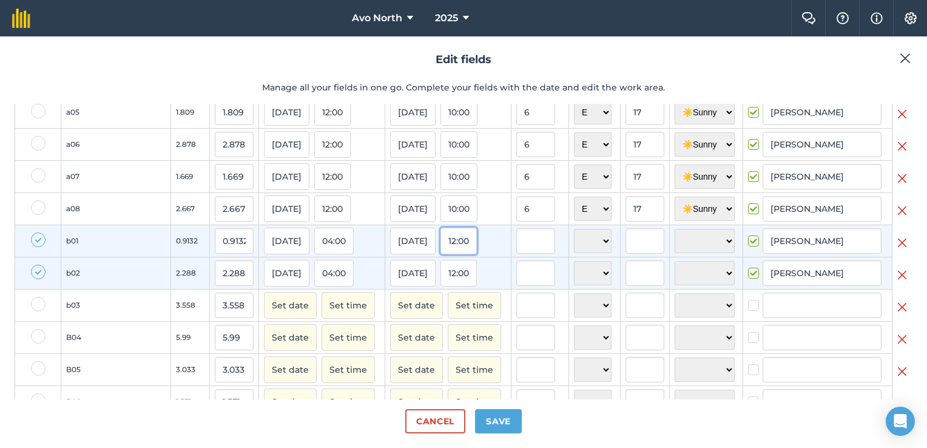
click at [440, 254] on button "12:00" at bounding box center [458, 241] width 36 height 27
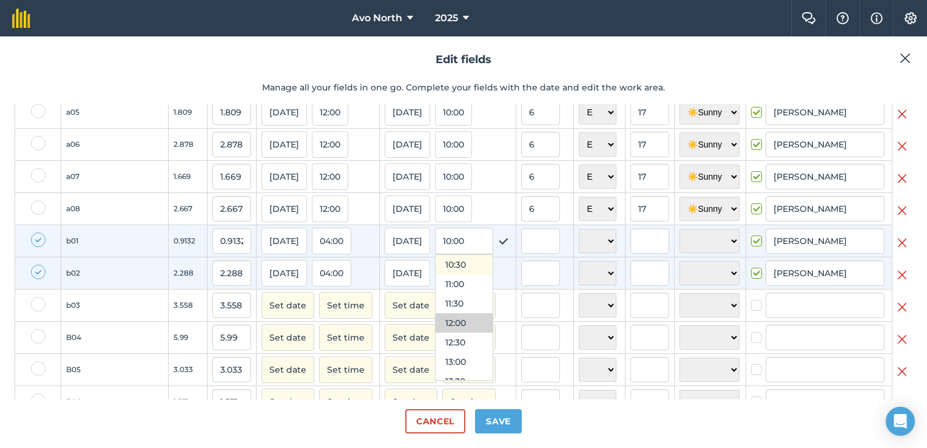
scroll to position [347, 0]
click at [436, 313] on button "10:00" at bounding box center [464, 305] width 57 height 19
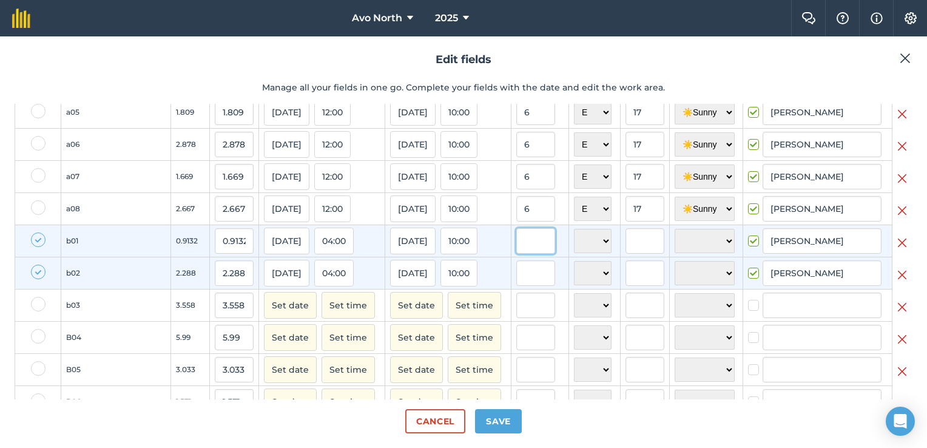
click at [516, 253] on input "text" at bounding box center [535, 240] width 39 height 25
type input "4"
click at [574, 253] on select "N NE E SE S SW W NW" at bounding box center [593, 241] width 38 height 24
select select "SE"
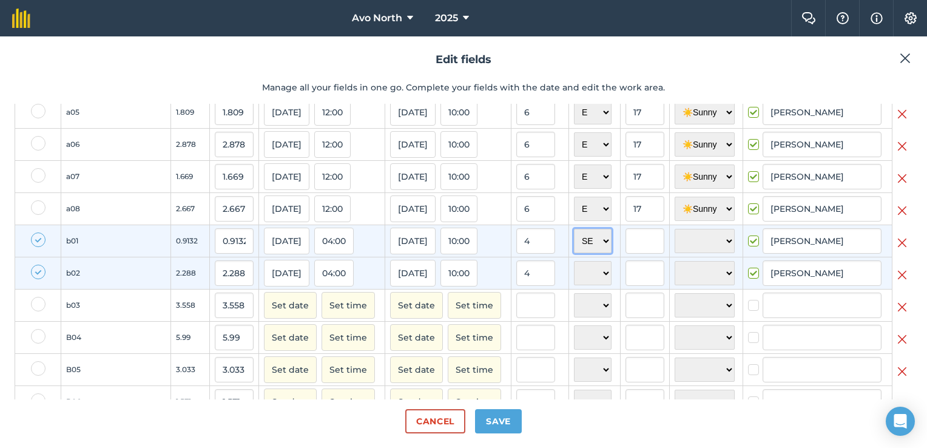
click at [574, 238] on select "N NE E SE S SW W NW" at bounding box center [593, 241] width 38 height 24
select select "SE"
click at [626, 253] on input "text" at bounding box center [645, 240] width 39 height 25
type input "15"
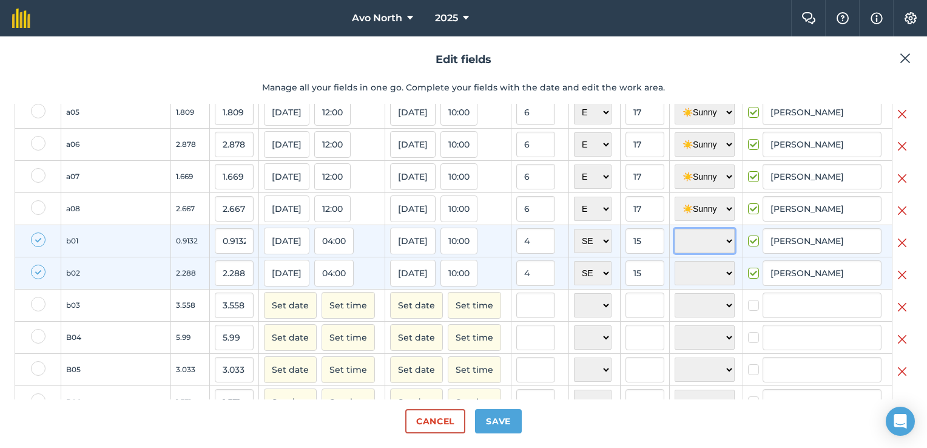
click at [675, 250] on select "☀️ Sunny 🌧 Rainy ⛅️ Cloudy 🌨 Snow ❄️ Icy" at bounding box center [705, 241] width 60 height 24
select select "Sunny"
click at [675, 238] on select "☀️ Sunny 🌧 Rainy ⛅️ Cloudy 🌨 Snow ❄️ Icy" at bounding box center [705, 241] width 60 height 24
select select "Sunny"
click at [39, 311] on label at bounding box center [38, 304] width 15 height 15
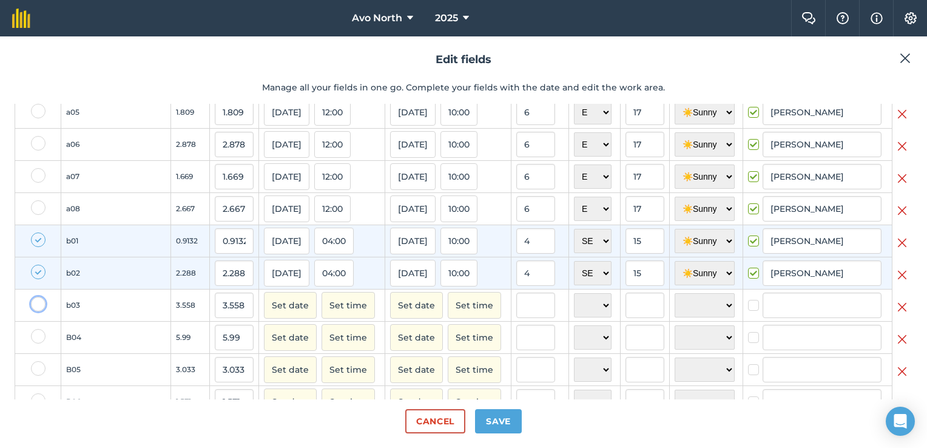
click at [39, 305] on input "checkbox" at bounding box center [35, 301] width 8 height 8
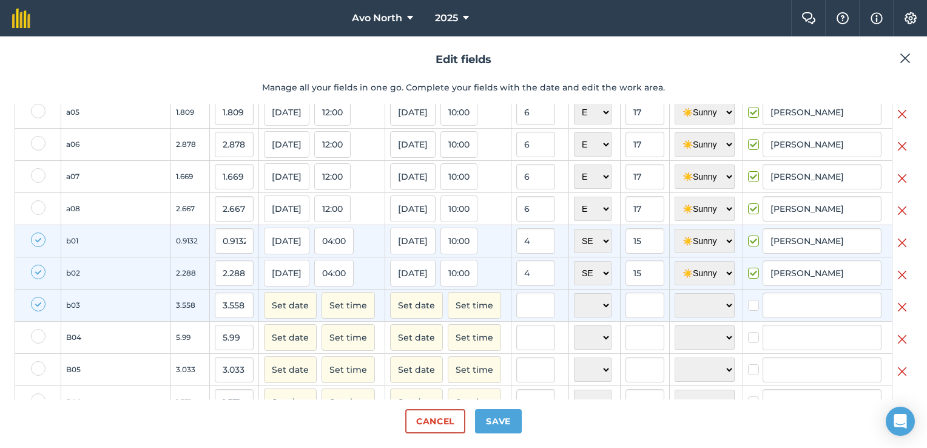
click at [40, 311] on label at bounding box center [38, 304] width 15 height 15
click at [39, 305] on input "checkbox" at bounding box center [35, 301] width 8 height 8
checkbox input "false"
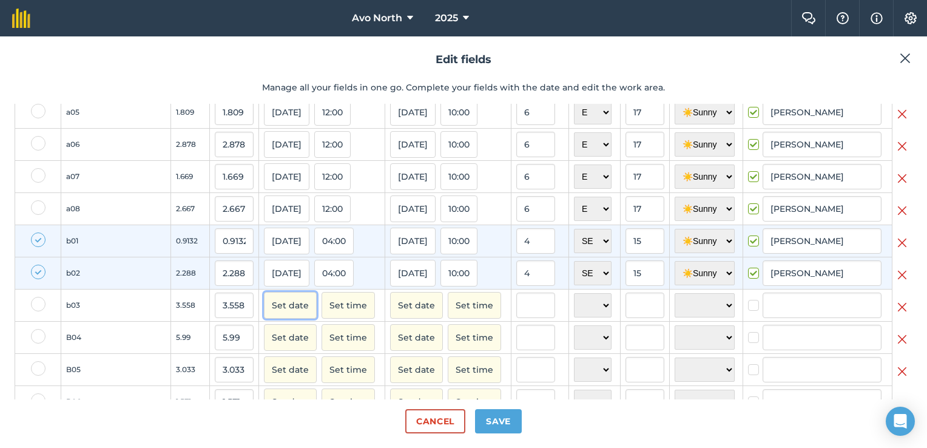
click at [264, 314] on button "Set date" at bounding box center [290, 305] width 53 height 27
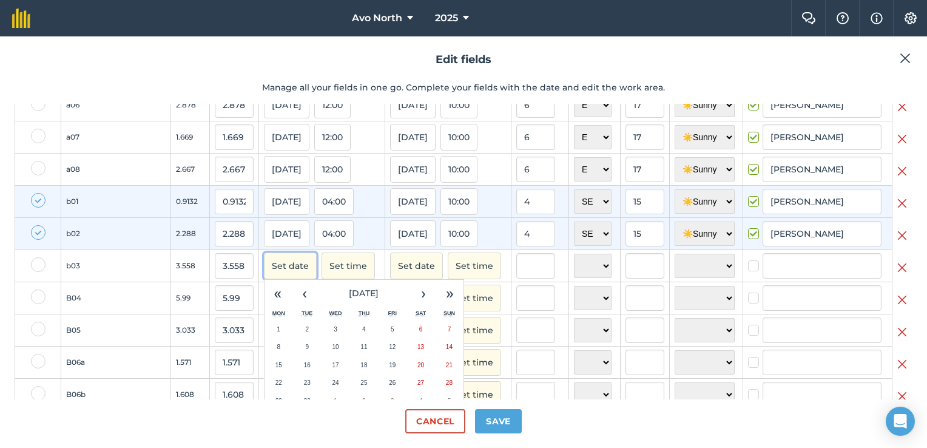
scroll to position [182, 0]
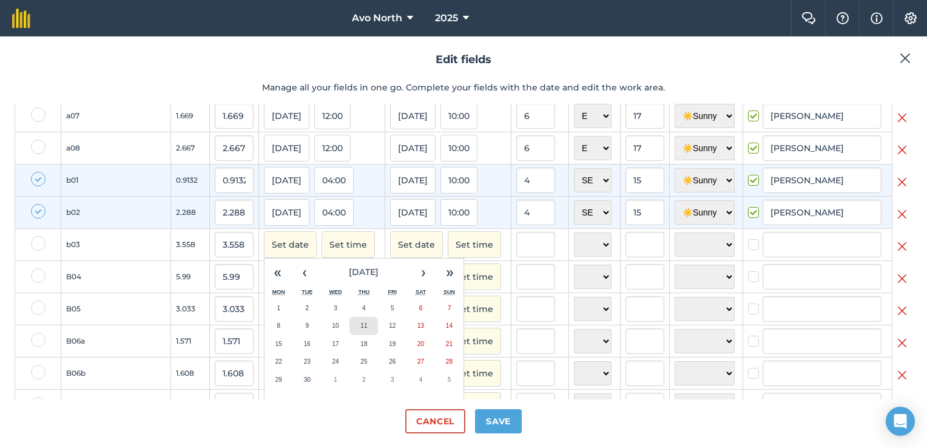
click at [349, 332] on button "11" at bounding box center [363, 326] width 29 height 18
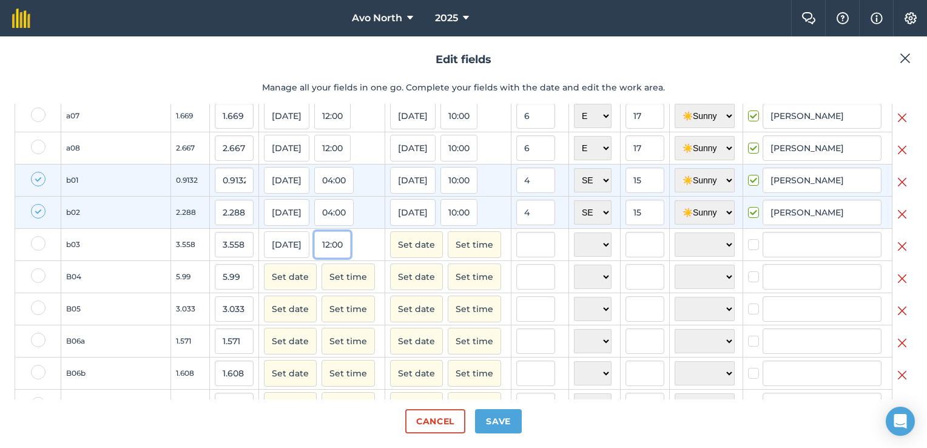
click at [314, 258] on button "12:00" at bounding box center [332, 244] width 36 height 27
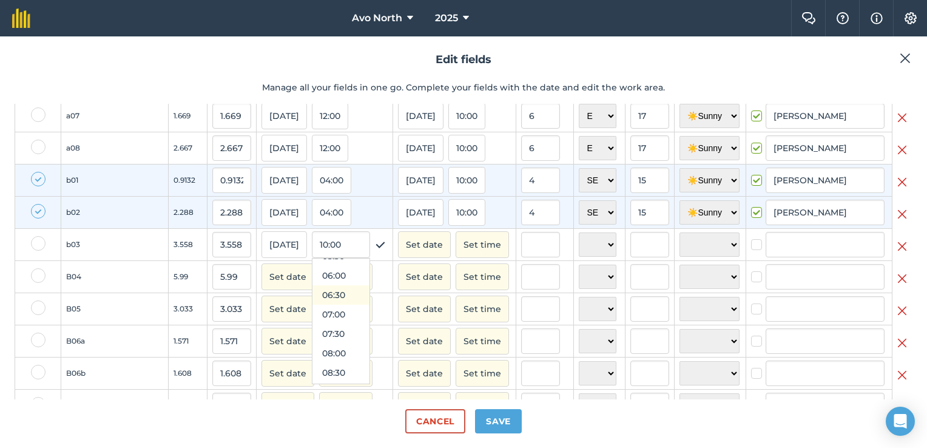
scroll to position [165, 0]
click at [312, 268] on button "04:00" at bounding box center [340, 258] width 57 height 19
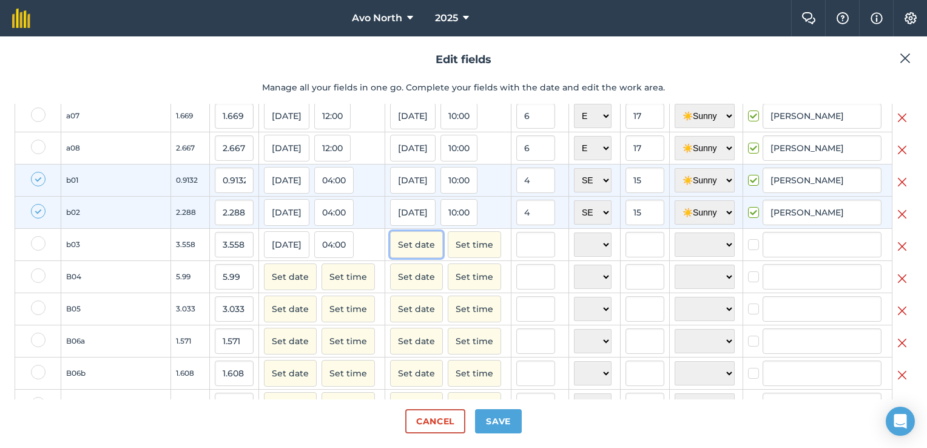
click at [390, 258] on button "Set date" at bounding box center [416, 244] width 53 height 27
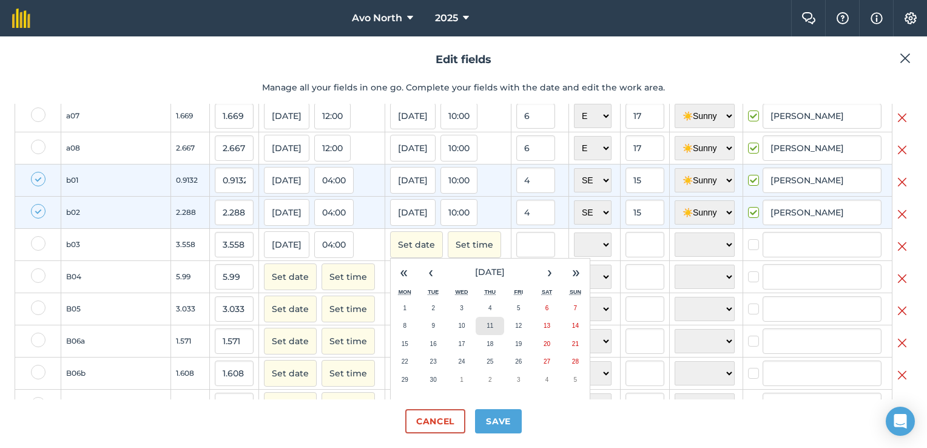
click at [476, 333] on button "11" at bounding box center [490, 326] width 29 height 18
checkbox input "true"
type input "[PERSON_NAME]"
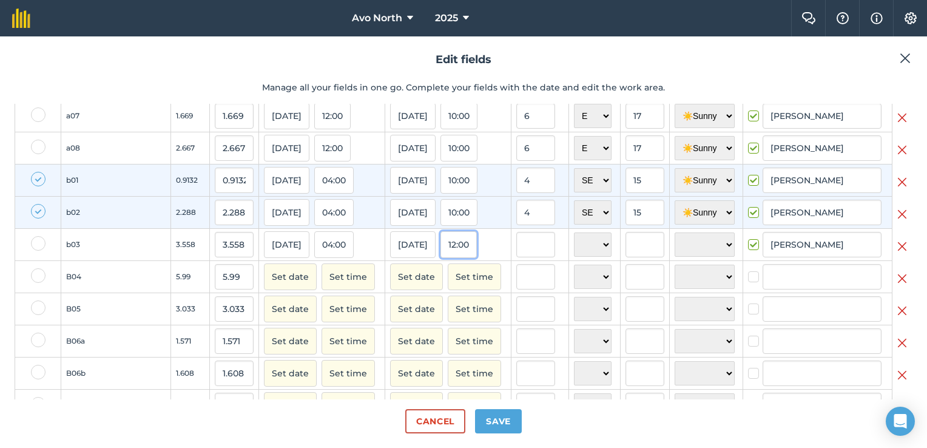
click at [440, 257] on button "12:00" at bounding box center [458, 244] width 36 height 27
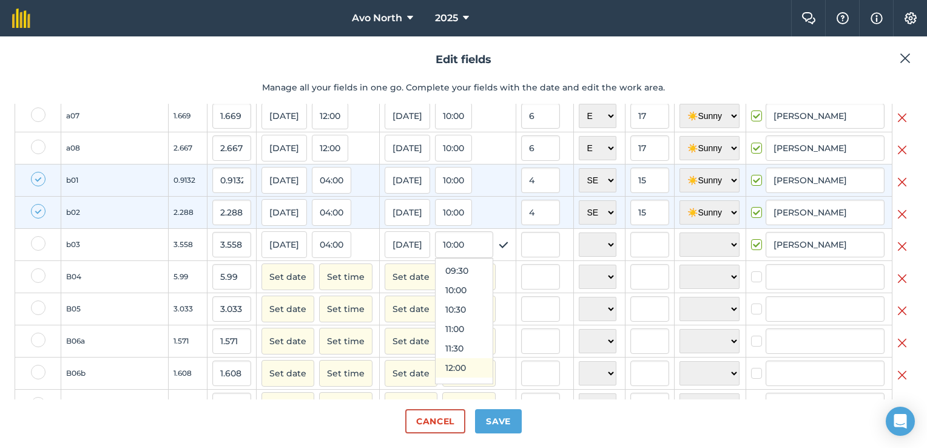
scroll to position [347, 0]
click at [436, 356] on button "11:00" at bounding box center [464, 348] width 57 height 19
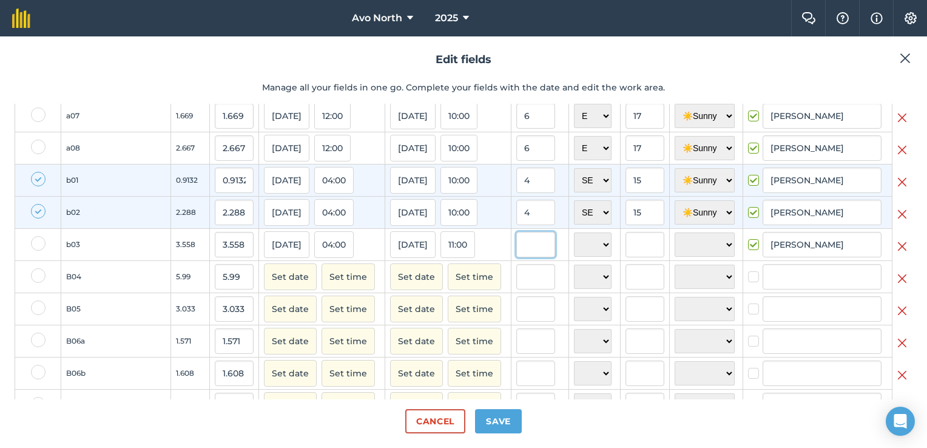
click at [516, 255] on input "text" at bounding box center [535, 244] width 39 height 25
type input "6"
click at [574, 257] on select "N NE E SE S SW W NW" at bounding box center [593, 244] width 38 height 24
select select "E"
click at [574, 242] on select "N NE E SE S SW W NW" at bounding box center [593, 244] width 38 height 24
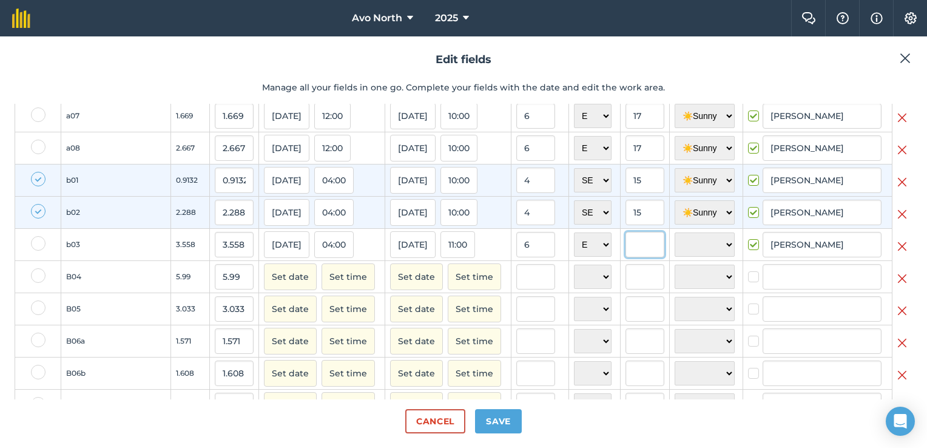
click at [626, 255] on input "text" at bounding box center [645, 244] width 39 height 25
type input "13"
click at [688, 256] on select "☀️ Sunny 🌧 Rainy ⛅️ Cloudy 🌨 Snow ❄️ Icy" at bounding box center [705, 244] width 60 height 24
select select "Sunny"
click at [675, 242] on select "☀️ Sunny 🌧 Rainy ⛅️ Cloudy 🌨 Snow ❄️ Icy" at bounding box center [705, 244] width 60 height 24
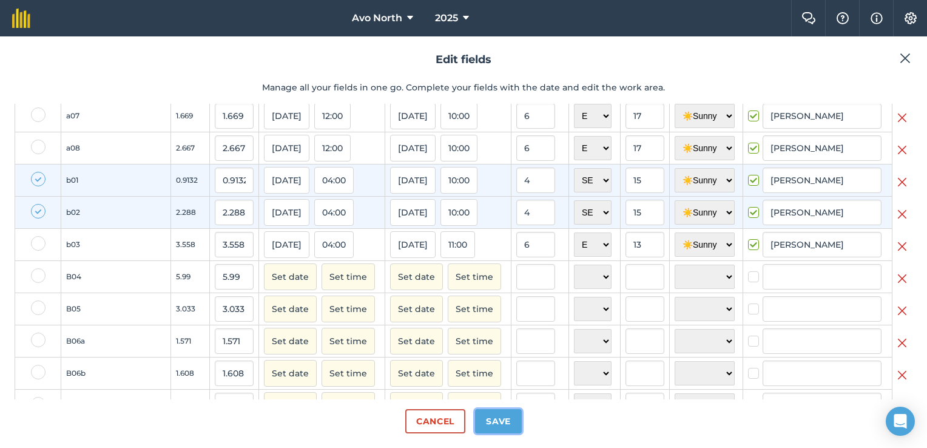
drag, startPoint x: 491, startPoint y: 428, endPoint x: 482, endPoint y: 431, distance: 10.0
click at [490, 430] on button "Save" at bounding box center [498, 421] width 47 height 24
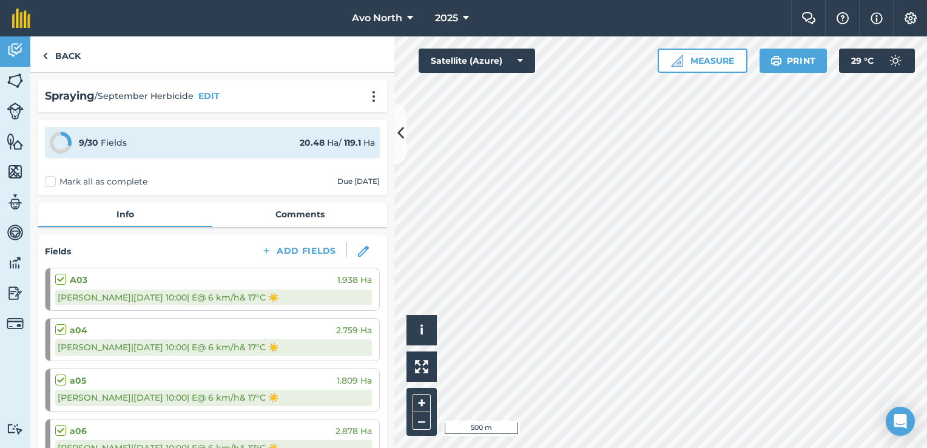
click at [52, 180] on label "Mark all as complete" at bounding box center [96, 181] width 103 height 13
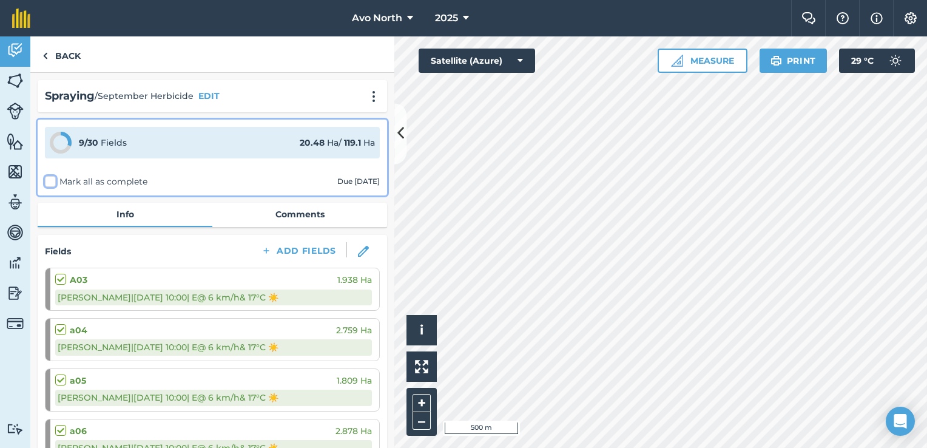
click at [52, 180] on input "Mark all as complete" at bounding box center [49, 179] width 8 height 8
checkbox input "false"
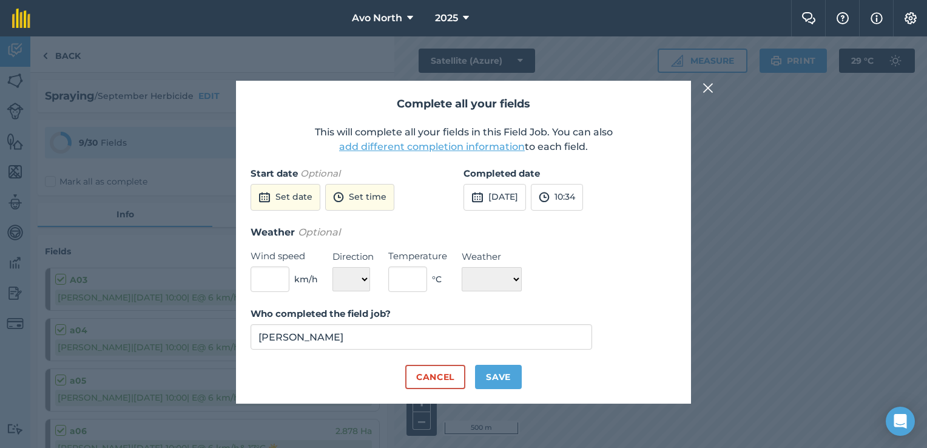
click at [498, 147] on button "add different completion information" at bounding box center [432, 147] width 186 height 15
select select "E"
select select "Sunny"
select select "E"
select select "Sunny"
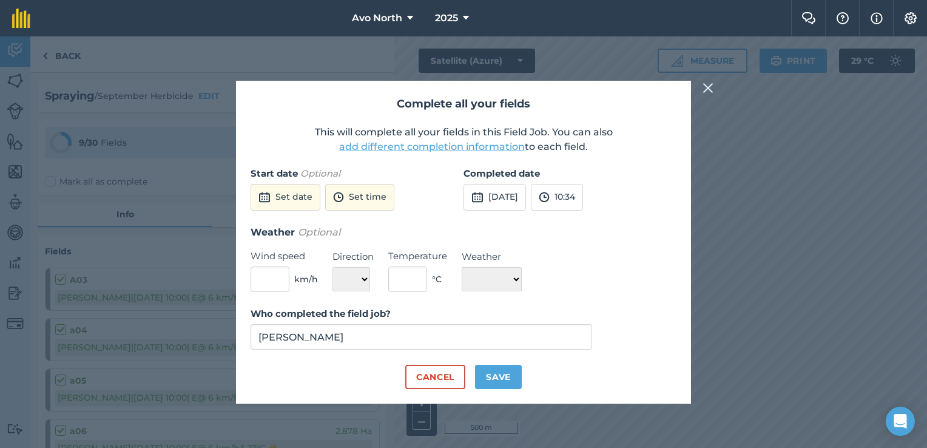
select select "E"
select select "Sunny"
select select "E"
select select "Sunny"
select select "E"
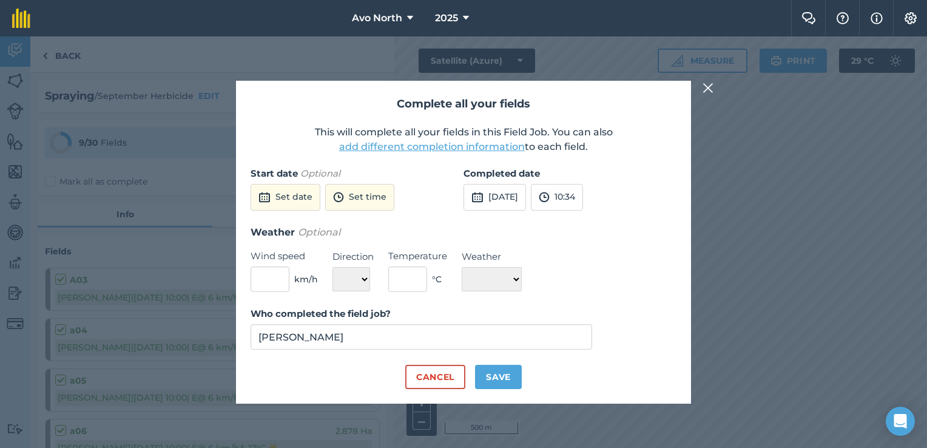
select select "Sunny"
select select "E"
select select "Sunny"
select select "SE"
select select "Sunny"
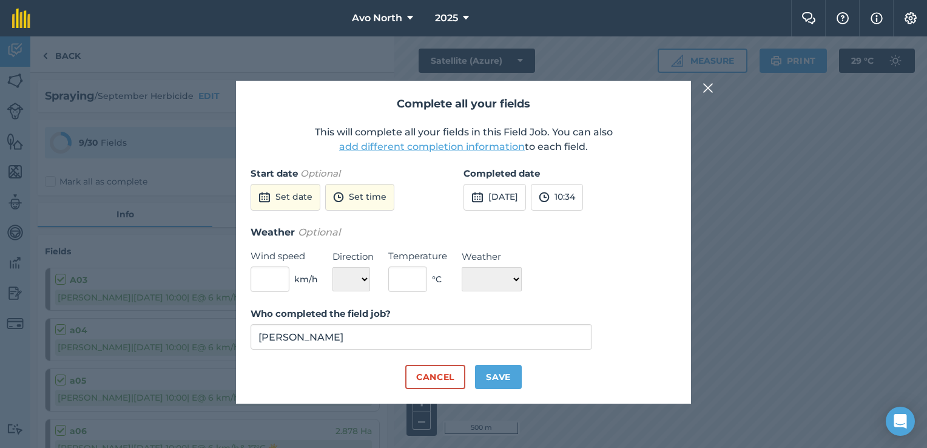
select select "SE"
select select "Sunny"
select select "E"
select select "Sunny"
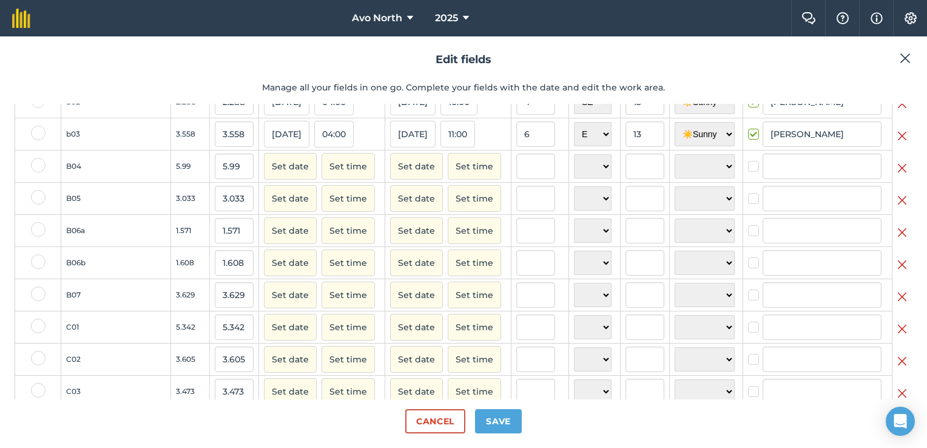
scroll to position [243, 0]
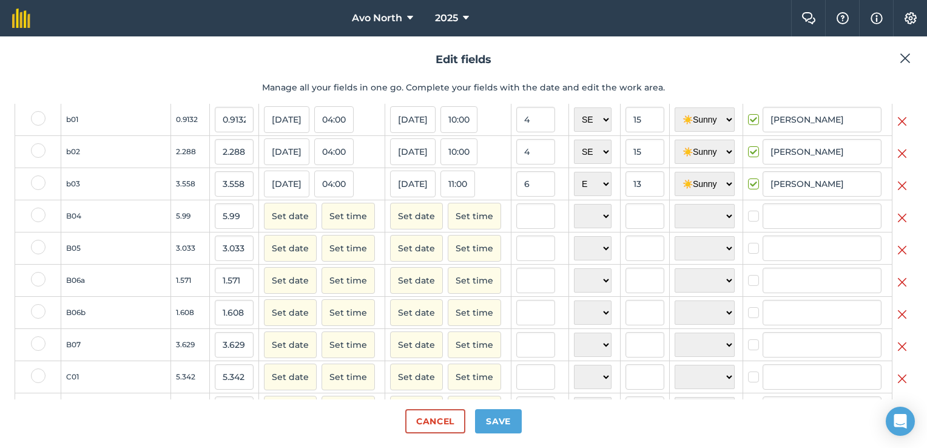
click at [38, 220] on label at bounding box center [38, 215] width 15 height 15
click at [38, 215] on input "checkbox" at bounding box center [35, 212] width 8 height 8
checkbox input "true"
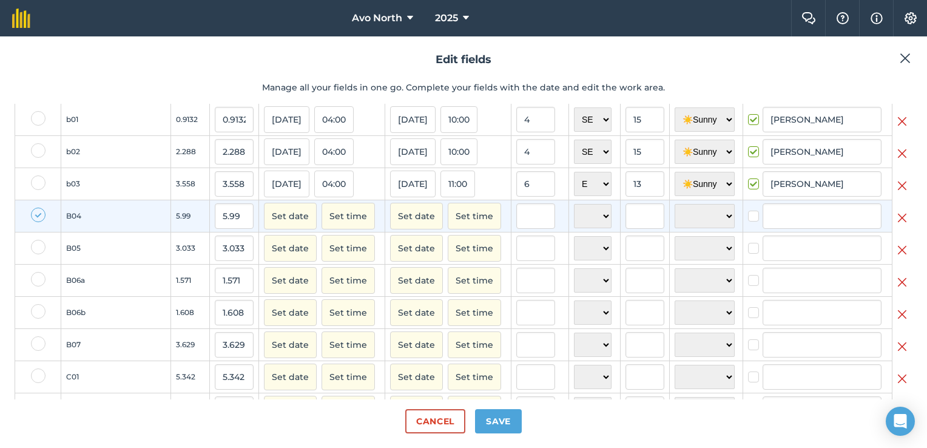
click at [39, 254] on label at bounding box center [38, 247] width 15 height 15
click at [39, 248] on input "checkbox" at bounding box center [35, 244] width 8 height 8
checkbox input "true"
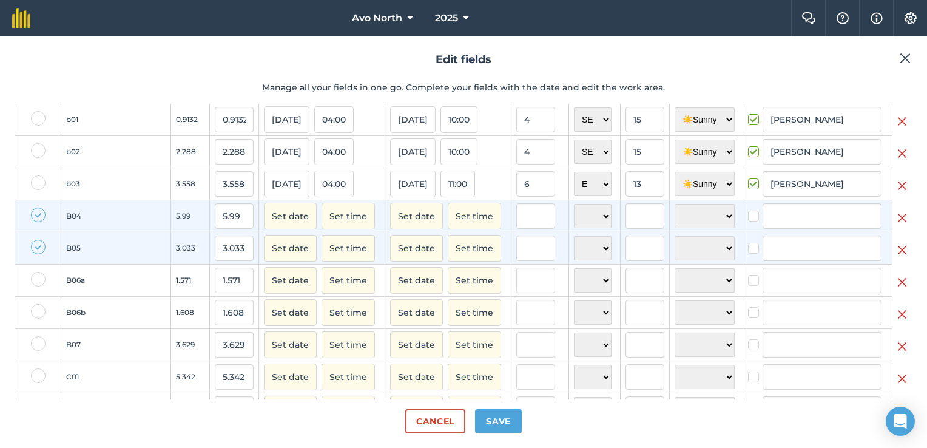
click at [39, 286] on label at bounding box center [38, 279] width 15 height 15
click at [39, 280] on input "checkbox" at bounding box center [35, 276] width 8 height 8
checkbox input "true"
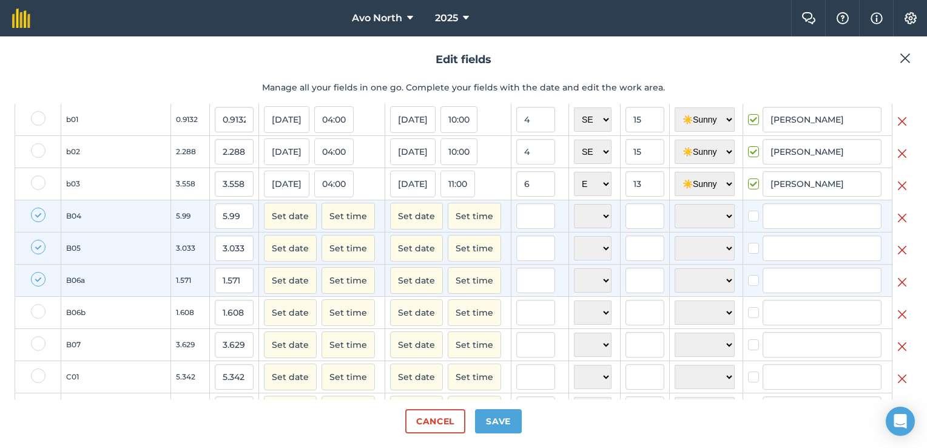
click at [36, 318] on label at bounding box center [38, 311] width 15 height 15
click at [36, 312] on input "checkbox" at bounding box center [35, 308] width 8 height 8
checkbox input "true"
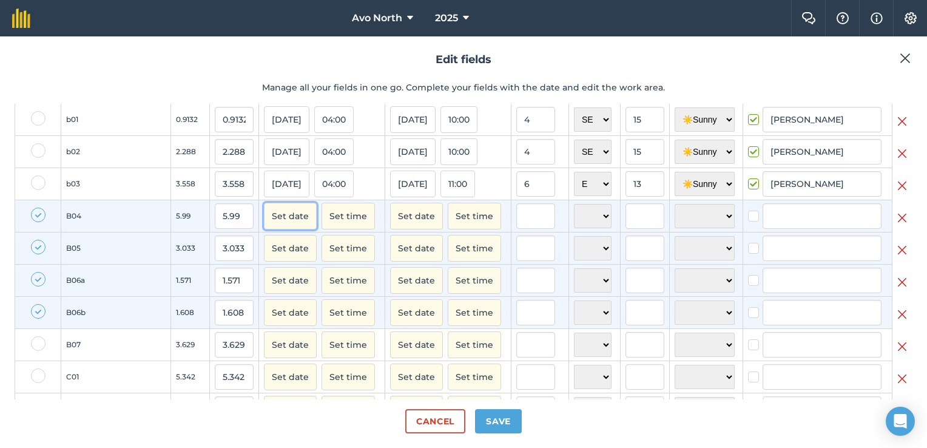
click at [264, 229] on button "Set date" at bounding box center [290, 216] width 53 height 27
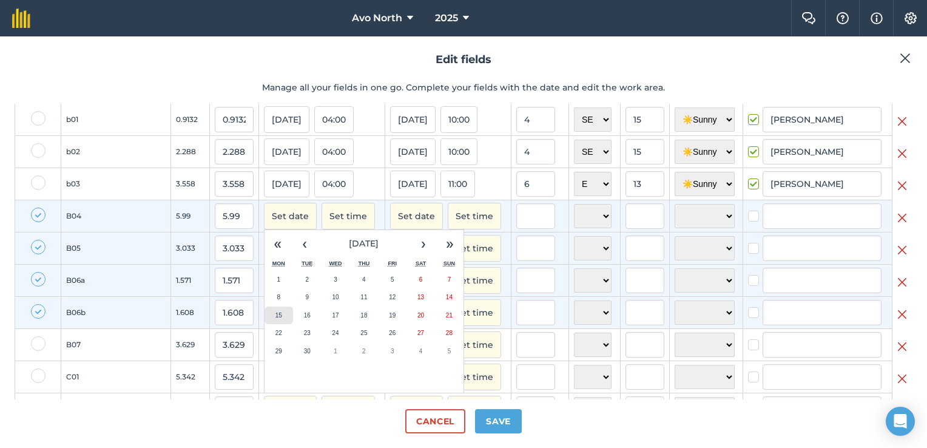
click at [265, 323] on button "15" at bounding box center [279, 315] width 29 height 18
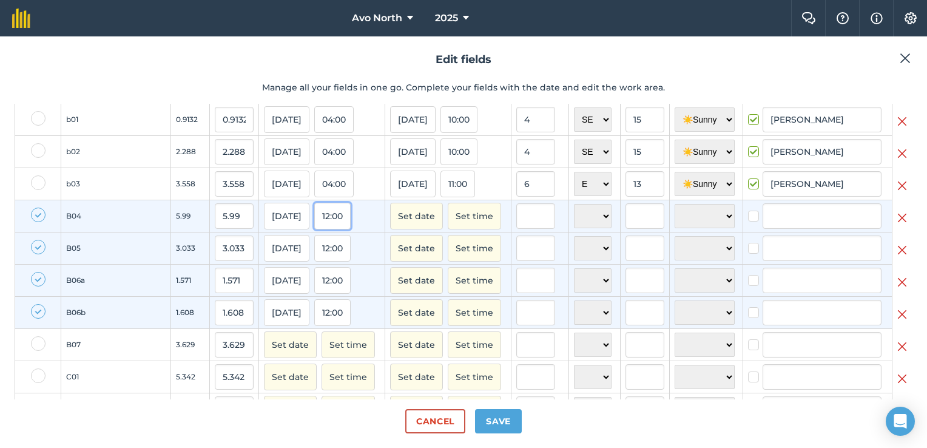
click at [314, 229] on button "12:00" at bounding box center [332, 216] width 36 height 27
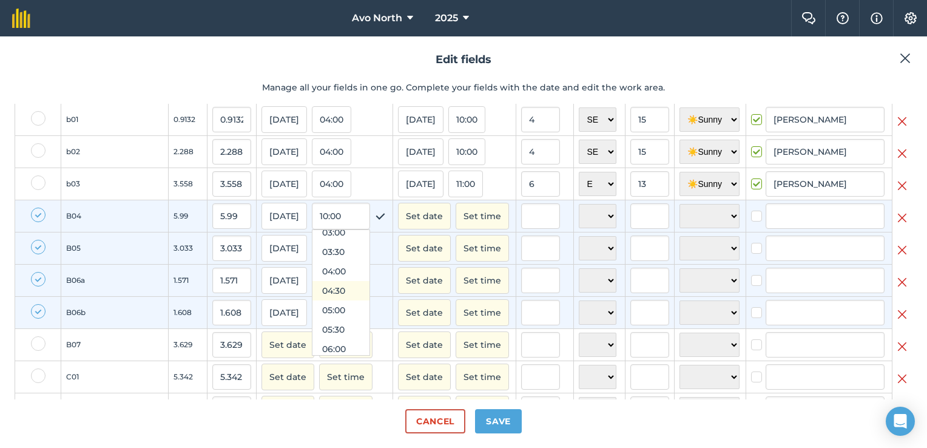
scroll to position [104, 0]
click at [312, 297] on button "04:00" at bounding box center [340, 290] width 57 height 19
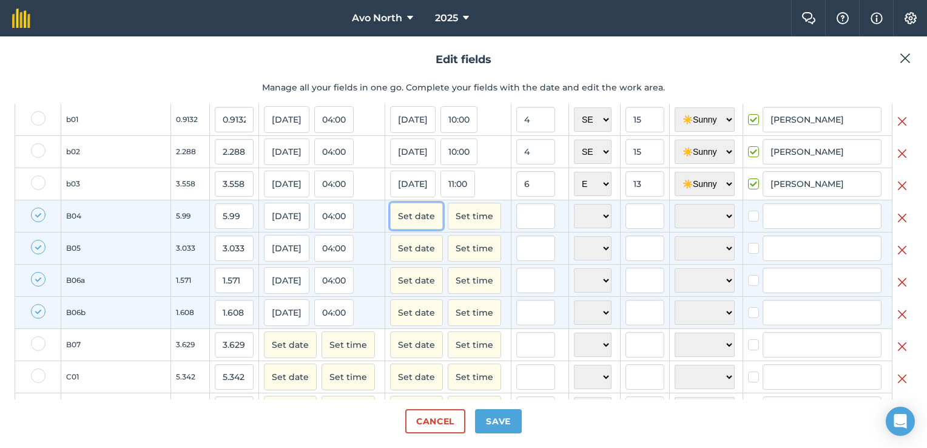
click at [390, 229] on button "Set date" at bounding box center [416, 216] width 53 height 27
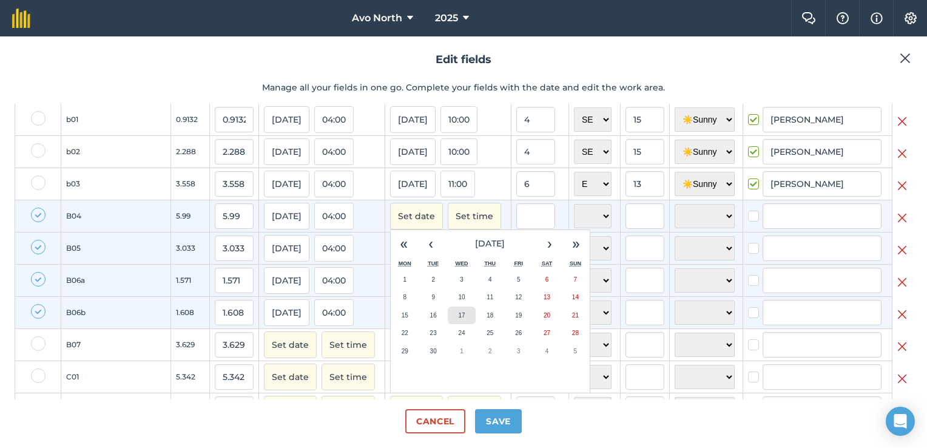
click at [458, 319] on abbr "17" at bounding box center [461, 315] width 7 height 7
checkbox input "true"
type input "[PERSON_NAME]"
checkbox input "true"
type input "[PERSON_NAME]"
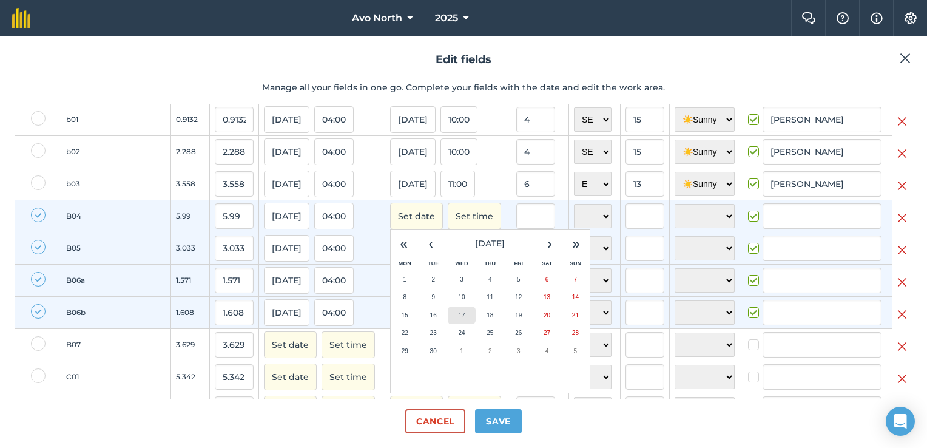
checkbox input "true"
type input "[PERSON_NAME]"
checkbox input "true"
type input "[PERSON_NAME]"
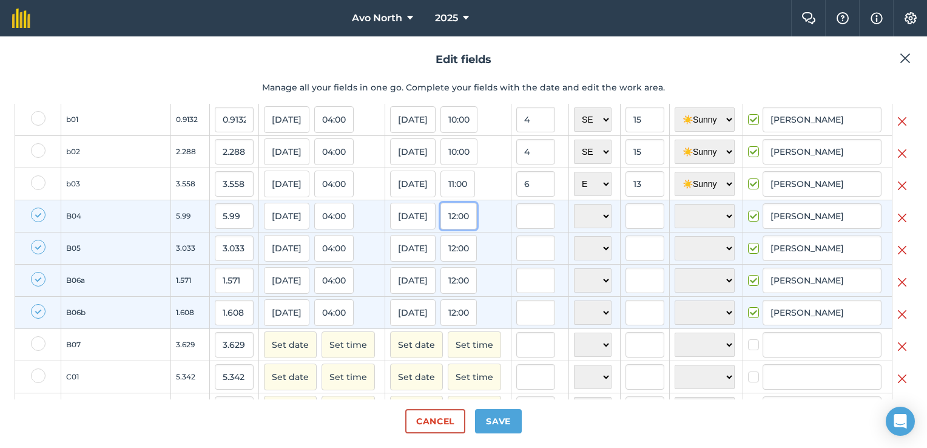
click at [440, 228] on button "12:00" at bounding box center [458, 216] width 36 height 27
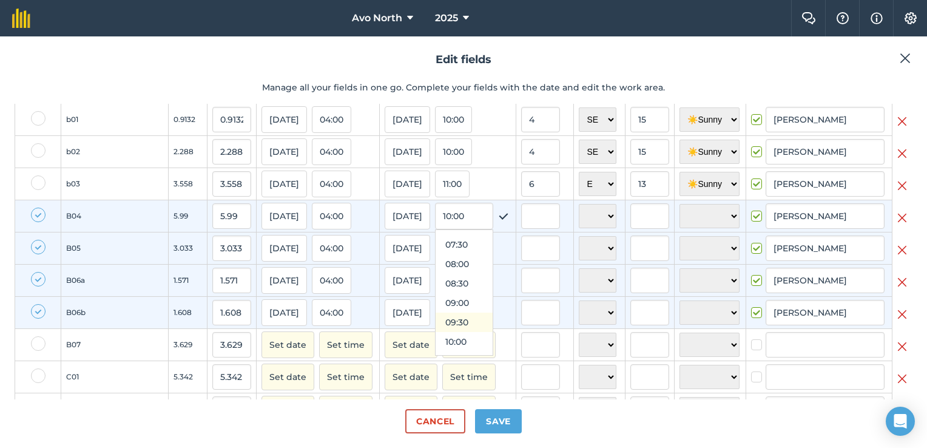
scroll to position [408, 0]
click at [436, 326] on button "12:30" at bounding box center [464, 317] width 57 height 19
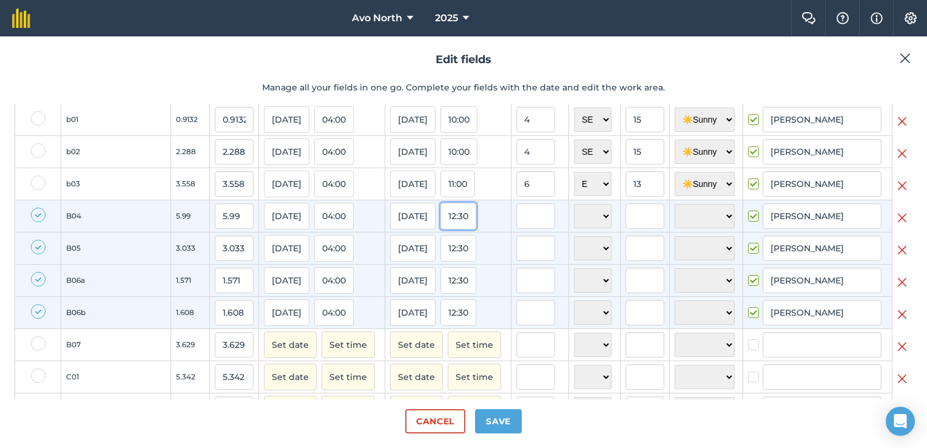
click at [440, 229] on button "12:30" at bounding box center [458, 216] width 36 height 27
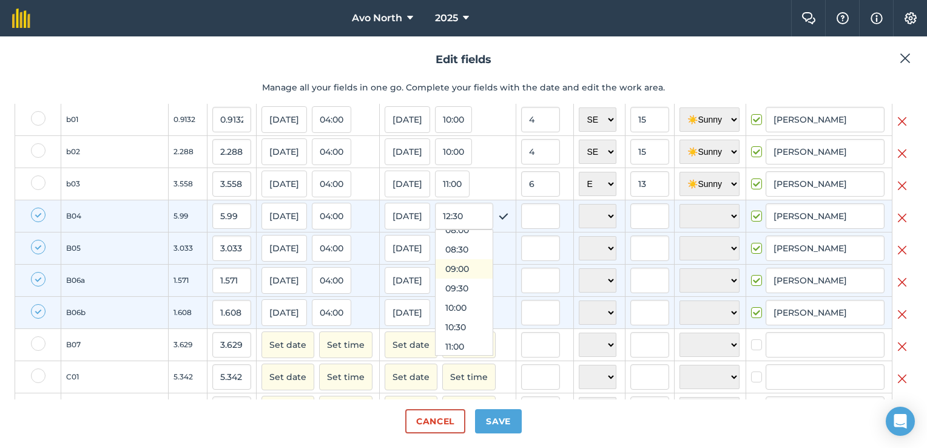
scroll to position [306, 0]
click at [436, 348] on button "10:30" at bounding box center [464, 341] width 57 height 19
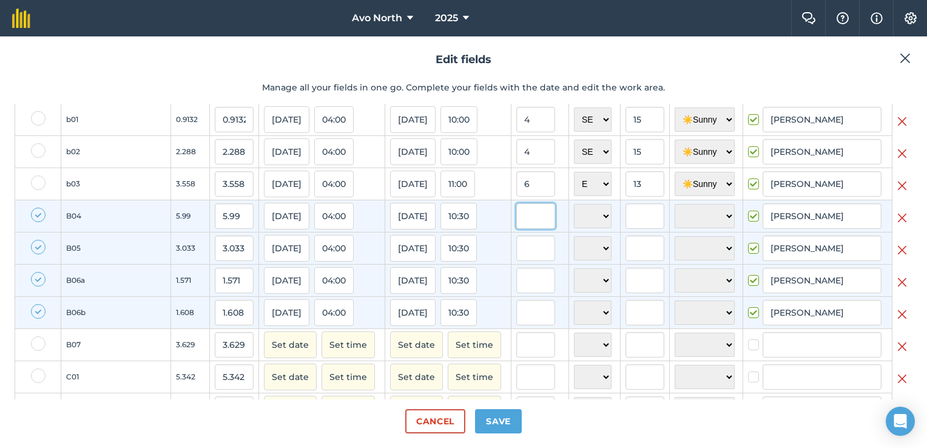
click at [522, 225] on input "text" at bounding box center [535, 215] width 39 height 25
type input "4"
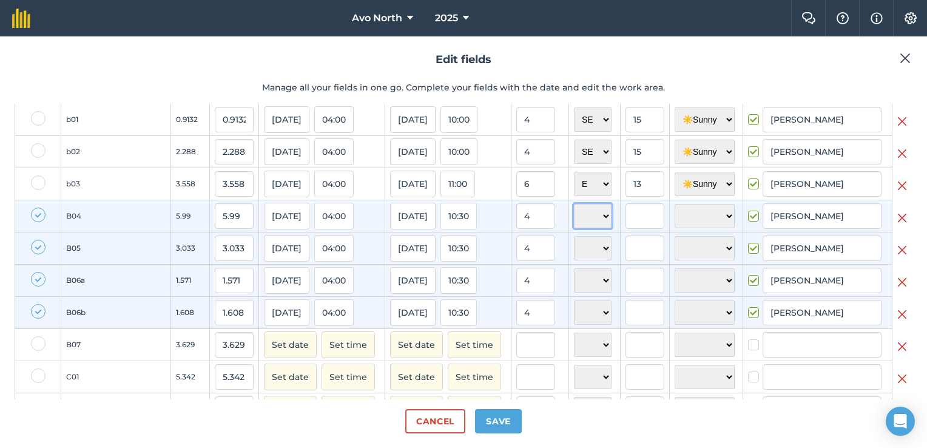
click at [574, 220] on select "N NE E SE S SW W NW" at bounding box center [593, 216] width 38 height 24
select select "SE"
click at [574, 213] on select "N NE E SE S SW W NW" at bounding box center [593, 216] width 38 height 24
select select "SE"
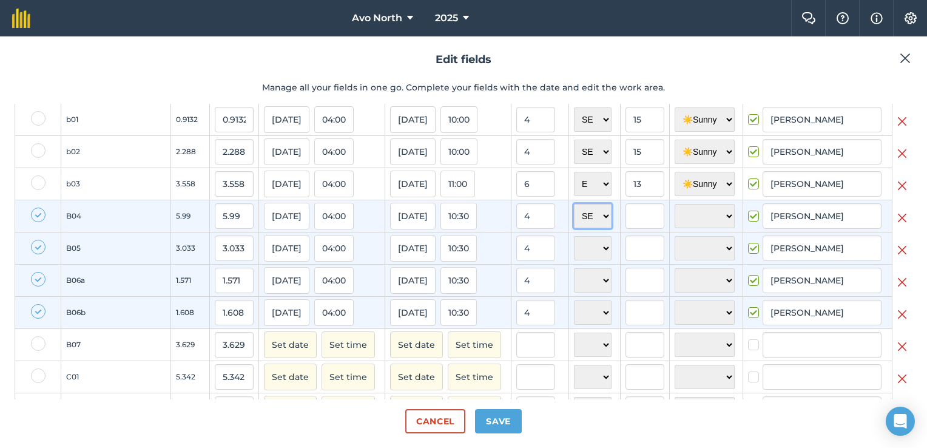
select select "SE"
click at [626, 229] on input "text" at bounding box center [645, 215] width 39 height 25
type input "16"
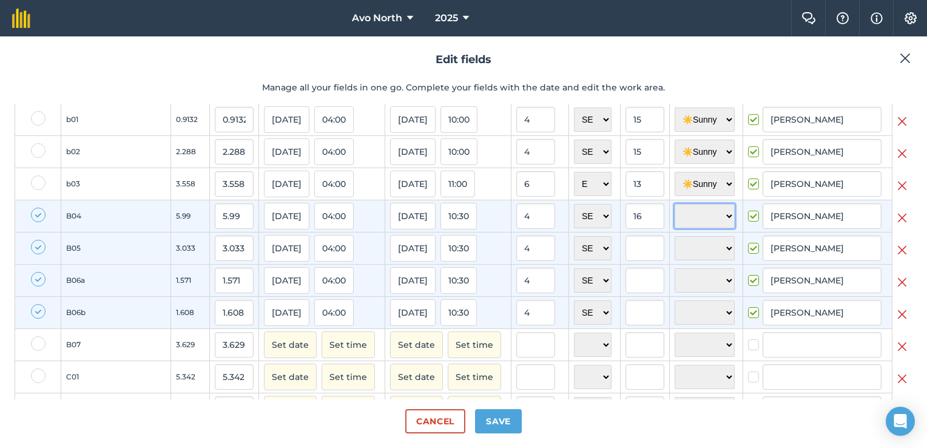
type input "16"
click at [693, 222] on select "☀️ Sunny 🌧 Rainy ⛅️ Cloudy 🌨 Snow ❄️ Icy" at bounding box center [705, 216] width 60 height 24
select select "Sunny"
click at [675, 213] on select "☀️ Sunny 🌧 Rainy ⛅️ Cloudy 🌨 Snow ❄️ Icy" at bounding box center [705, 216] width 60 height 24
select select "Sunny"
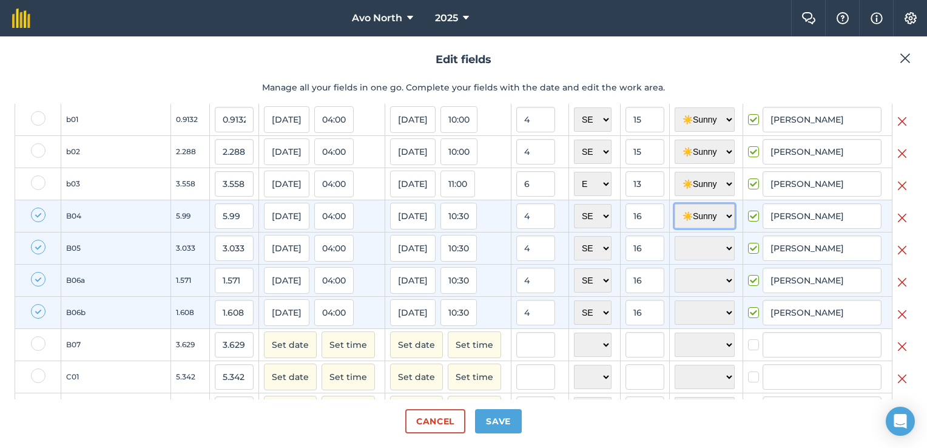
select select "Sunny"
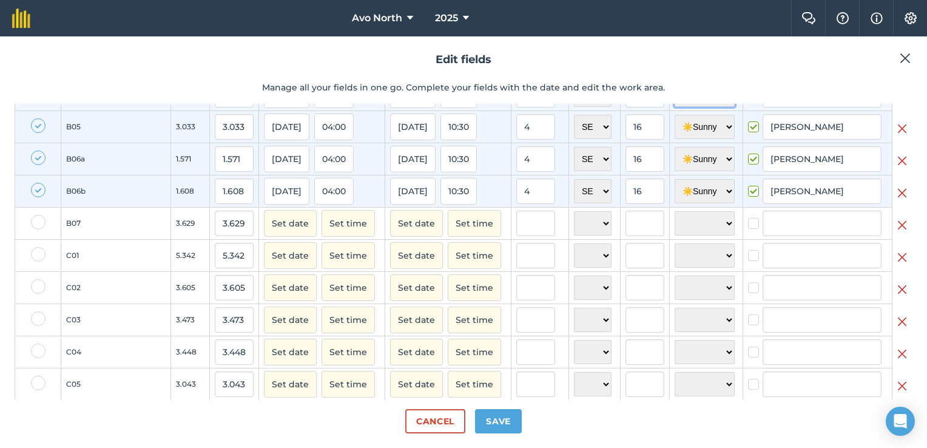
scroll to position [425, 0]
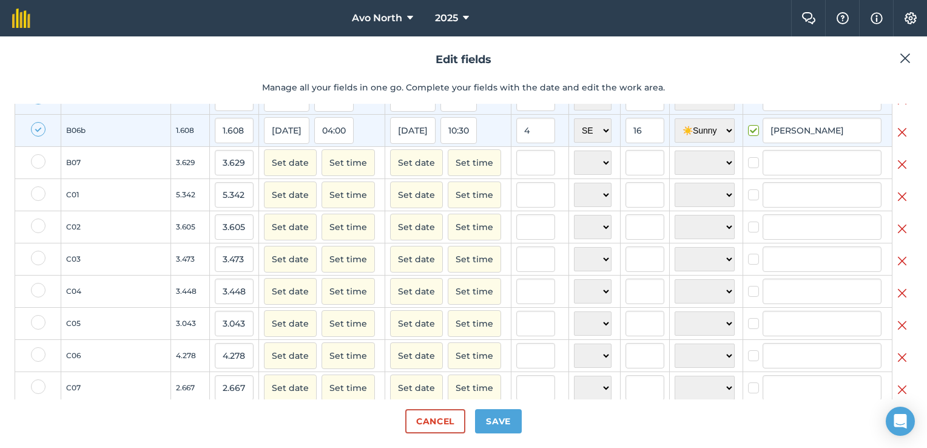
click at [36, 167] on label at bounding box center [38, 161] width 15 height 15
click at [36, 162] on input "checkbox" at bounding box center [35, 158] width 8 height 8
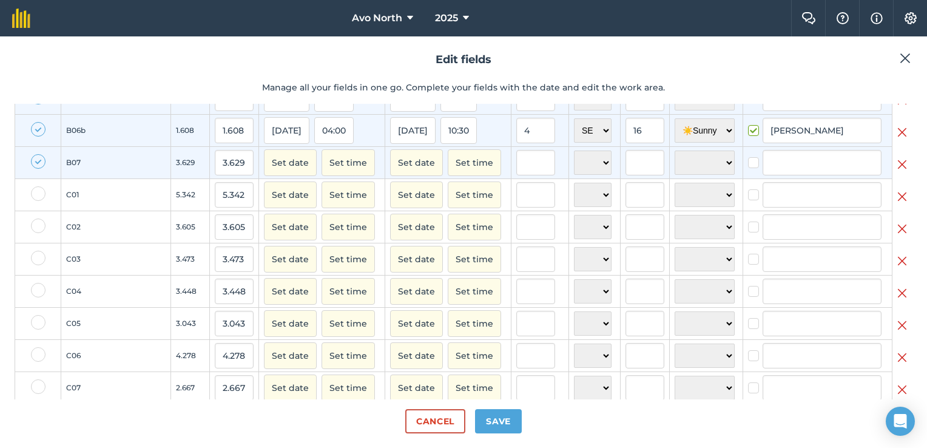
click at [36, 168] on label at bounding box center [38, 161] width 15 height 15
click at [36, 162] on input "checkbox" at bounding box center [35, 158] width 8 height 8
checkbox input "false"
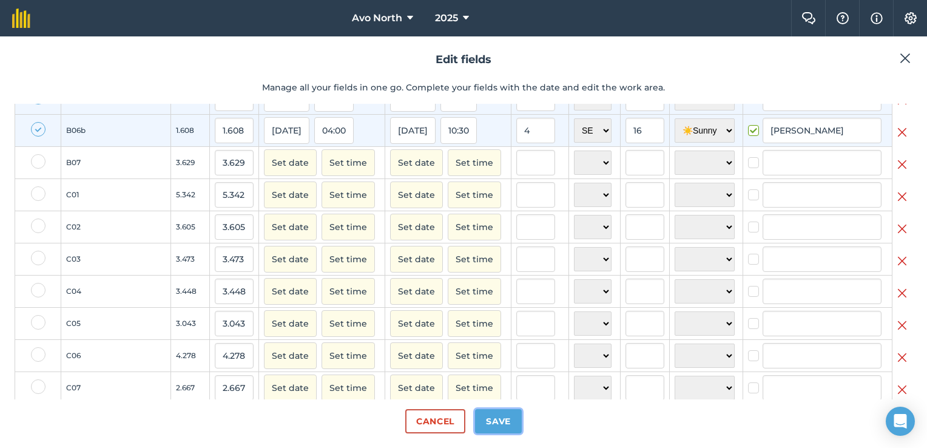
click at [495, 424] on button "Save" at bounding box center [498, 421] width 47 height 24
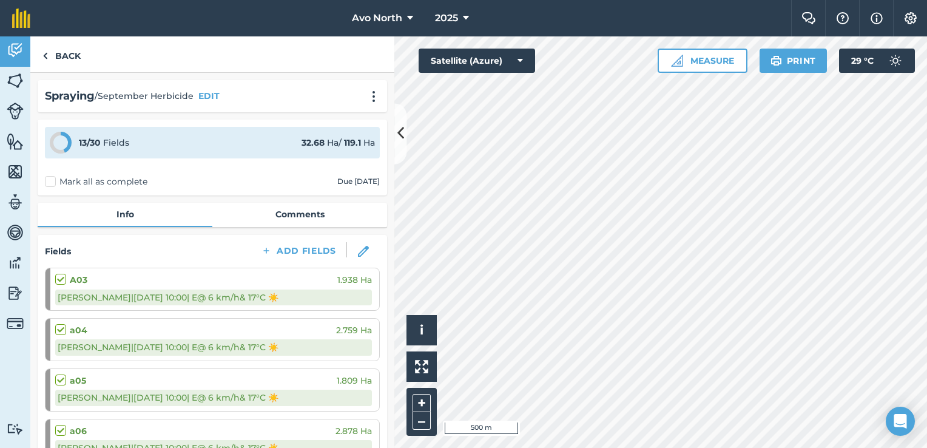
click at [83, 179] on label "Mark all as complete" at bounding box center [96, 181] width 103 height 13
click at [53, 179] on input "Mark all as complete" at bounding box center [49, 179] width 8 height 8
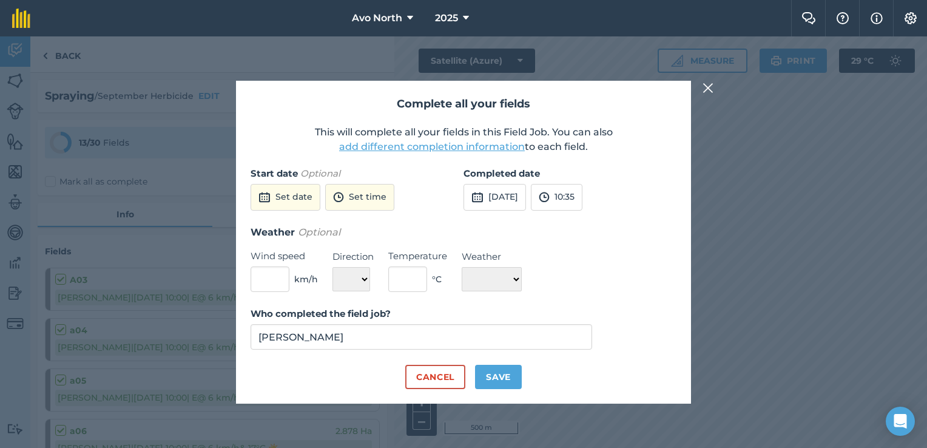
click at [432, 146] on button "add different completion information" at bounding box center [432, 147] width 186 height 15
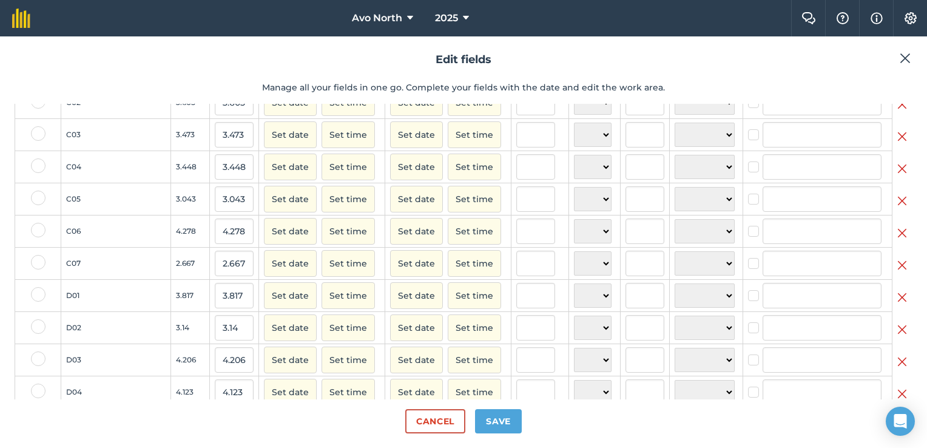
scroll to position [485, 0]
click at [37, 136] on label at bounding box center [38, 133] width 15 height 15
click at [37, 133] on input "checkbox" at bounding box center [35, 130] width 8 height 8
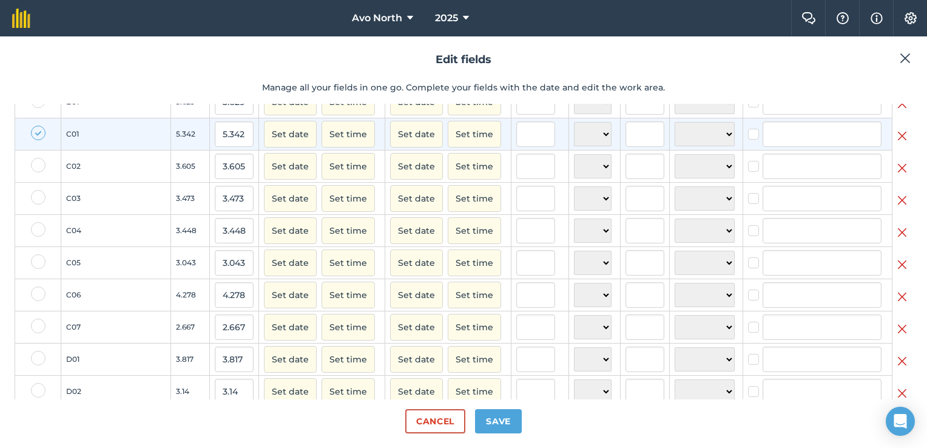
click at [41, 171] on label at bounding box center [38, 165] width 15 height 15
click at [39, 166] on input "checkbox" at bounding box center [35, 162] width 8 height 8
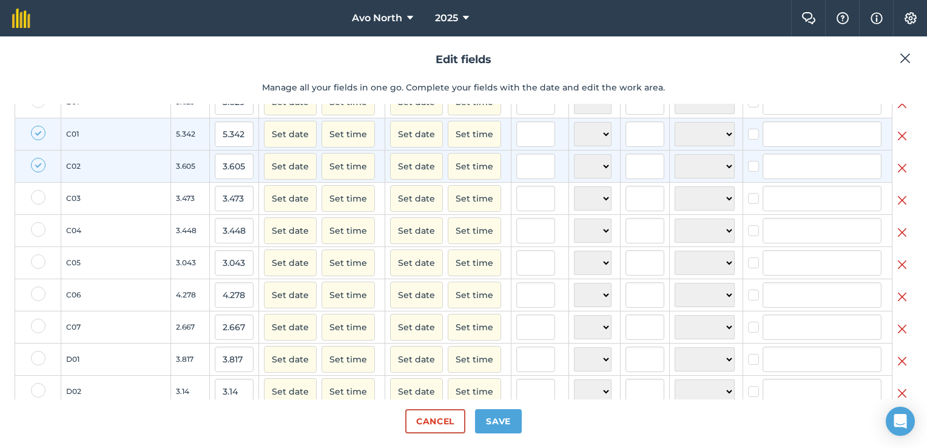
click at [36, 204] on label at bounding box center [38, 197] width 15 height 15
click at [36, 198] on input "checkbox" at bounding box center [35, 194] width 8 height 8
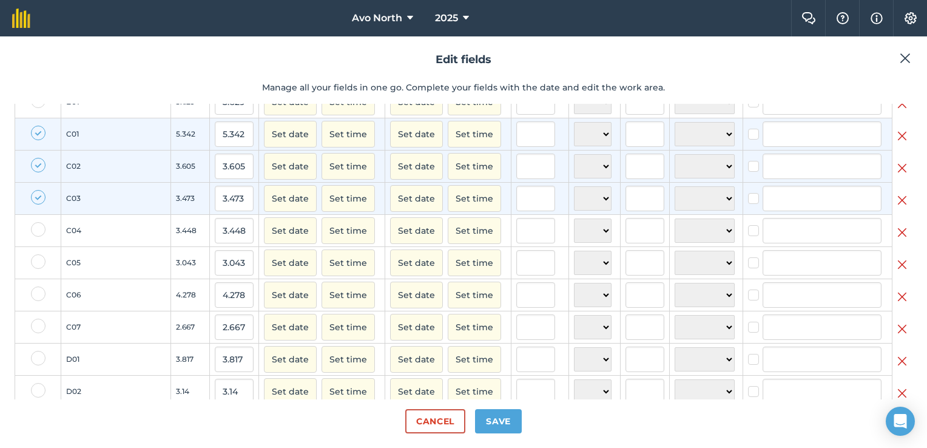
click at [36, 237] on label at bounding box center [38, 229] width 15 height 15
click at [36, 230] on input "checkbox" at bounding box center [35, 226] width 8 height 8
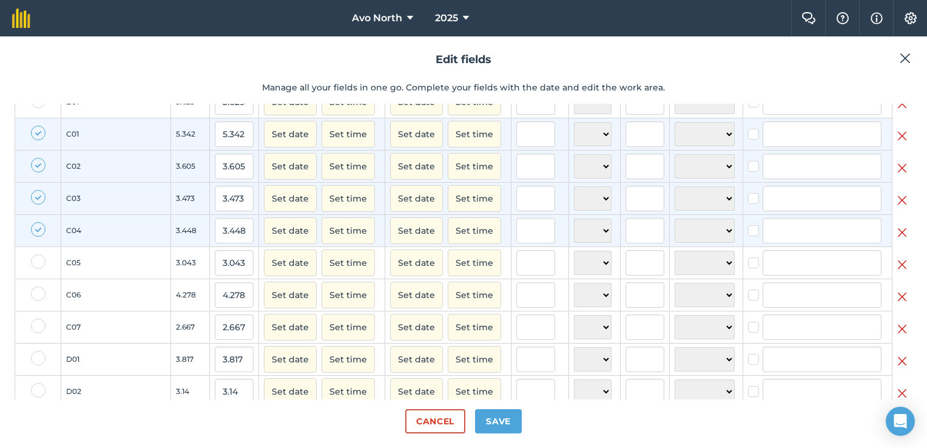
click at [36, 269] on label at bounding box center [38, 261] width 15 height 15
click at [36, 262] on input "checkbox" at bounding box center [35, 258] width 8 height 8
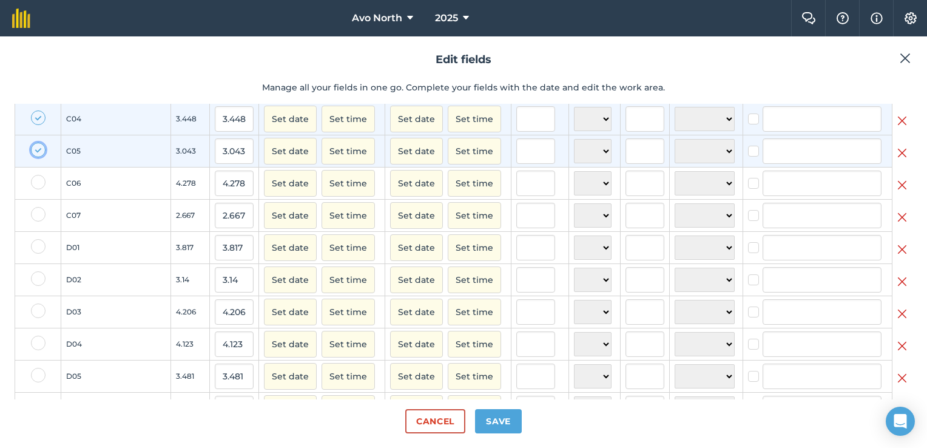
scroll to position [607, 0]
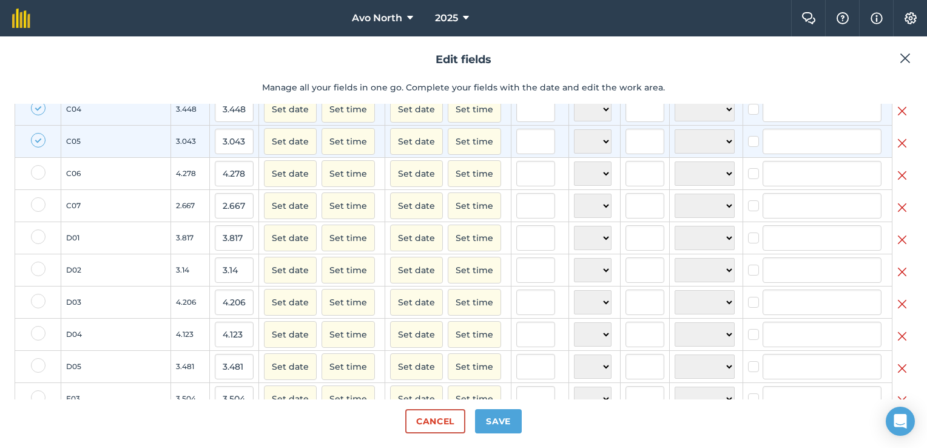
click at [39, 276] on label at bounding box center [38, 269] width 15 height 15
click at [39, 269] on input "checkbox" at bounding box center [35, 266] width 8 height 8
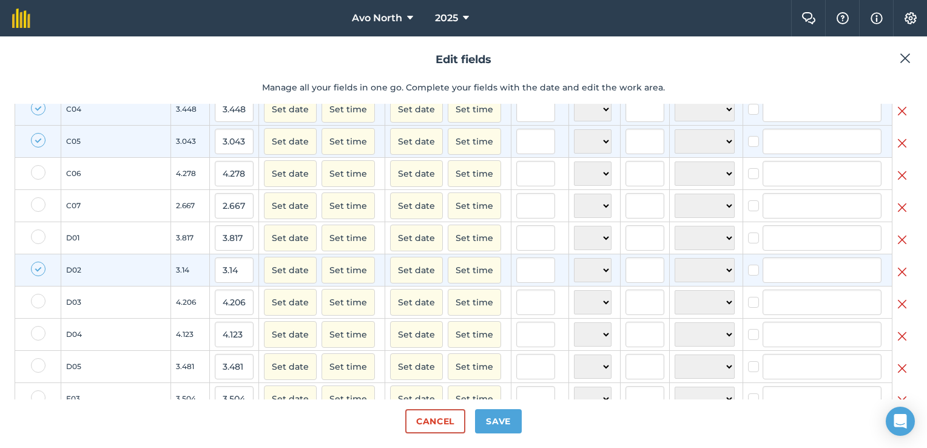
click at [36, 306] on label at bounding box center [38, 301] width 15 height 15
click at [36, 302] on input "checkbox" at bounding box center [35, 298] width 8 height 8
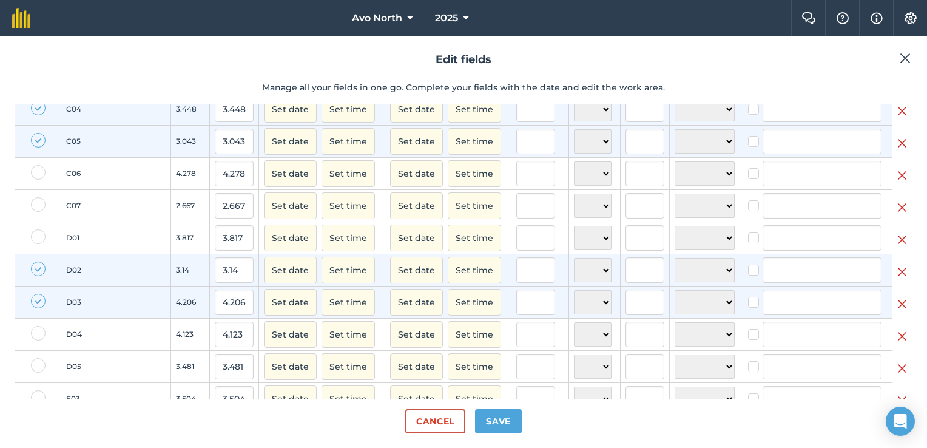
click at [40, 340] on label at bounding box center [38, 333] width 15 height 15
click at [39, 334] on input "checkbox" at bounding box center [35, 330] width 8 height 8
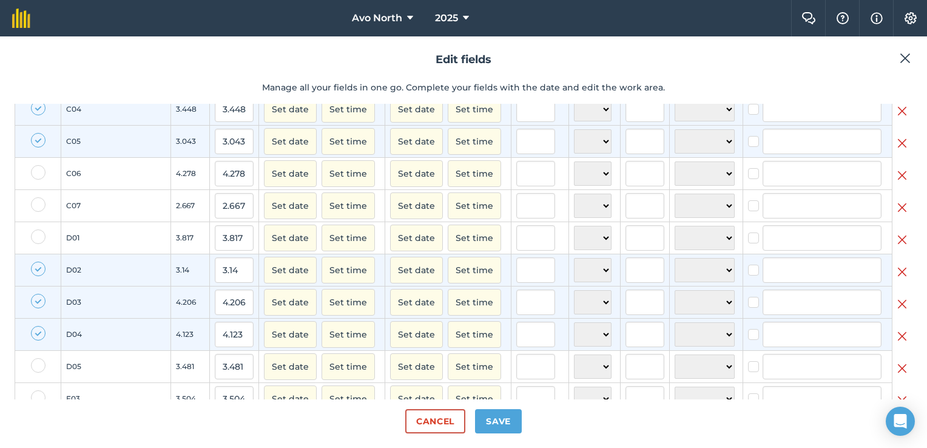
click at [37, 371] on label at bounding box center [38, 365] width 15 height 15
click at [37, 366] on input "checkbox" at bounding box center [35, 362] width 8 height 8
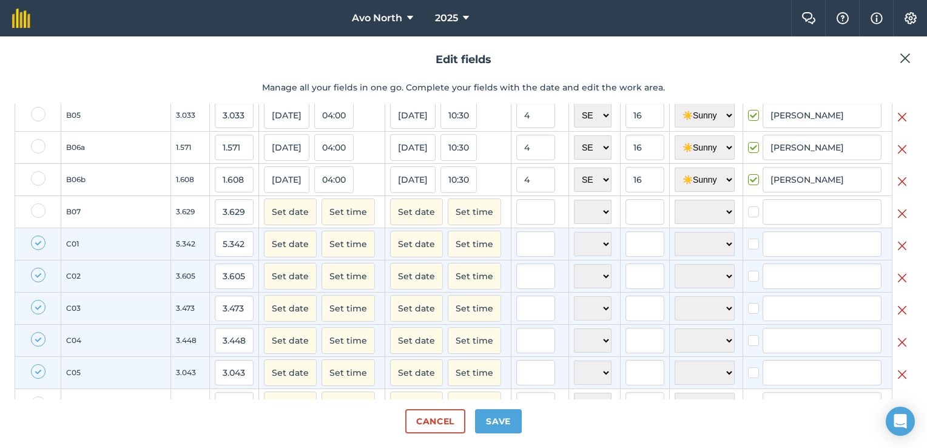
scroll to position [315, 0]
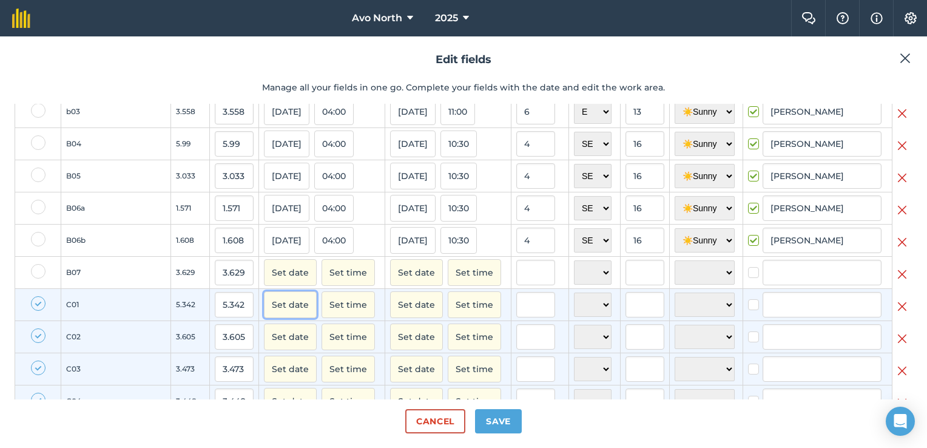
click at [264, 310] on button "Set date" at bounding box center [290, 304] width 53 height 27
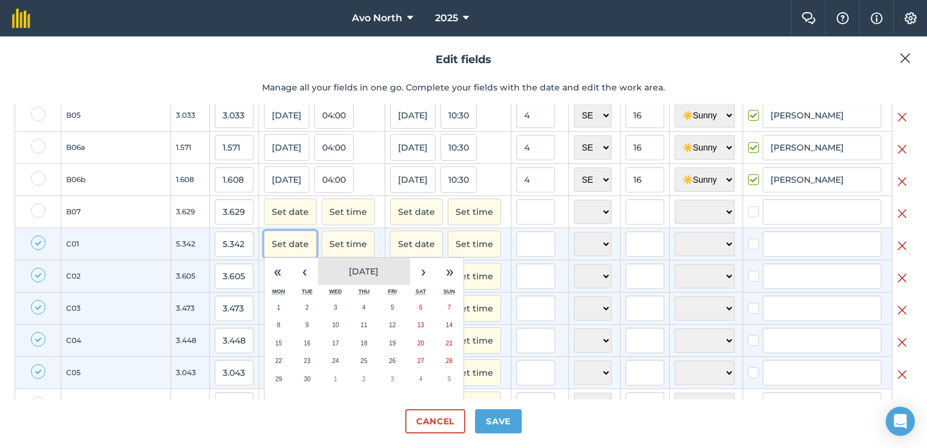
scroll to position [436, 0]
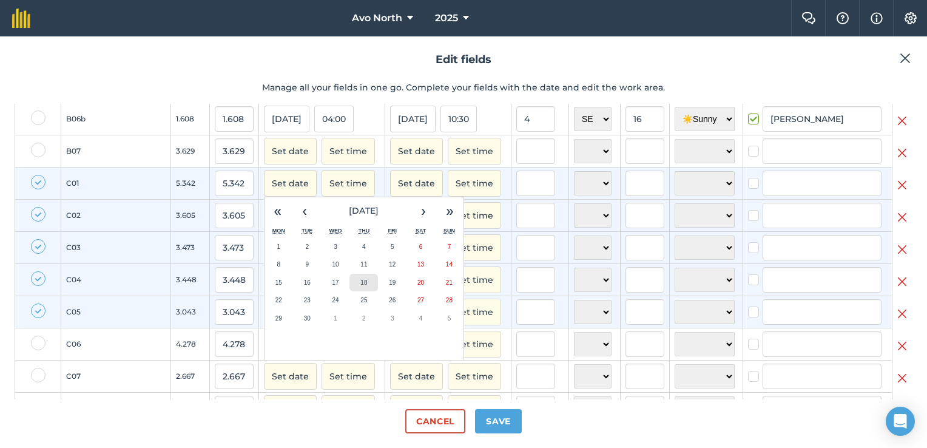
click at [360, 286] on abbr "18" at bounding box center [363, 282] width 7 height 7
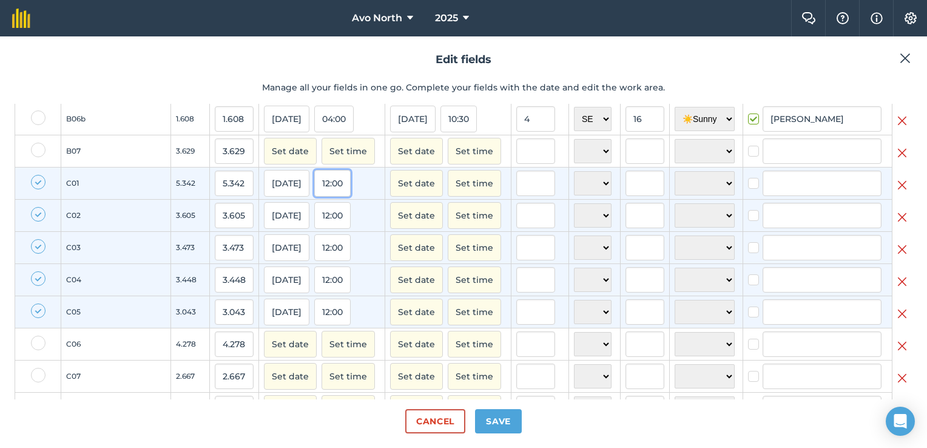
click at [314, 195] on button "12:00" at bounding box center [332, 183] width 36 height 27
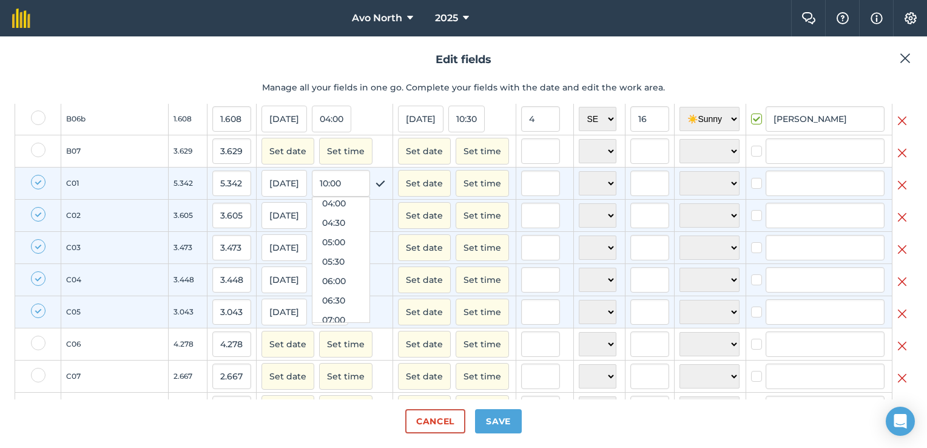
scroll to position [104, 0]
click at [312, 302] on button "05:00" at bounding box center [340, 296] width 57 height 19
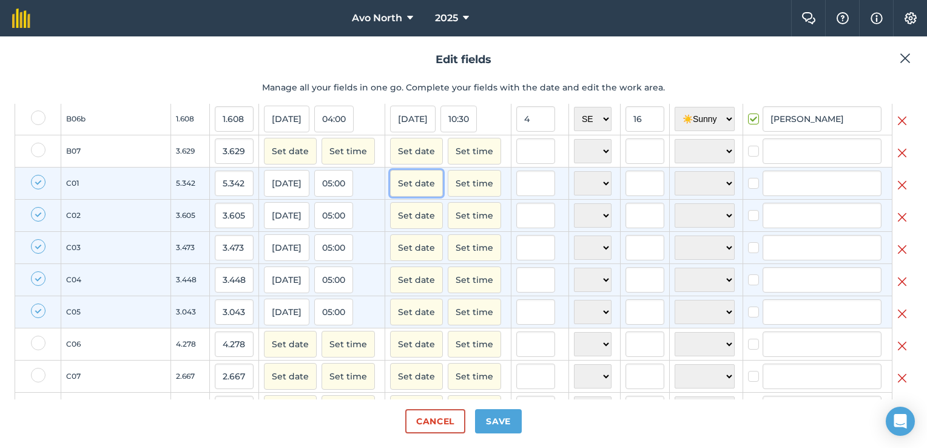
click at [390, 192] on button "Set date" at bounding box center [416, 183] width 53 height 27
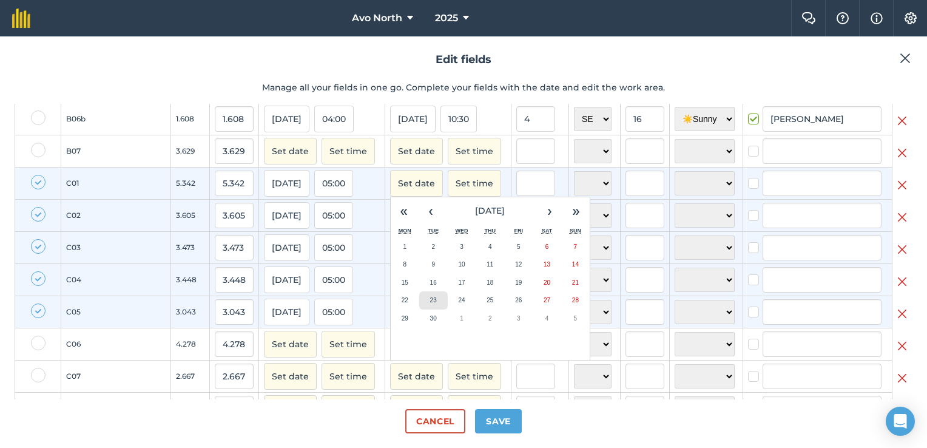
click at [419, 309] on button "23" at bounding box center [433, 300] width 29 height 18
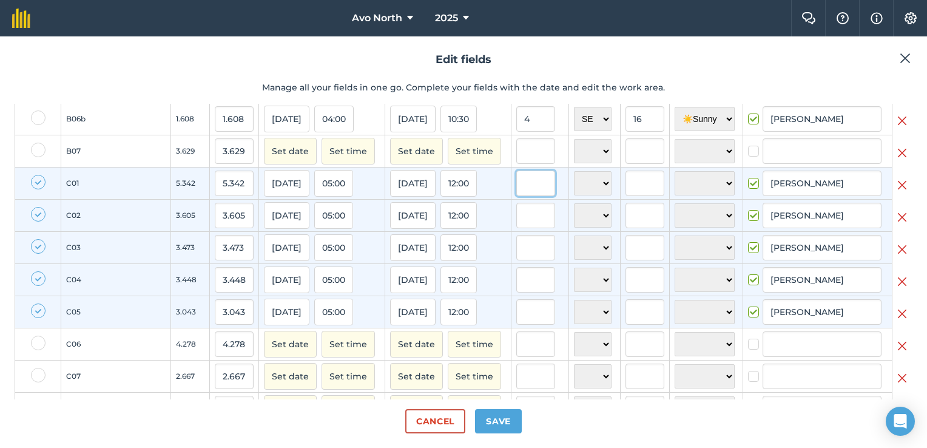
click at [516, 196] on input "text" at bounding box center [535, 182] width 39 height 25
click at [574, 190] on select "N NE E SE S SW W NW" at bounding box center [593, 183] width 38 height 24
click at [574, 180] on select "N NE E SE S SW W NW" at bounding box center [593, 183] width 38 height 24
click at [626, 190] on input "text" at bounding box center [645, 182] width 39 height 25
drag, startPoint x: 675, startPoint y: 181, endPoint x: 678, endPoint y: 188, distance: 7.3
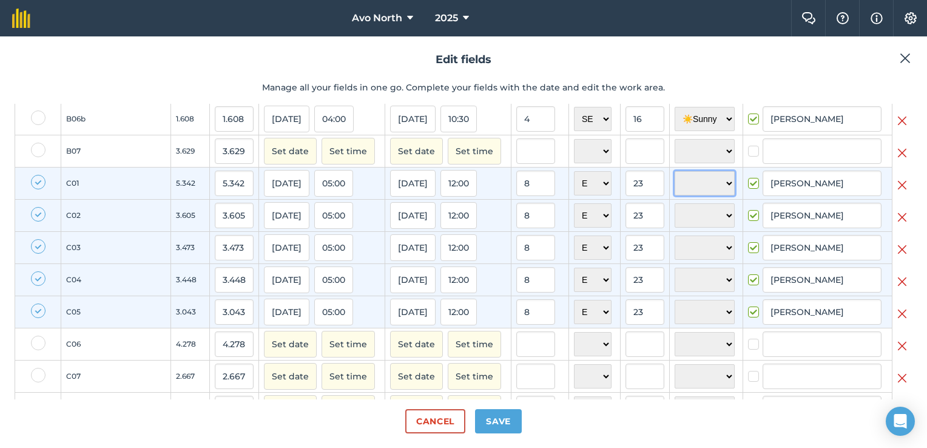
click at [675, 181] on select "☀️ Sunny 🌧 Rainy ⛅️ Cloudy 🌨 Snow ❄️ Icy" at bounding box center [705, 183] width 60 height 24
click at [675, 180] on select "☀️ Sunny 🌧 Rainy ⛅️ Cloudy 🌨 Snow ❄️ Icy" at bounding box center [705, 183] width 60 height 24
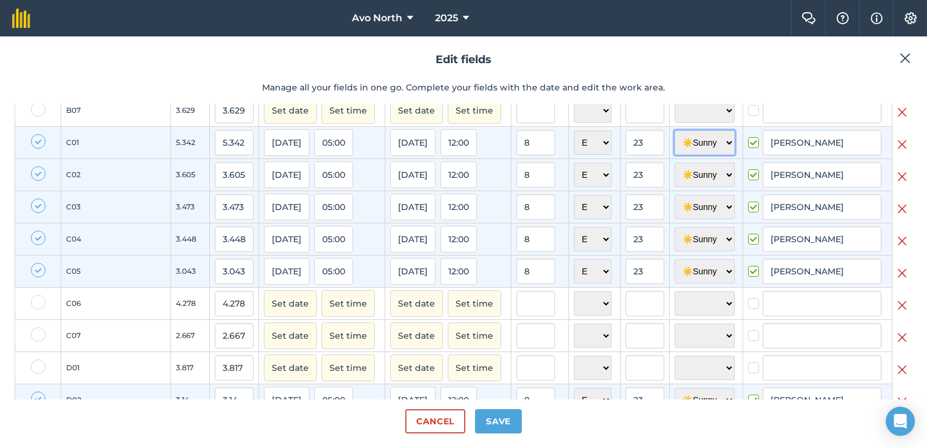
scroll to position [497, 0]
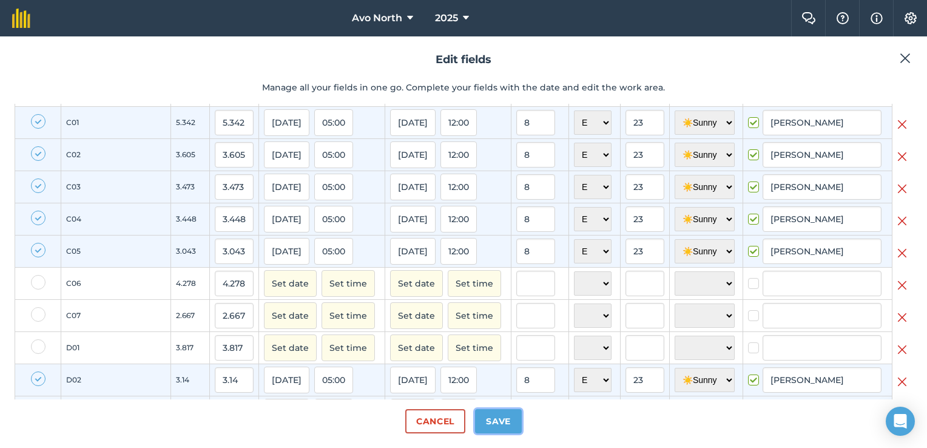
click at [495, 424] on button "Save" at bounding box center [498, 421] width 47 height 24
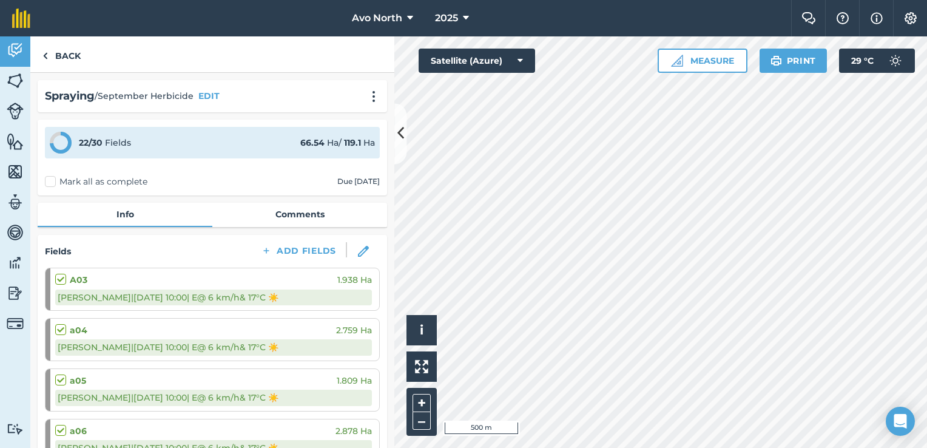
click at [73, 181] on label "Mark all as complete" at bounding box center [96, 181] width 103 height 13
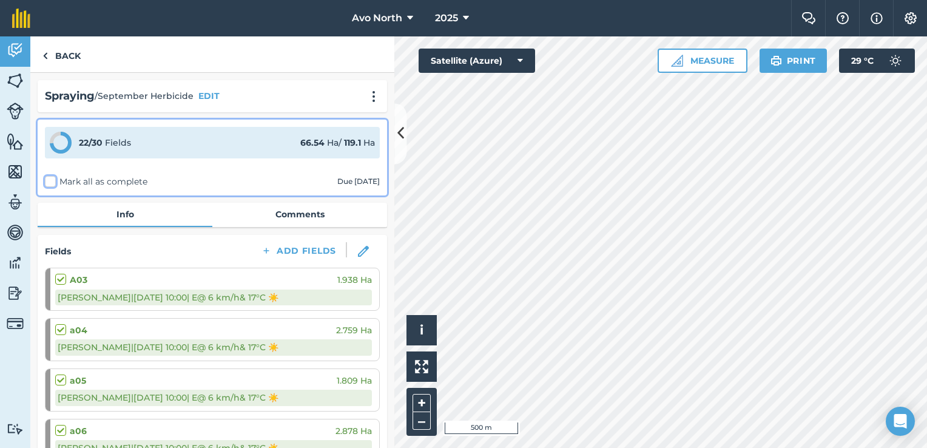
click at [53, 181] on input "Mark all as complete" at bounding box center [49, 179] width 8 height 8
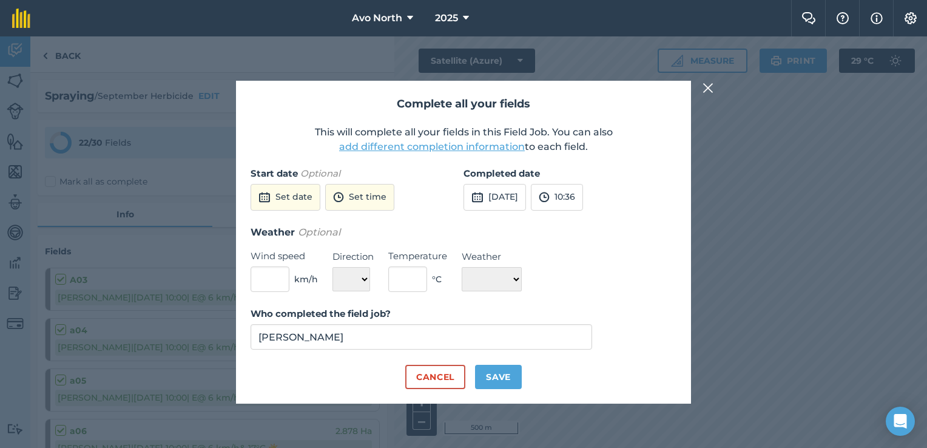
click at [440, 150] on button "add different completion information" at bounding box center [432, 147] width 186 height 15
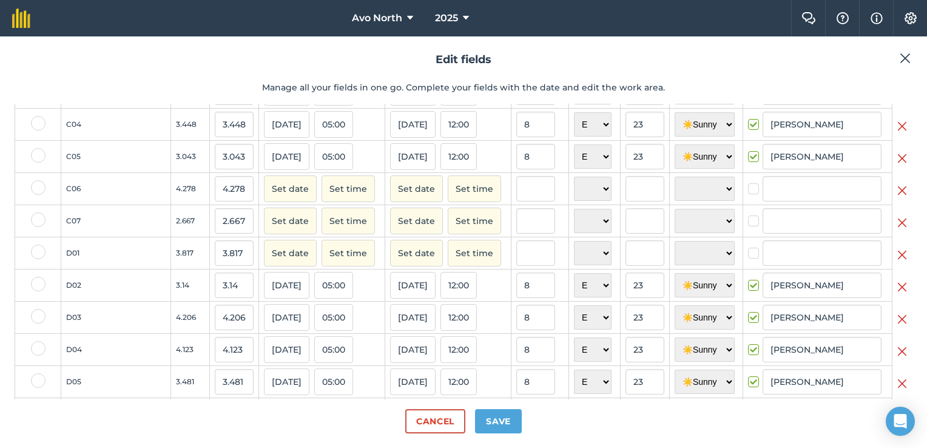
scroll to position [558, 0]
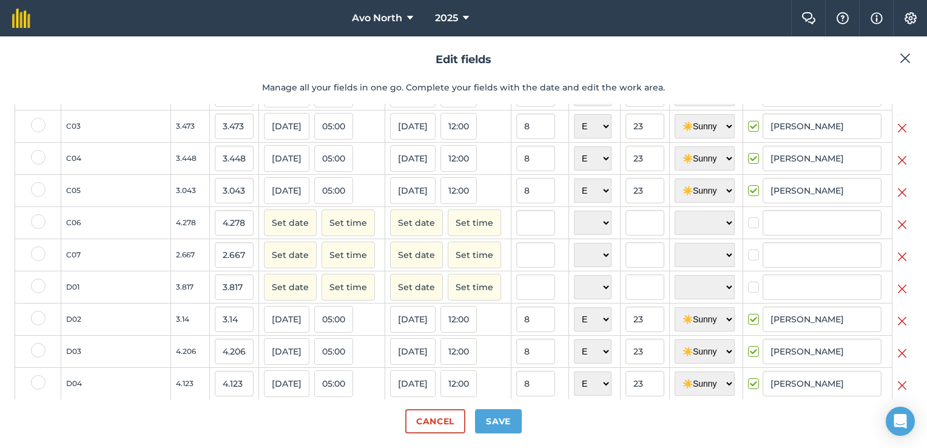
click at [39, 228] on label at bounding box center [38, 221] width 15 height 15
click at [39, 222] on input "checkbox" at bounding box center [35, 218] width 8 height 8
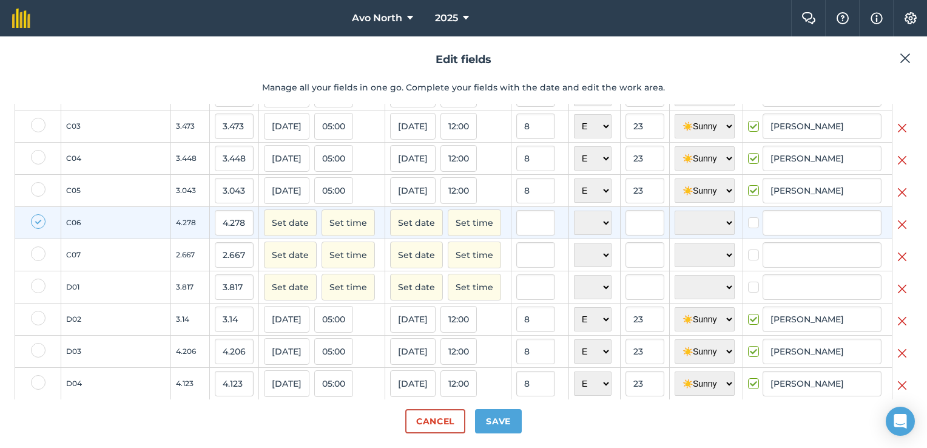
click at [36, 260] on label at bounding box center [38, 253] width 15 height 15
click at [36, 254] on input "checkbox" at bounding box center [35, 250] width 8 height 8
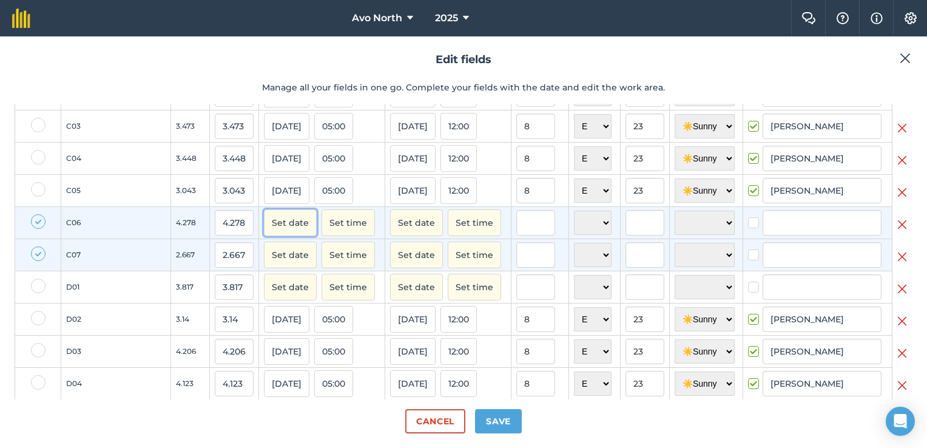
click at [264, 230] on button "Set date" at bounding box center [290, 222] width 53 height 27
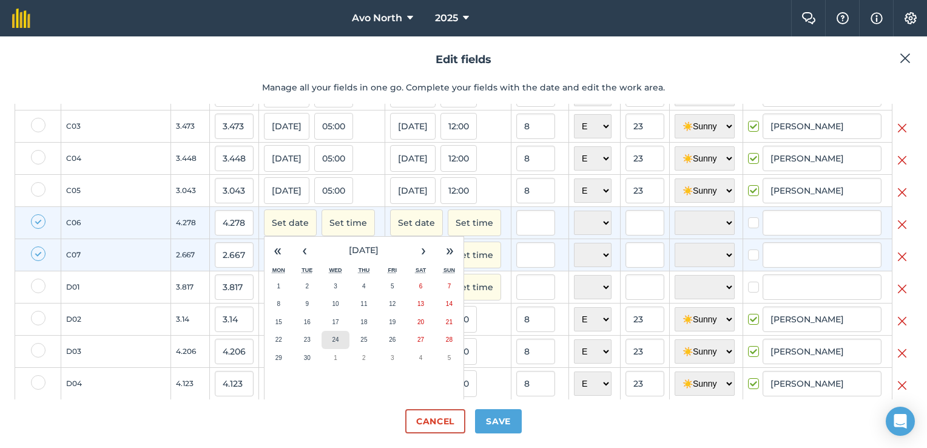
click at [332, 343] on abbr "24" at bounding box center [335, 339] width 7 height 7
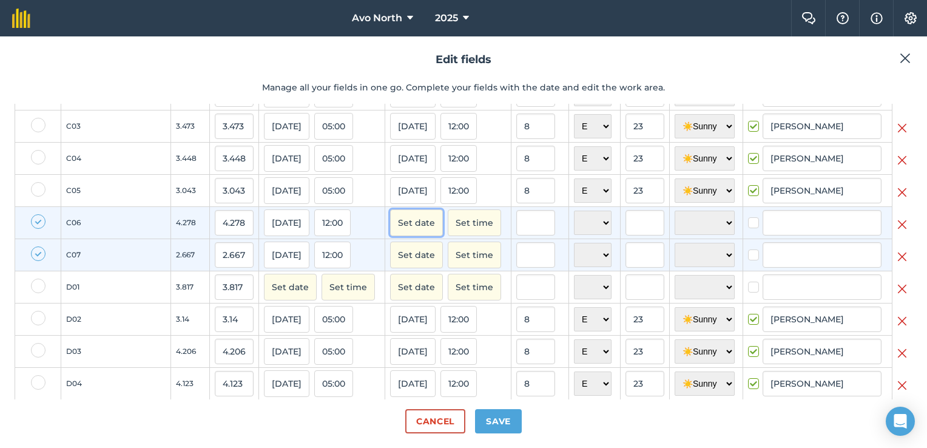
click at [393, 232] on button "Set date" at bounding box center [416, 222] width 53 height 27
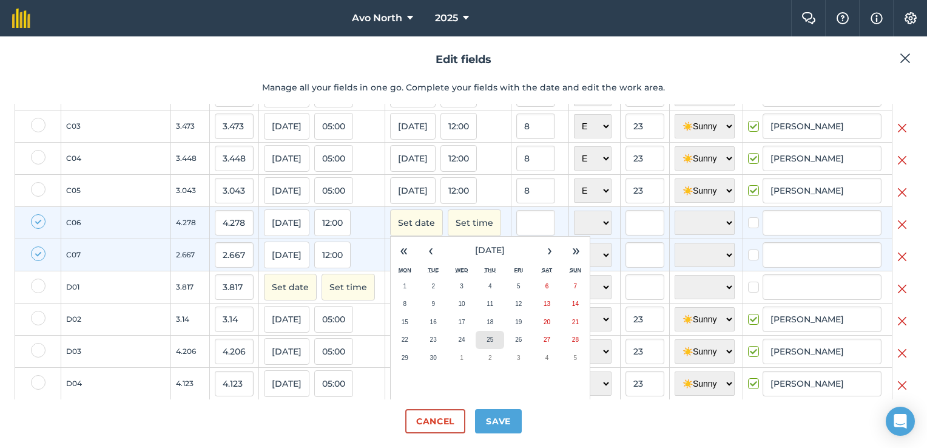
click at [487, 343] on abbr "25" at bounding box center [490, 339] width 7 height 7
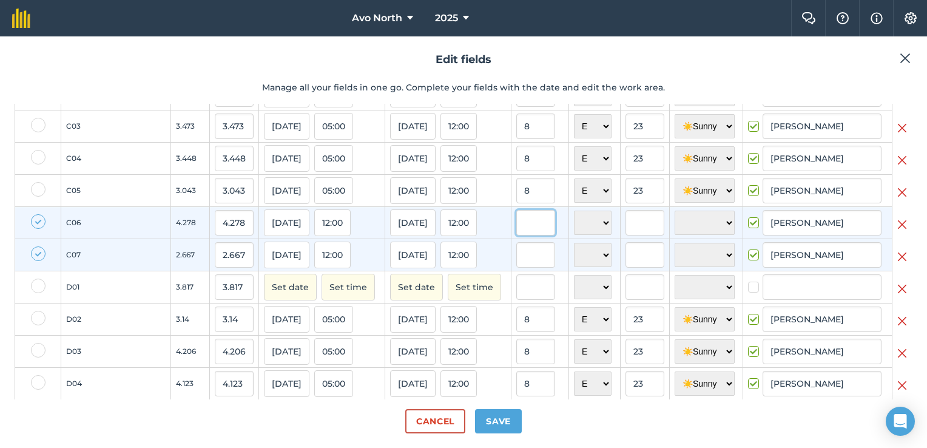
click at [516, 224] on input "text" at bounding box center [535, 222] width 39 height 25
click at [574, 221] on select "N NE E SE S SW W NW" at bounding box center [593, 223] width 38 height 24
click at [574, 218] on select "N NE E SE S SW W NW" at bounding box center [593, 223] width 38 height 24
click at [626, 235] on input "text" at bounding box center [645, 222] width 39 height 25
click at [685, 220] on select "☀️ Sunny 🌧 Rainy ⛅️ Cloudy 🌨 Snow ❄️ Icy" at bounding box center [705, 223] width 60 height 24
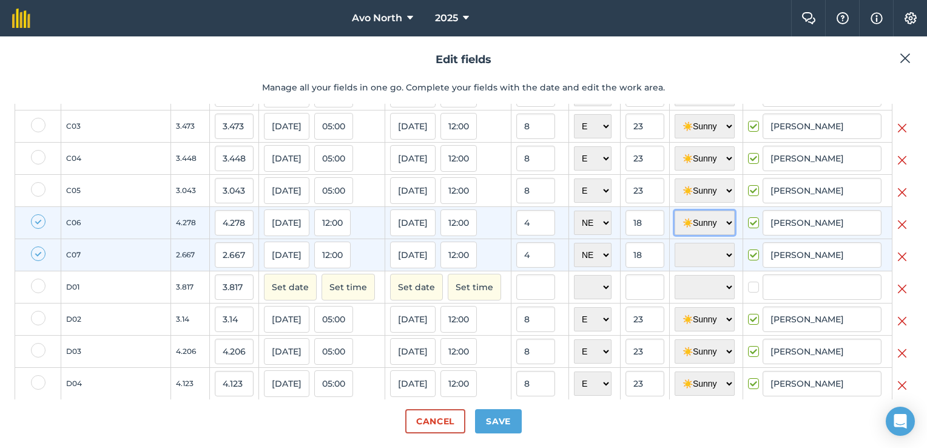
click at [675, 218] on select "☀️ Sunny 🌧 Rainy ⛅️ Cloudy 🌨 Snow ❄️ Icy" at bounding box center [705, 223] width 60 height 24
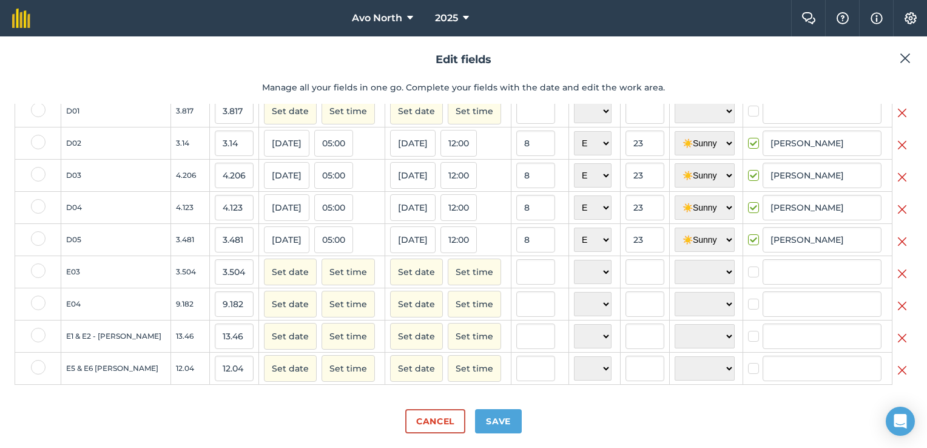
scroll to position [679, 0]
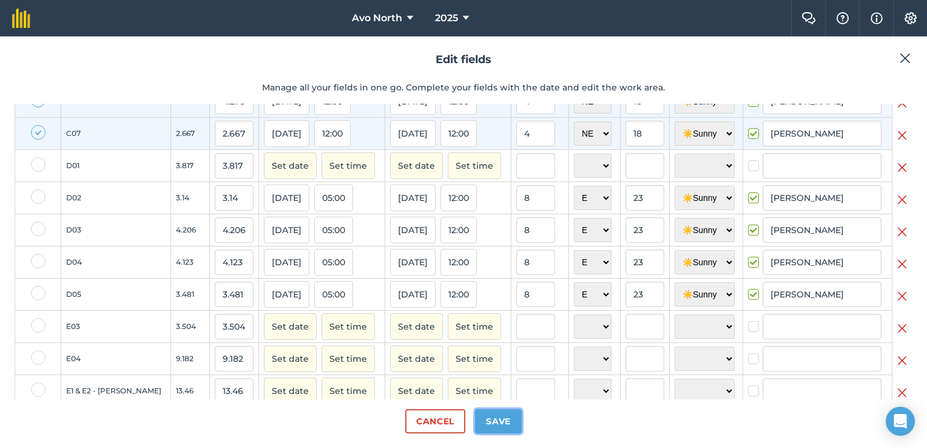
click at [501, 424] on button "Save" at bounding box center [498, 421] width 47 height 24
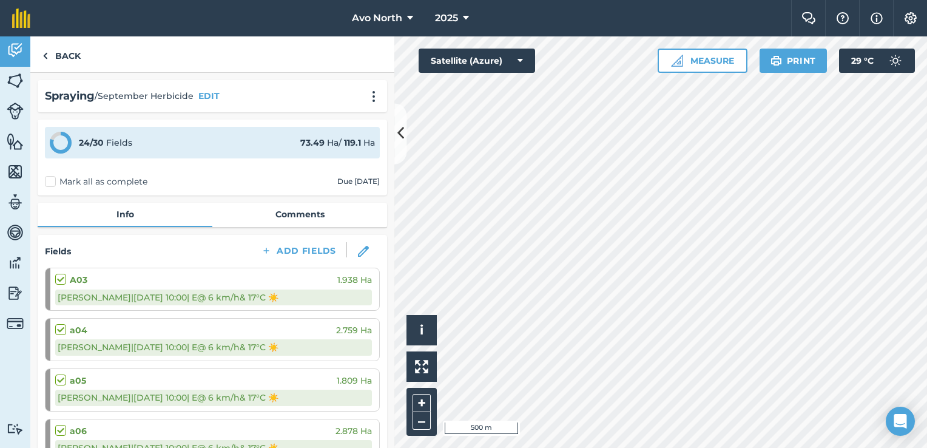
click at [109, 183] on label "Mark all as complete" at bounding box center [96, 181] width 103 height 13
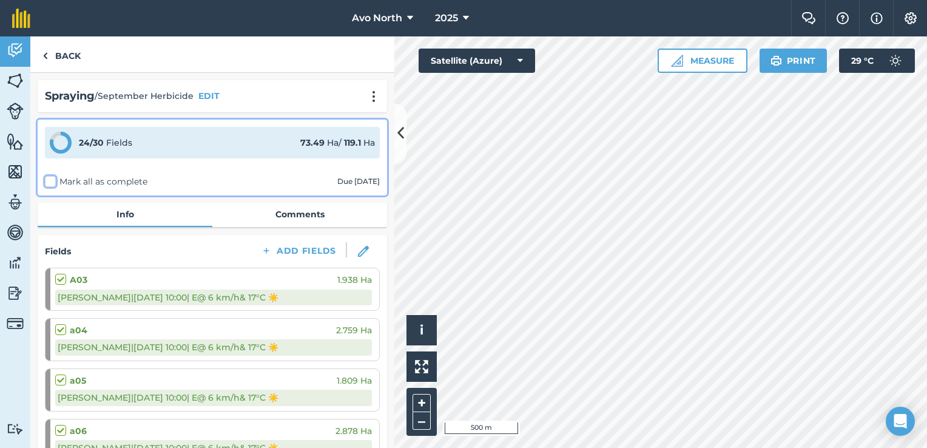
click at [53, 183] on input "Mark all as complete" at bounding box center [49, 179] width 8 height 8
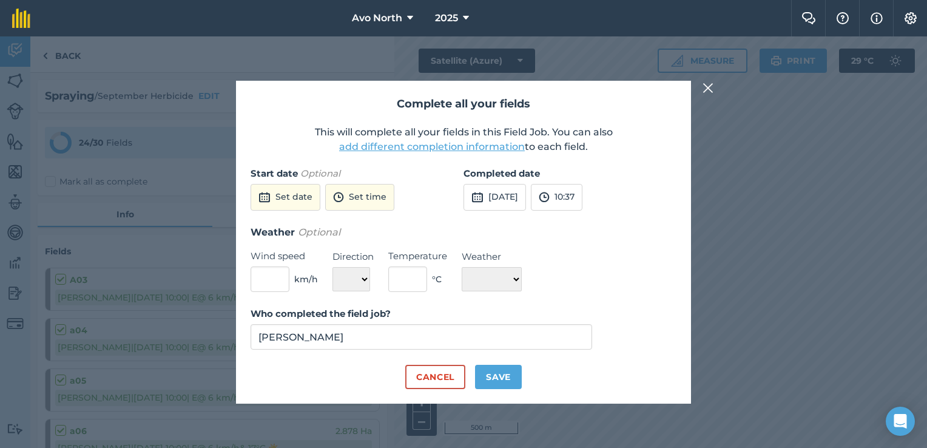
click at [470, 143] on button "add different completion information" at bounding box center [432, 147] width 186 height 15
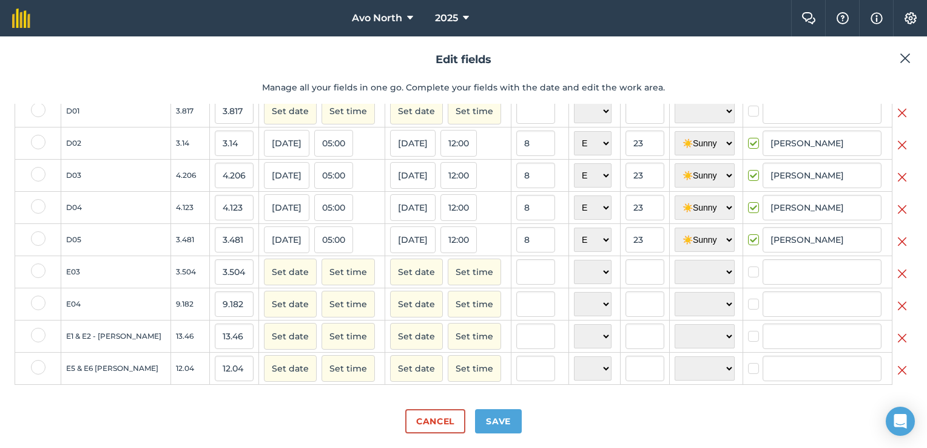
scroll to position [740, 0]
click at [37, 336] on label at bounding box center [38, 335] width 15 height 15
click at [37, 336] on input "checkbox" at bounding box center [35, 332] width 8 height 8
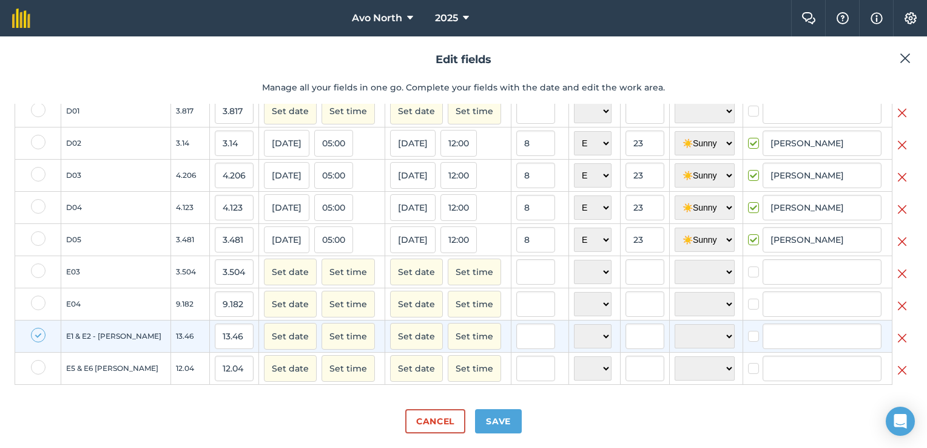
click at [36, 370] on label at bounding box center [38, 367] width 15 height 15
click at [36, 368] on input "checkbox" at bounding box center [35, 364] width 8 height 8
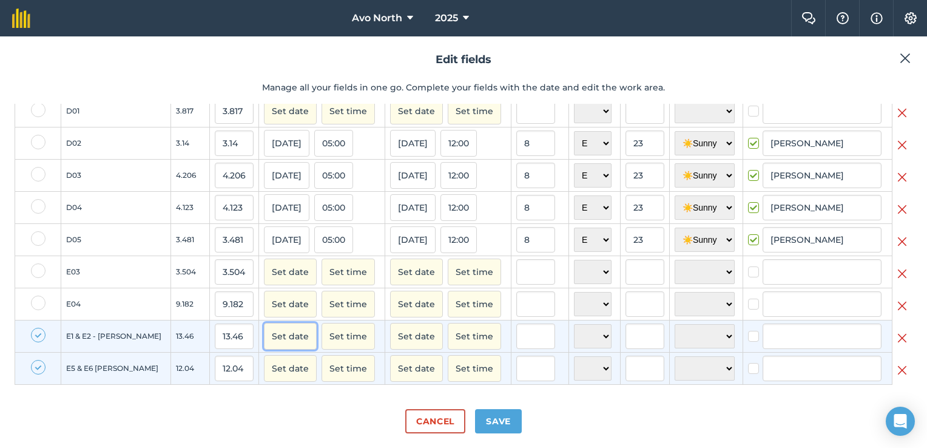
click at [264, 337] on button "Set date" at bounding box center [290, 336] width 53 height 27
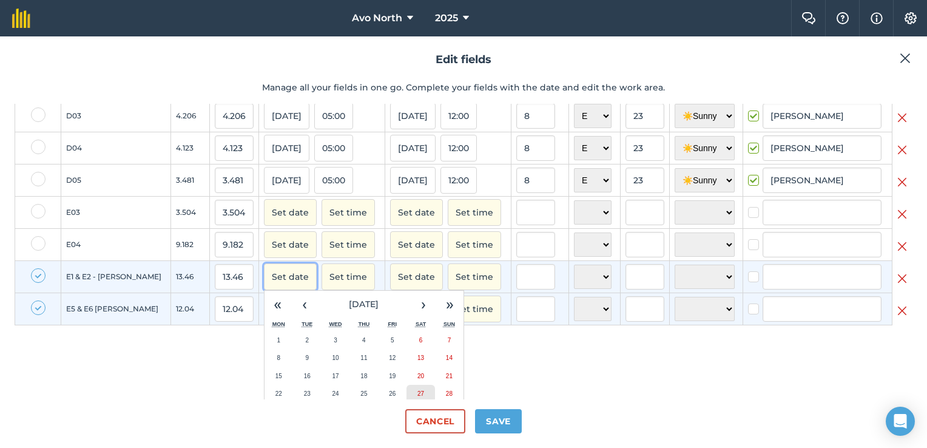
scroll to position [854, 0]
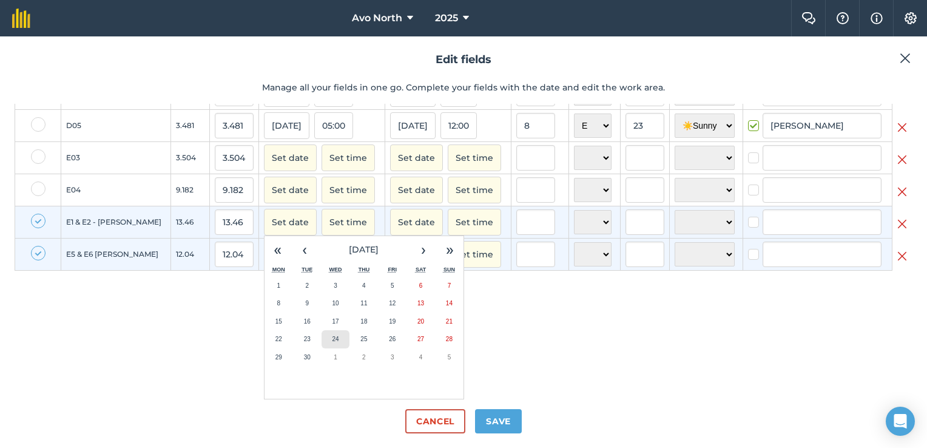
click at [332, 337] on abbr "24" at bounding box center [335, 339] width 7 height 7
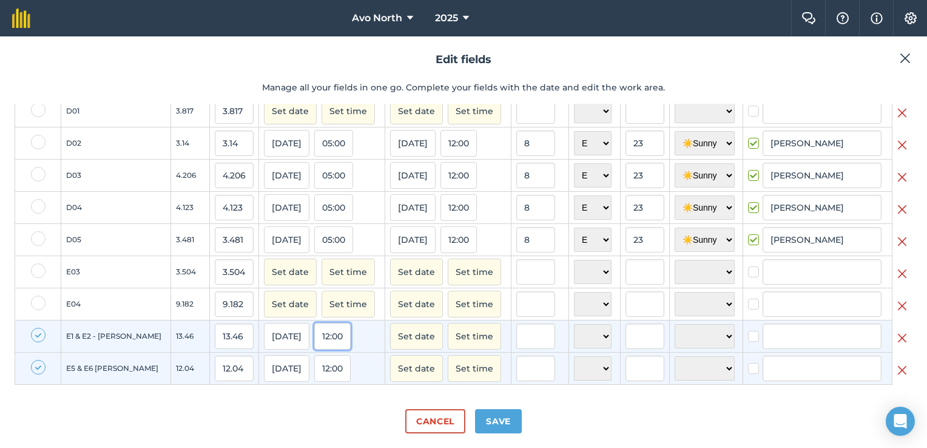
click at [314, 335] on button "12:00" at bounding box center [332, 336] width 36 height 27
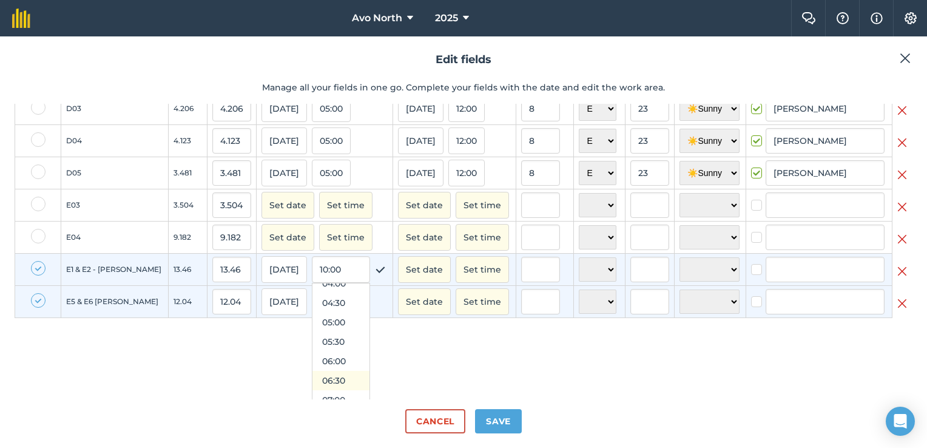
scroll to position [165, 0]
click at [312, 306] on button "04:30" at bounding box center [340, 302] width 57 height 19
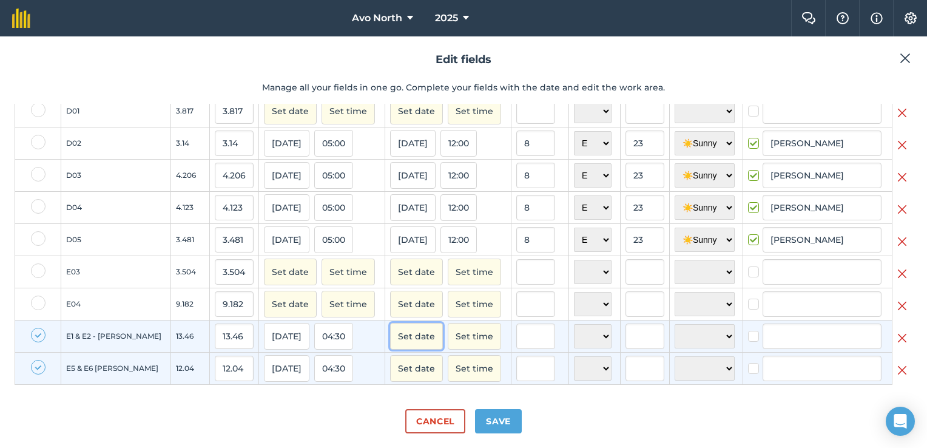
click at [390, 343] on button "Set date" at bounding box center [416, 336] width 53 height 27
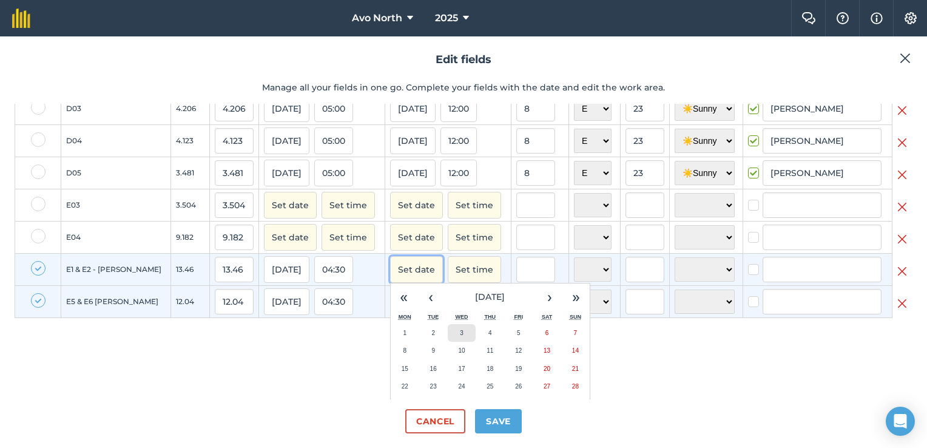
scroll to position [854, 0]
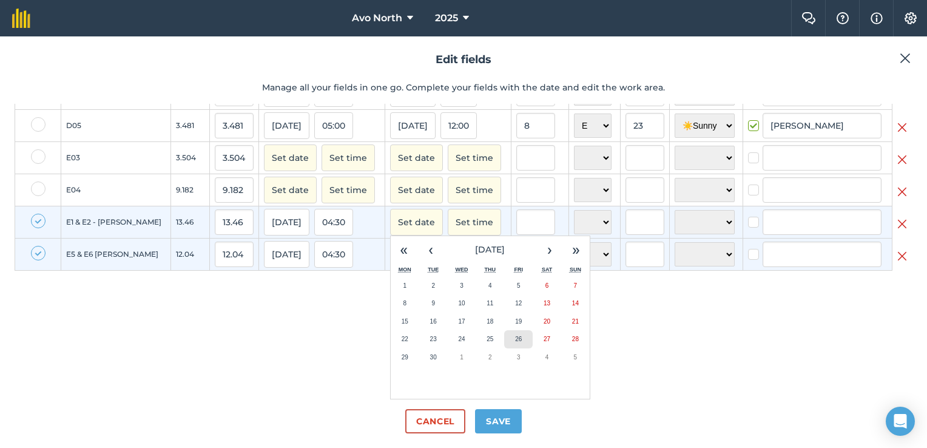
click at [515, 340] on abbr "26" at bounding box center [518, 339] width 7 height 7
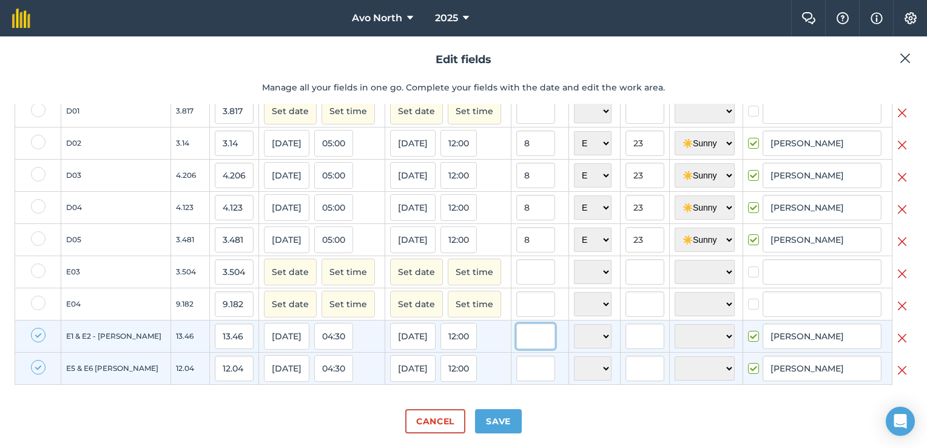
click at [516, 346] on input "text" at bounding box center [535, 335] width 39 height 25
click at [574, 348] on select "N NE E SE S SW W NW" at bounding box center [593, 336] width 38 height 24
click at [574, 325] on select "N NE E SE S SW W NW" at bounding box center [593, 336] width 38 height 24
click at [626, 335] on input "text" at bounding box center [645, 335] width 39 height 25
click at [695, 343] on select "☀️ Sunny 🌧 Rainy ⛅️ Cloudy 🌨 Snow ❄️ Icy" at bounding box center [705, 336] width 60 height 24
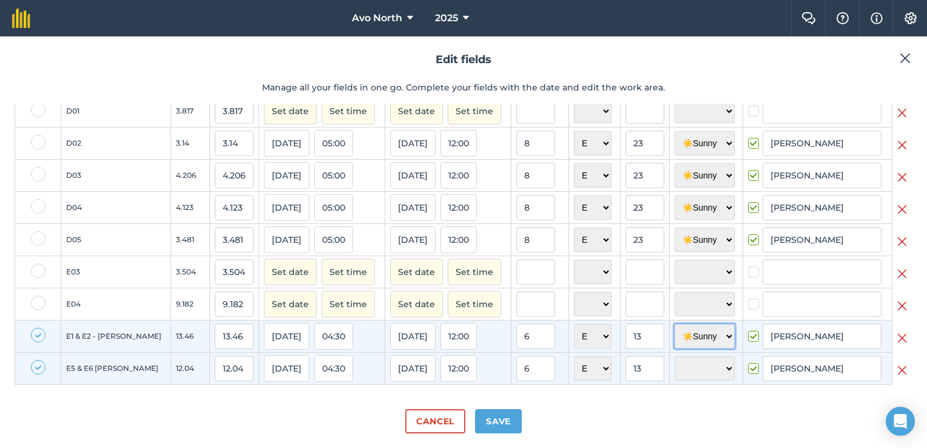
click at [675, 325] on select "☀️ Sunny 🌧 Rainy ⛅️ Cloudy 🌨 Snow ❄️ Icy" at bounding box center [705, 336] width 60 height 24
click at [494, 424] on button "Save" at bounding box center [498, 421] width 47 height 24
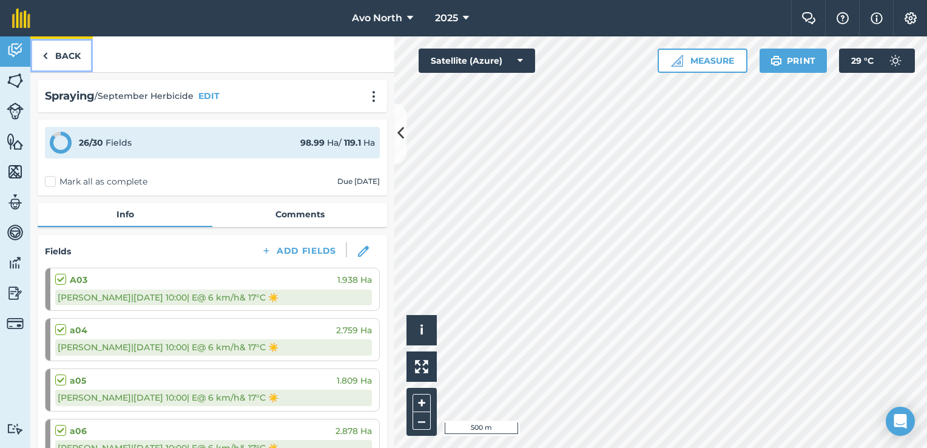
click at [50, 55] on link "Back" at bounding box center [61, 54] width 62 height 36
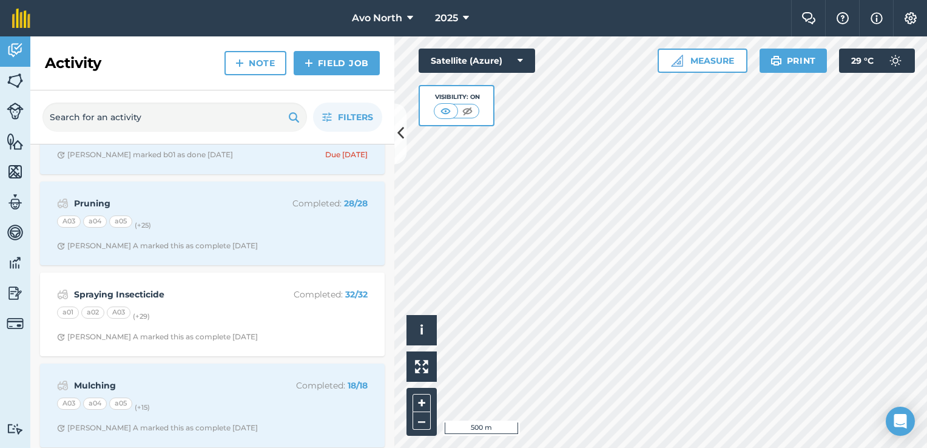
scroll to position [5617, 0]
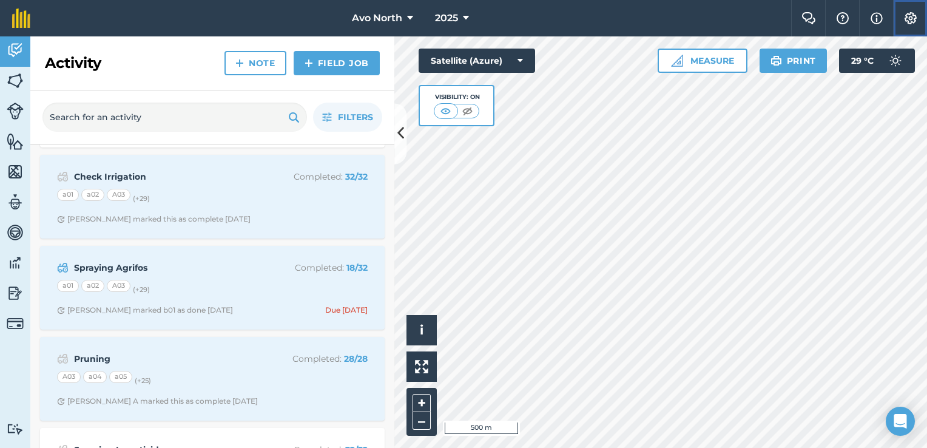
click at [915, 26] on button "Settings" at bounding box center [910, 18] width 34 height 36
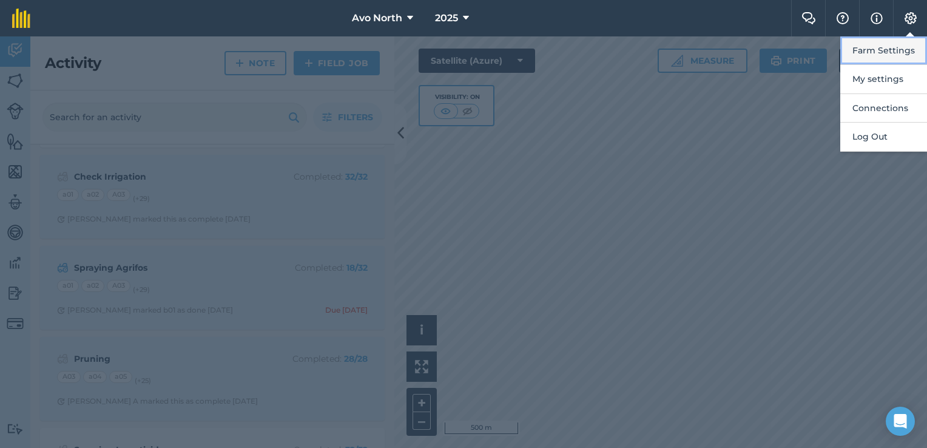
click at [900, 58] on button "Farm Settings" at bounding box center [883, 50] width 87 height 29
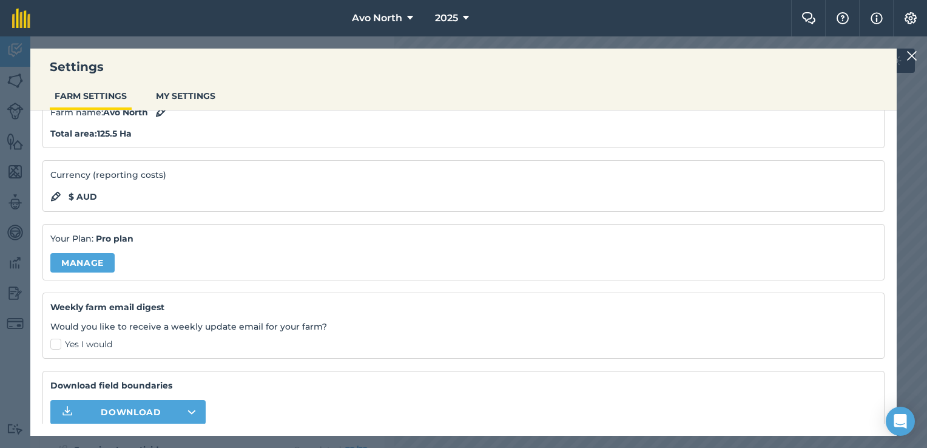
scroll to position [100, 0]
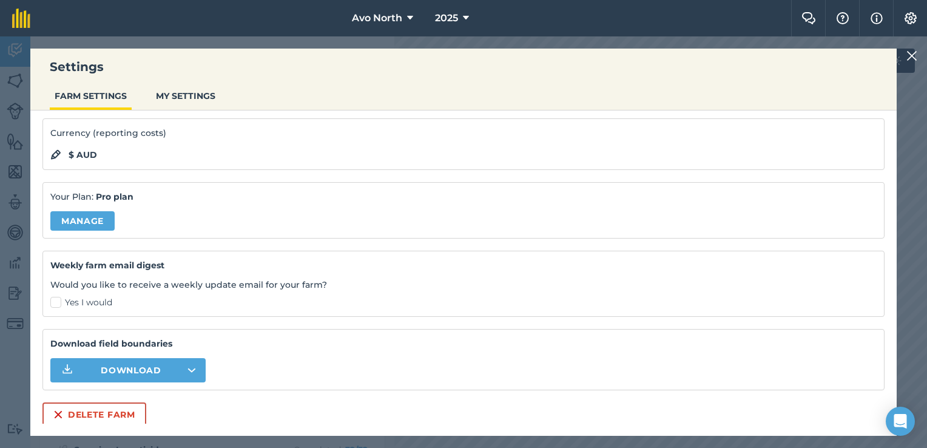
click at [910, 53] on img at bounding box center [911, 56] width 11 height 15
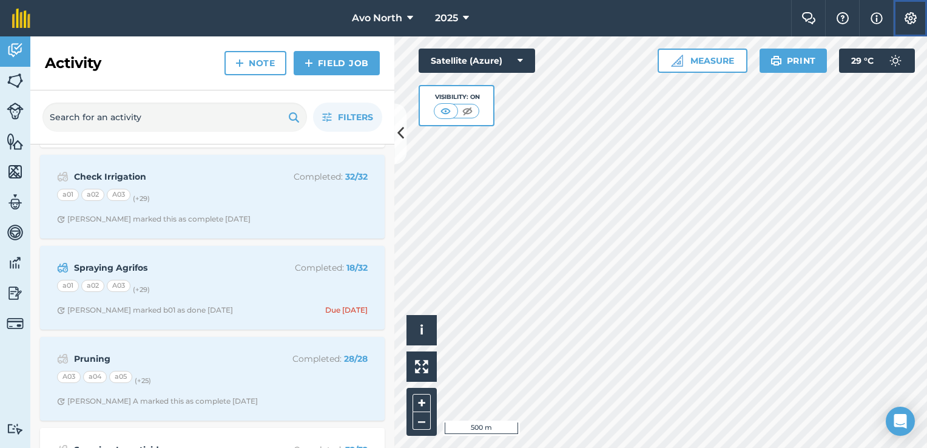
click at [909, 17] on img at bounding box center [910, 18] width 15 height 12
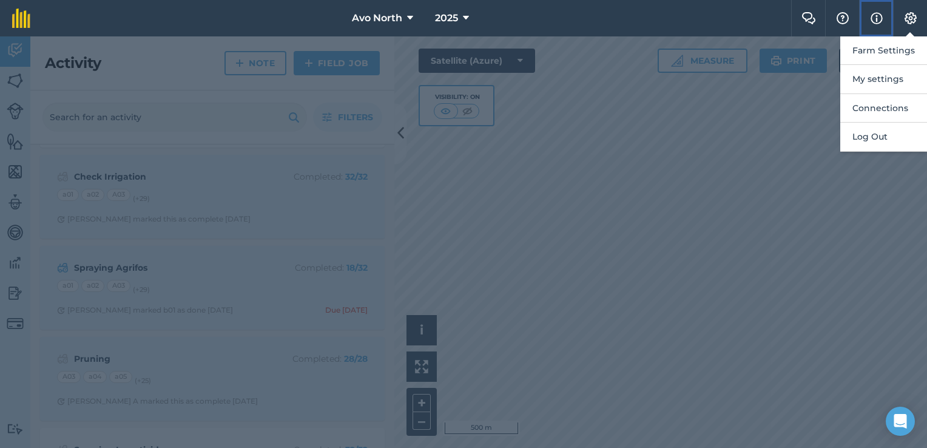
click at [884, 13] on button "Info" at bounding box center [876, 18] width 34 height 36
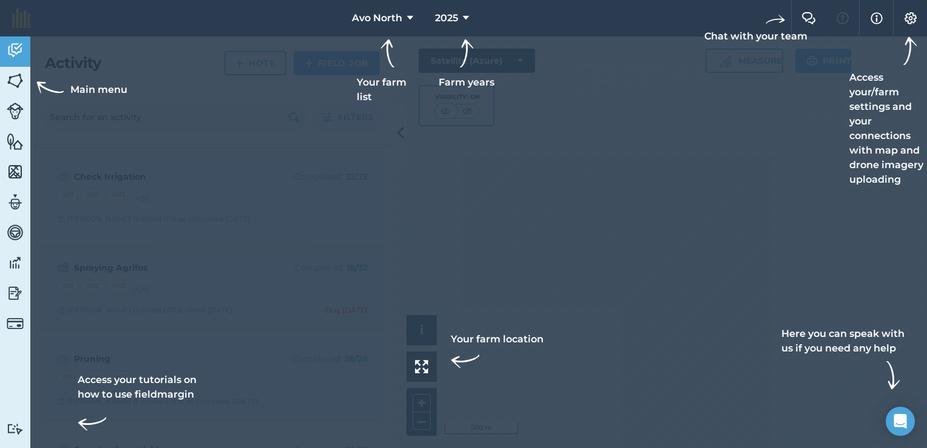
click at [847, 23] on div at bounding box center [463, 18] width 927 height 36
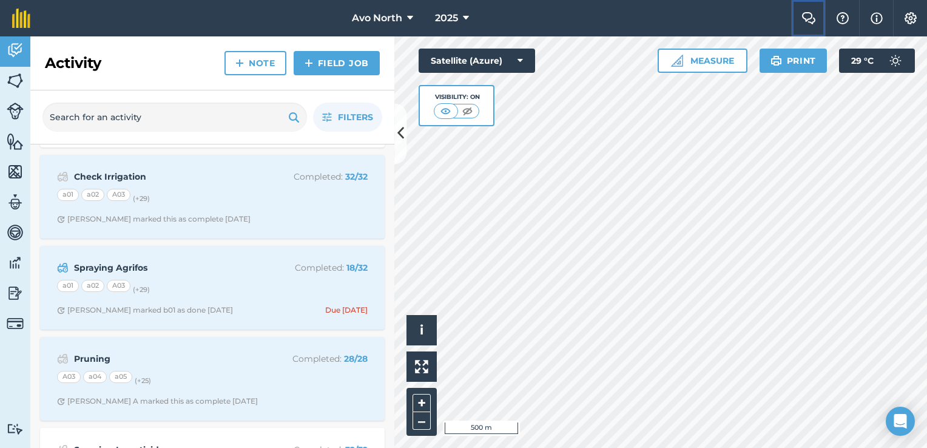
click at [820, 21] on button "Farm Chat" at bounding box center [808, 18] width 34 height 36
click at [12, 140] on img at bounding box center [15, 141] width 17 height 18
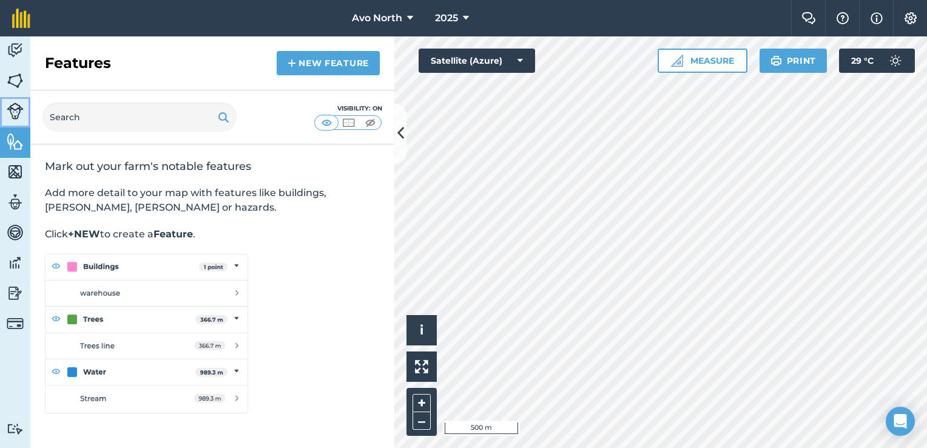
click at [15, 109] on img at bounding box center [15, 111] width 17 height 17
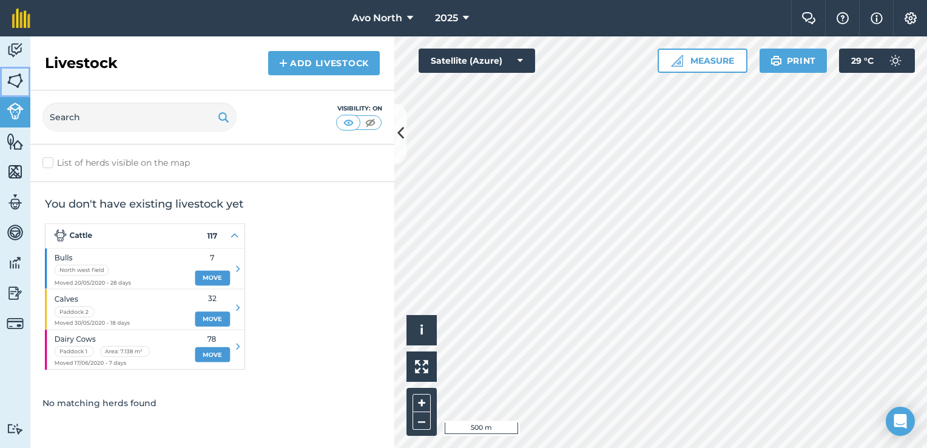
click at [16, 74] on img at bounding box center [15, 81] width 17 height 18
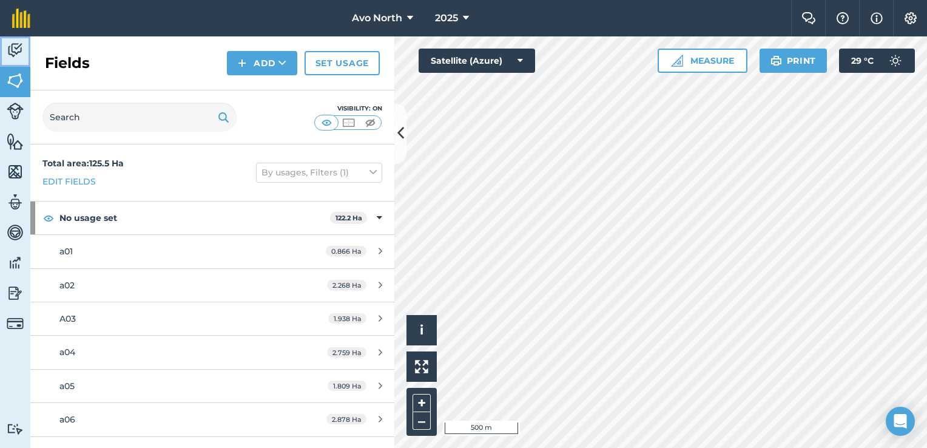
click at [17, 52] on img at bounding box center [15, 50] width 17 height 18
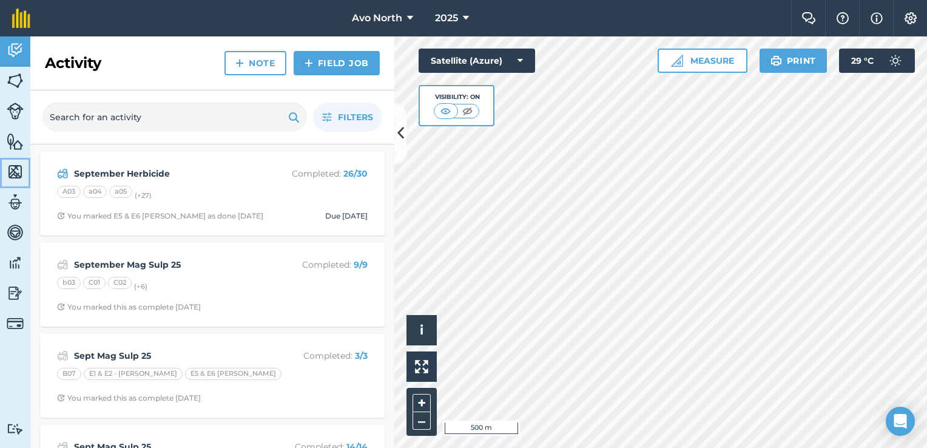
click at [15, 172] on img at bounding box center [15, 172] width 17 height 18
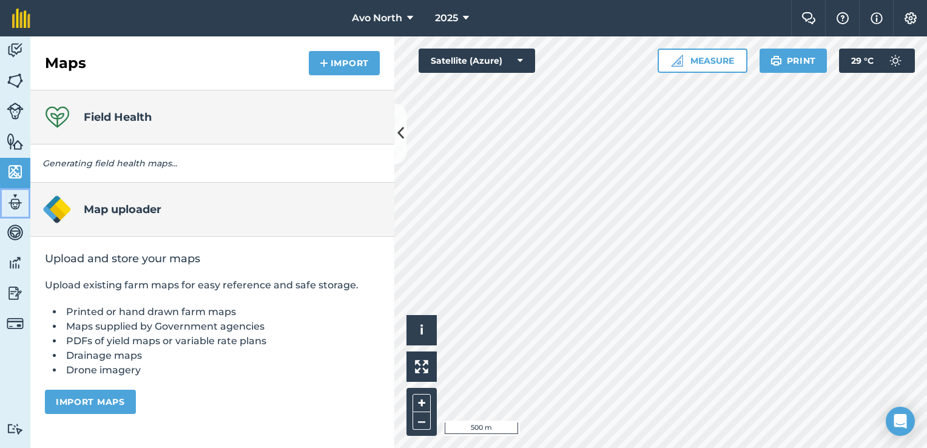
click at [15, 200] on img at bounding box center [15, 202] width 17 height 18
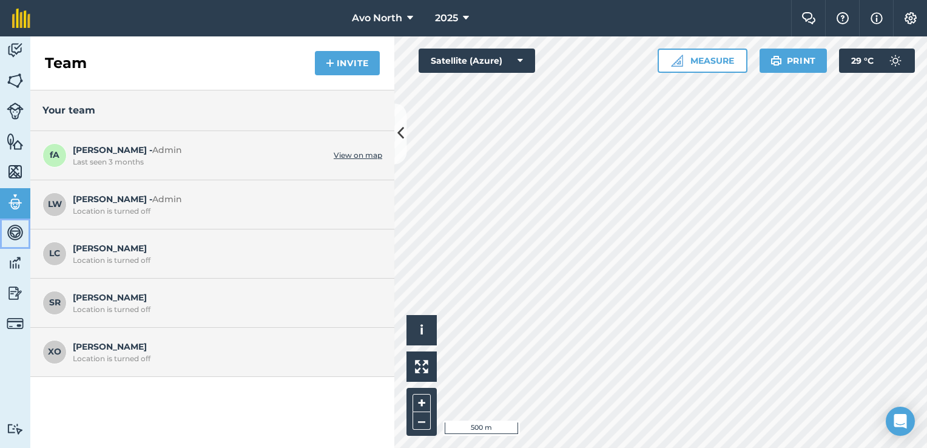
click at [16, 232] on img at bounding box center [15, 232] width 17 height 18
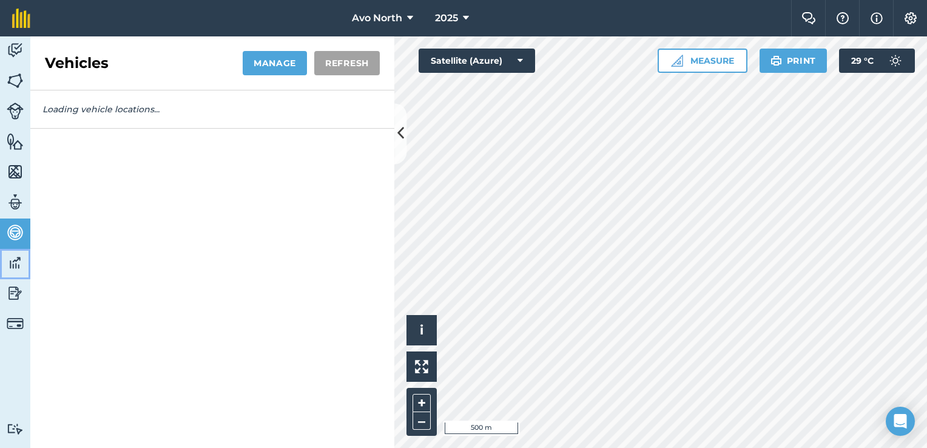
click at [15, 265] on img at bounding box center [15, 263] width 17 height 18
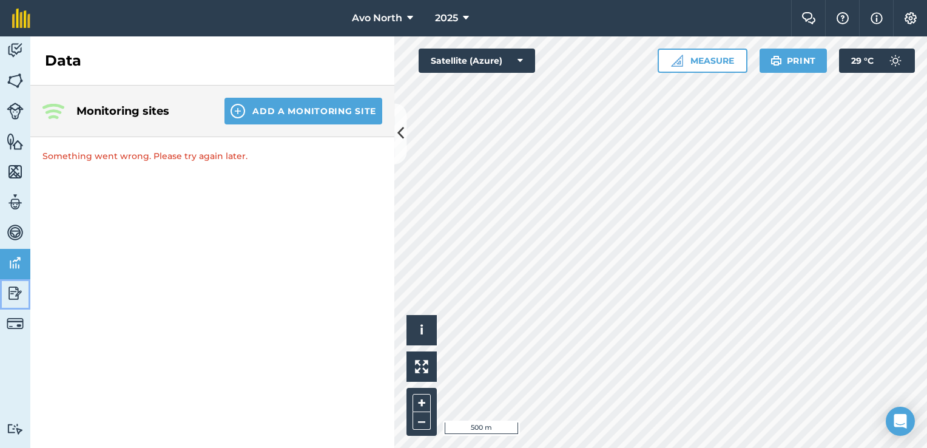
click at [15, 288] on img at bounding box center [15, 293] width 17 height 18
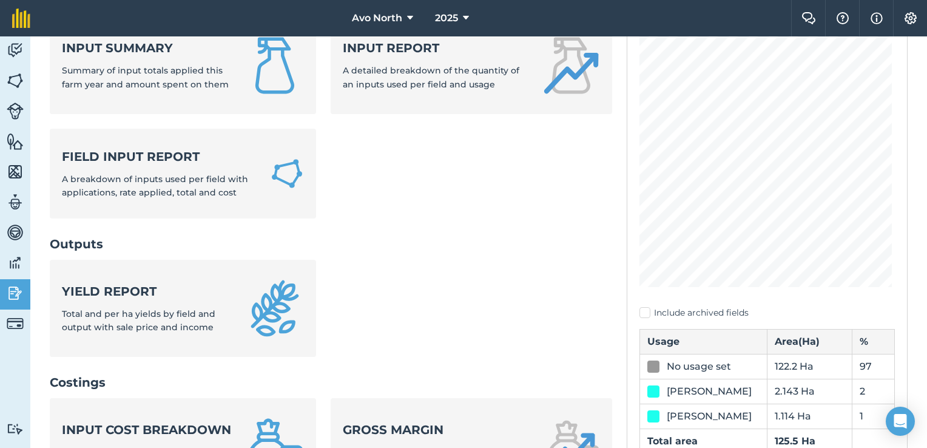
scroll to position [61, 0]
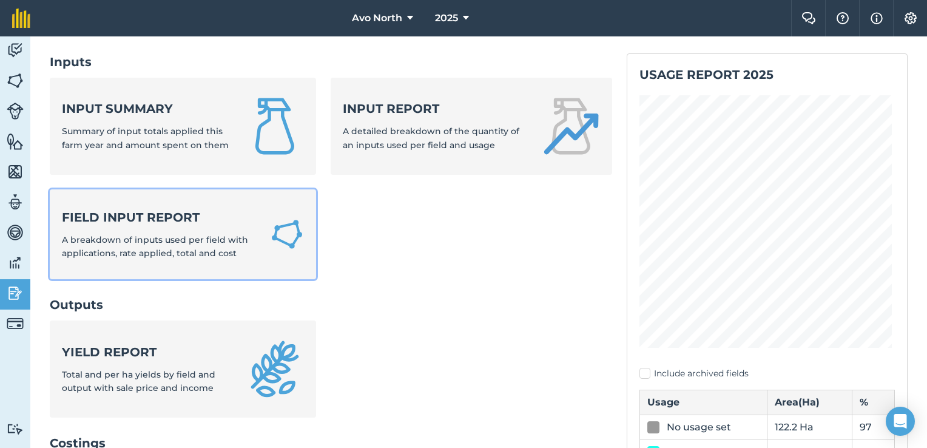
click at [201, 218] on strong "Field Input Report" at bounding box center [159, 217] width 194 height 17
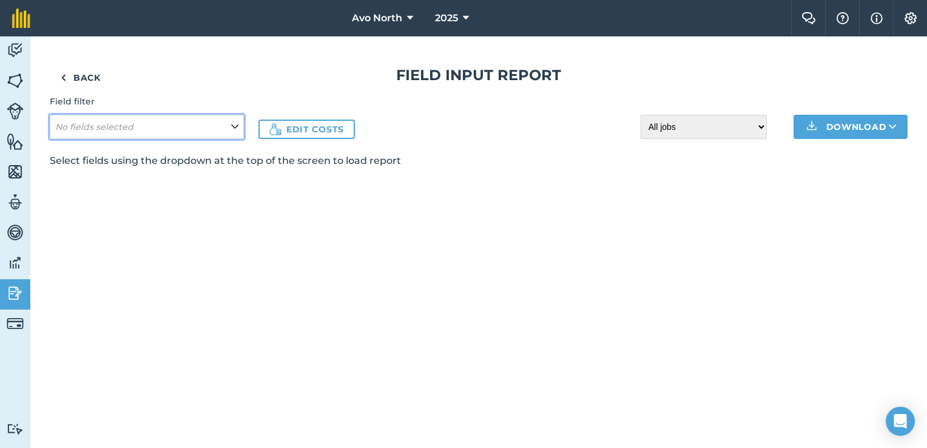
click at [232, 123] on icon at bounding box center [234, 126] width 7 height 13
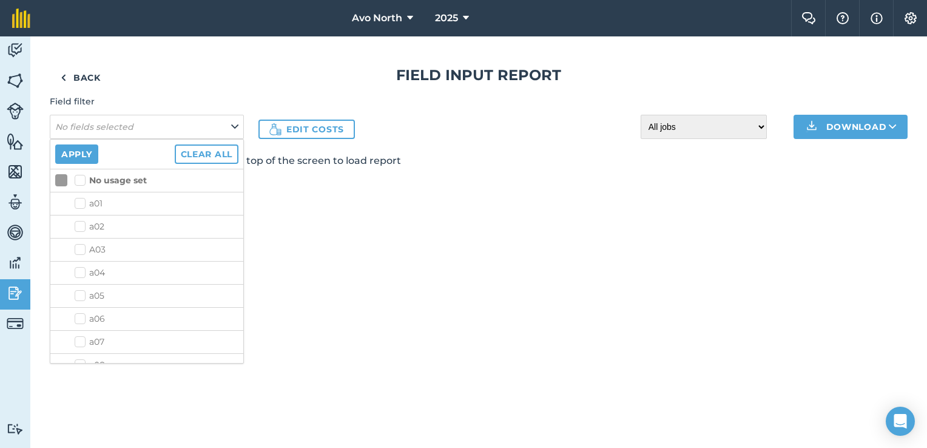
click at [77, 203] on label "a01" at bounding box center [157, 203] width 164 height 13
click at [77, 203] on input "a01" at bounding box center [79, 201] width 8 height 8
click at [267, 277] on div "Back Field Input Report Field filter No fields selected Apply Clear all No usag…" at bounding box center [478, 241] width 897 height 411
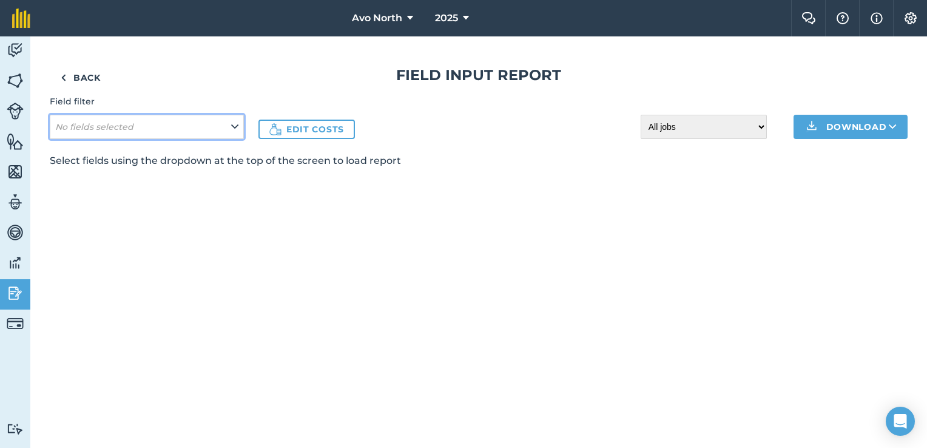
drag, startPoint x: 237, startPoint y: 123, endPoint x: 215, endPoint y: 129, distance: 22.1
click at [236, 123] on icon at bounding box center [234, 126] width 7 height 13
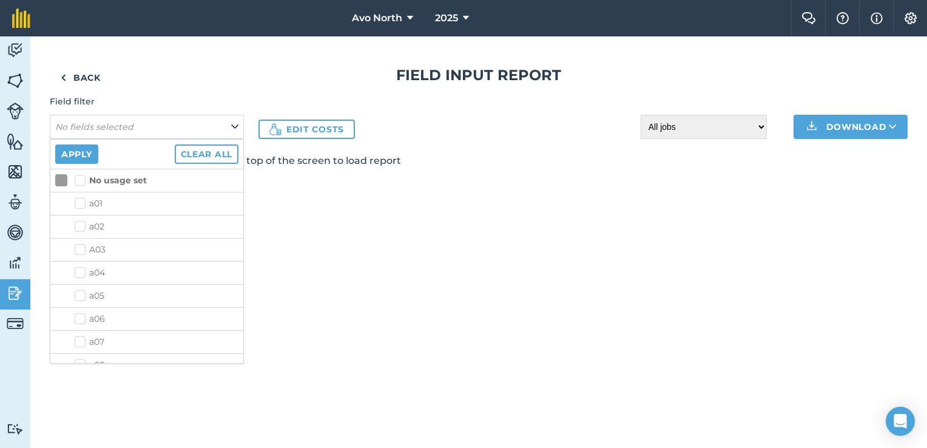
click at [66, 208] on li "a01" at bounding box center [146, 203] width 193 height 23
click at [721, 129] on select "All jobs Incomplete jobs Complete jobs" at bounding box center [704, 127] width 126 height 24
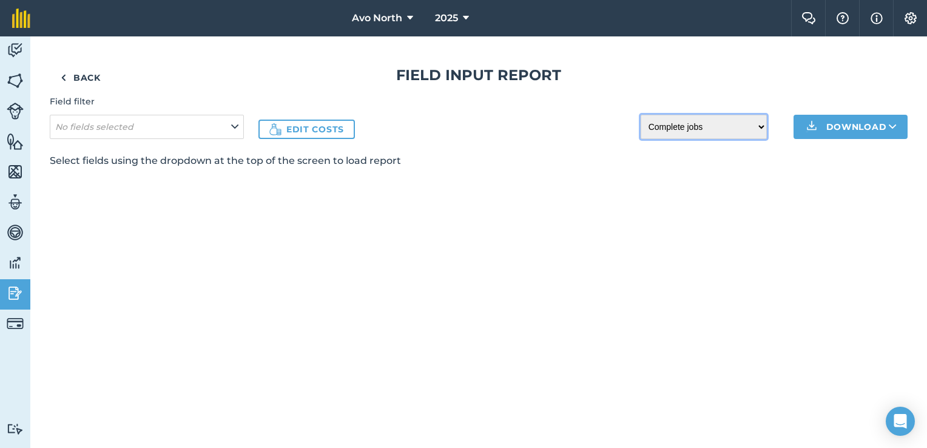
click at [641, 115] on select "All jobs Incomplete jobs Complete jobs" at bounding box center [704, 127] width 126 height 24
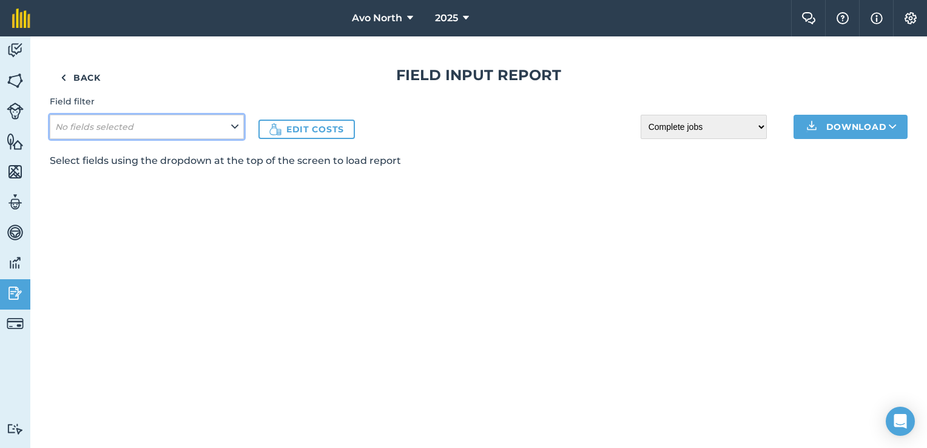
click at [240, 127] on button "No fields selected" at bounding box center [147, 127] width 194 height 24
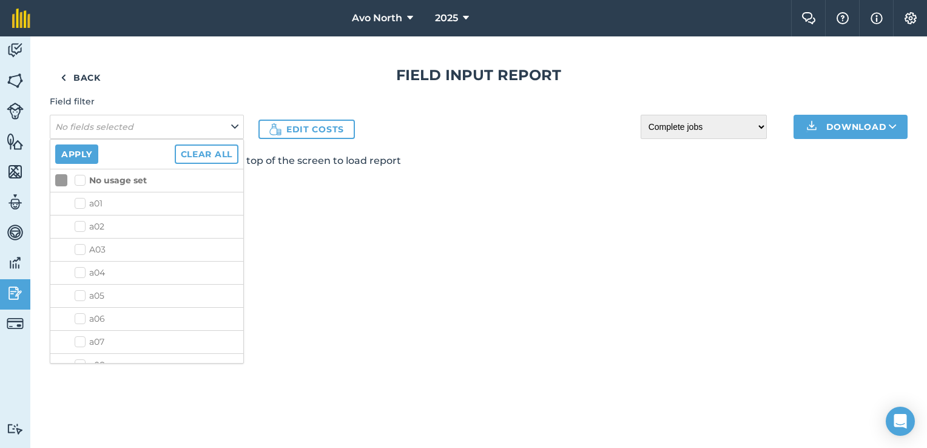
click at [78, 178] on label "No usage set" at bounding box center [111, 180] width 72 height 13
click at [78, 178] on input "No usage set" at bounding box center [79, 178] width 8 height 8
click at [78, 178] on label "No usage set" at bounding box center [111, 180] width 72 height 13
click at [78, 178] on input "No usage set" at bounding box center [79, 178] width 8 height 8
click at [80, 226] on label "a02" at bounding box center [157, 226] width 164 height 13
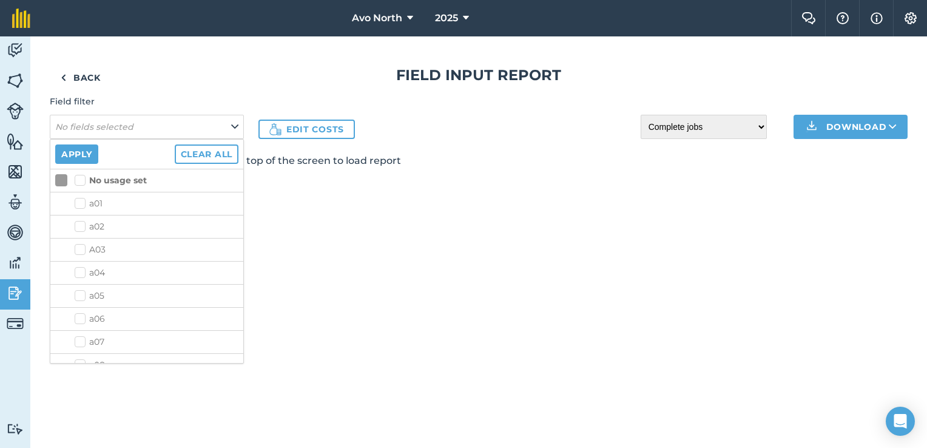
click at [80, 226] on input "a02" at bounding box center [79, 224] width 8 height 8
click at [318, 277] on div "Back Field Input Report Field filter No fields selected Apply Clear all No usag…" at bounding box center [478, 241] width 897 height 411
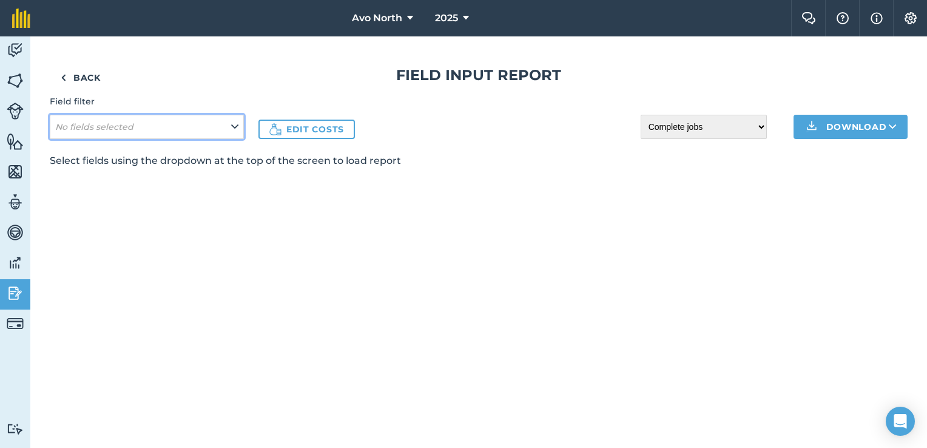
click at [238, 123] on icon at bounding box center [234, 126] width 7 height 13
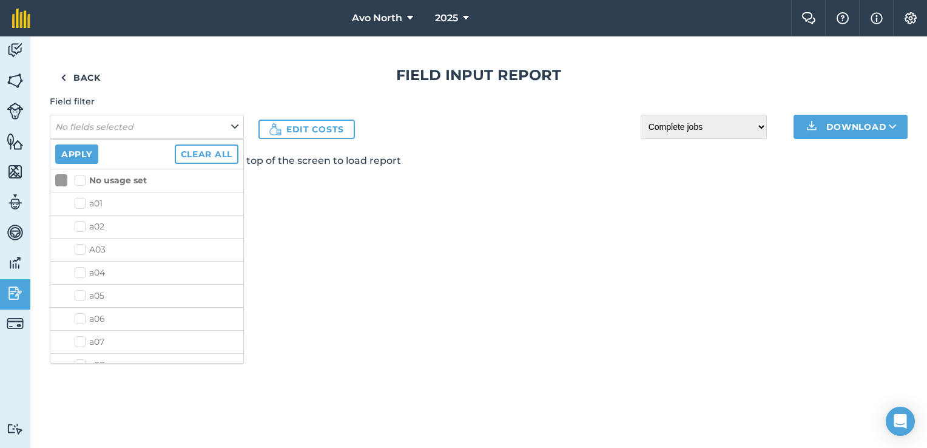
click at [81, 223] on label "a02" at bounding box center [157, 226] width 164 height 13
click at [81, 223] on input "a02" at bounding box center [79, 224] width 8 height 8
click at [96, 156] on button "Apply" at bounding box center [76, 153] width 43 height 19
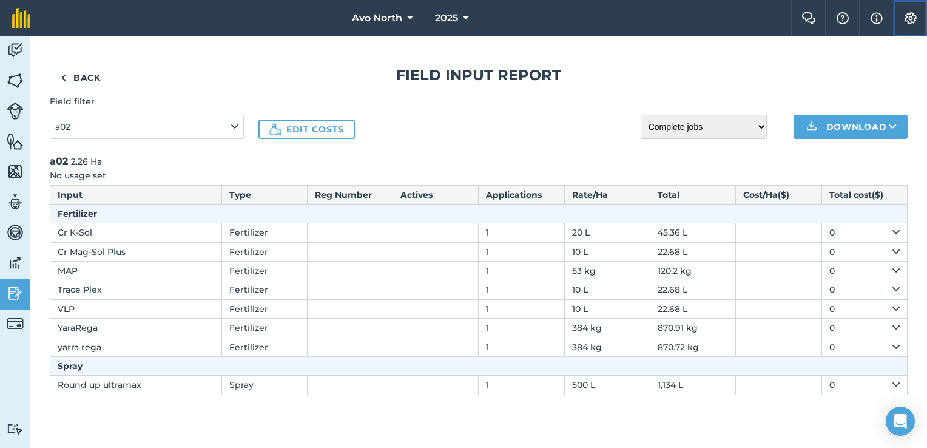
click at [910, 16] on img at bounding box center [910, 18] width 15 height 12
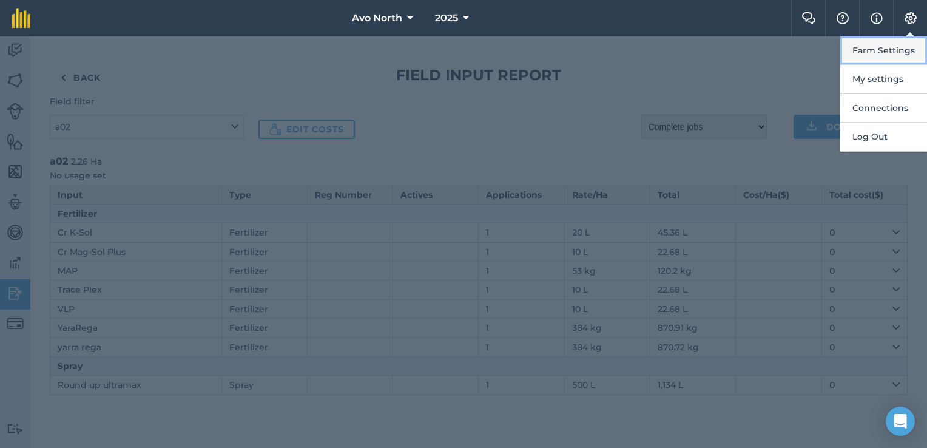
click at [883, 48] on button "Farm Settings" at bounding box center [883, 50] width 87 height 29
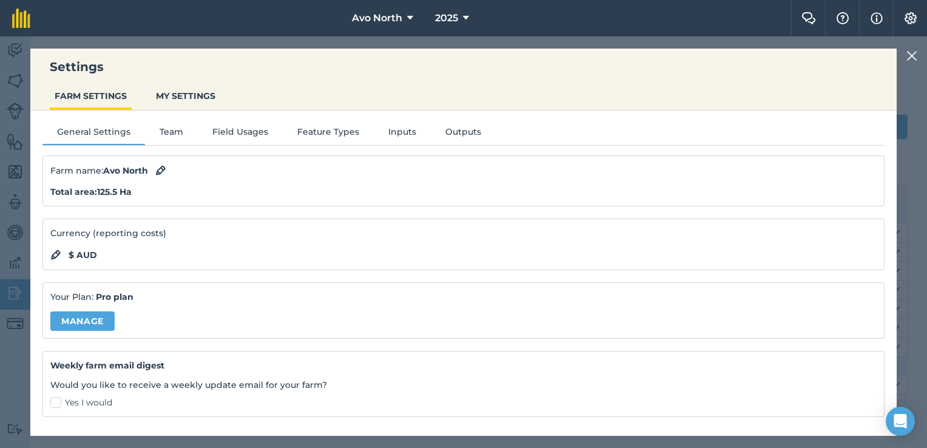
click at [915, 52] on img at bounding box center [911, 56] width 11 height 15
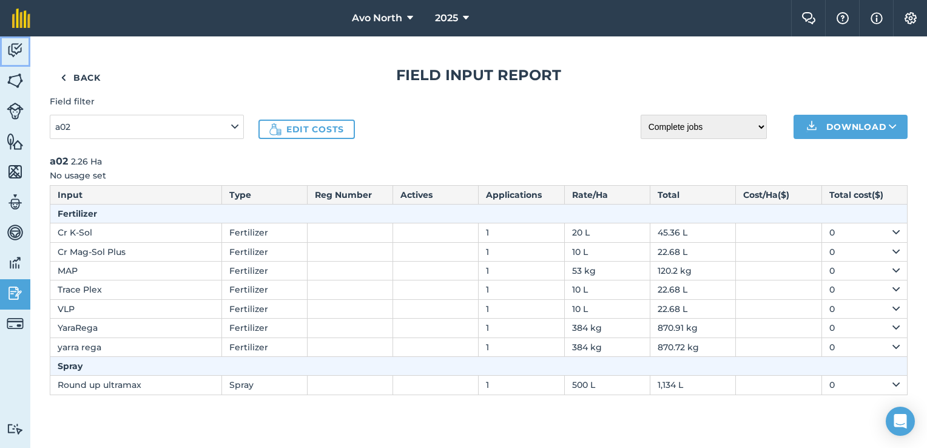
click at [18, 52] on img at bounding box center [15, 50] width 17 height 18
